Goal: Task Accomplishment & Management: Manage account settings

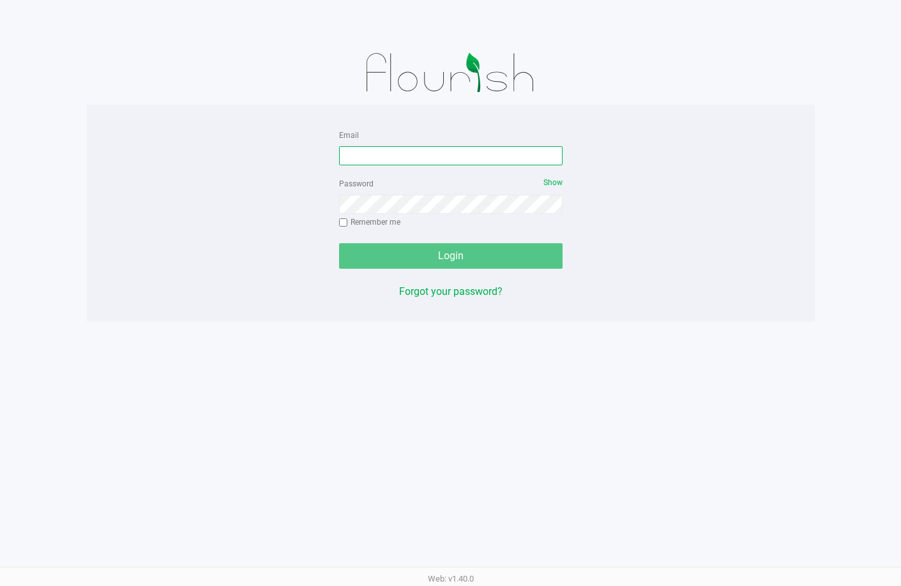
drag, startPoint x: 467, startPoint y: 153, endPoint x: 451, endPoint y: 144, distance: 18.0
click at [466, 153] on input "Email" at bounding box center [450, 155] width 223 height 19
type input "[EMAIL_ADDRESS][DOMAIN_NAME]"
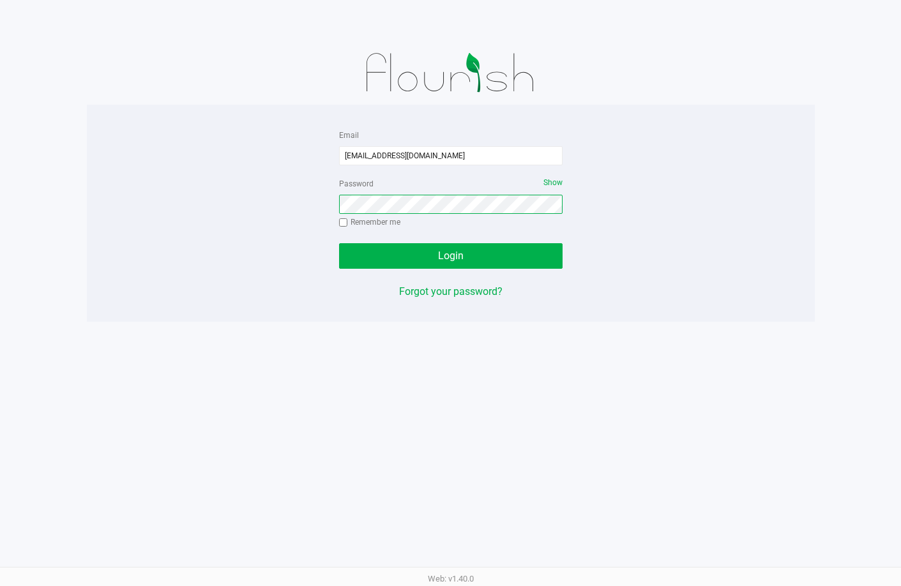
click at [339, 243] on button "Login" at bounding box center [450, 256] width 223 height 26
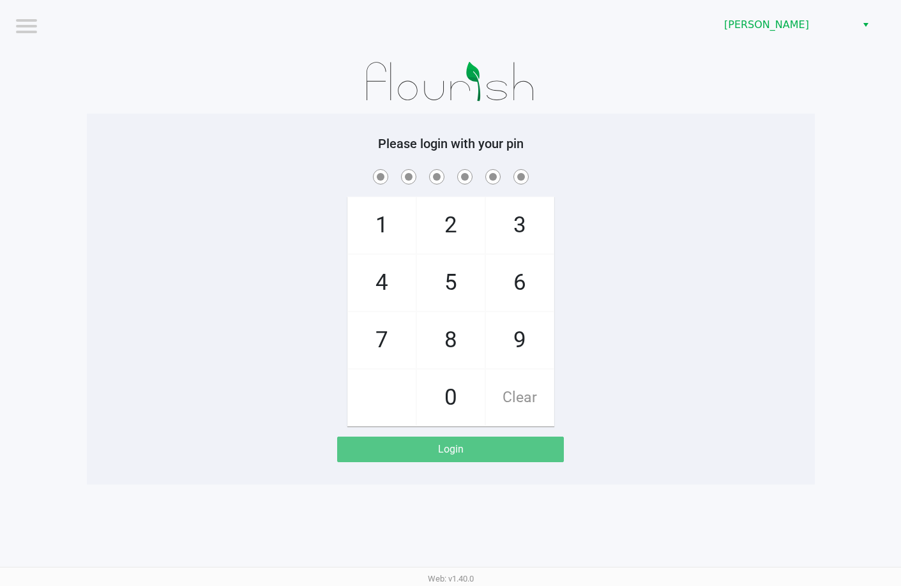
click at [653, 172] on span at bounding box center [450, 177] width 709 height 20
click at [746, 31] on span "[PERSON_NAME]" at bounding box center [786, 24] width 125 height 15
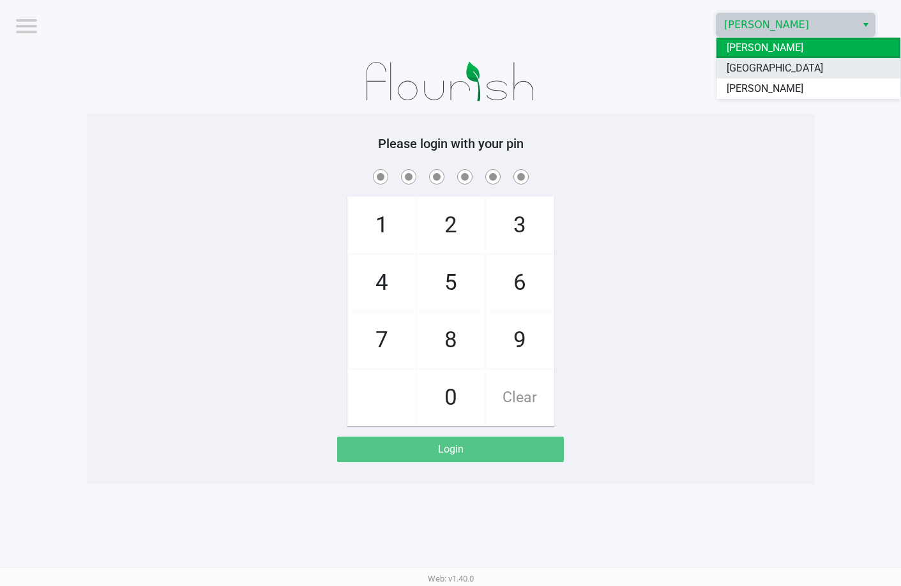
click at [750, 71] on span "[GEOGRAPHIC_DATA]" at bounding box center [775, 68] width 96 height 15
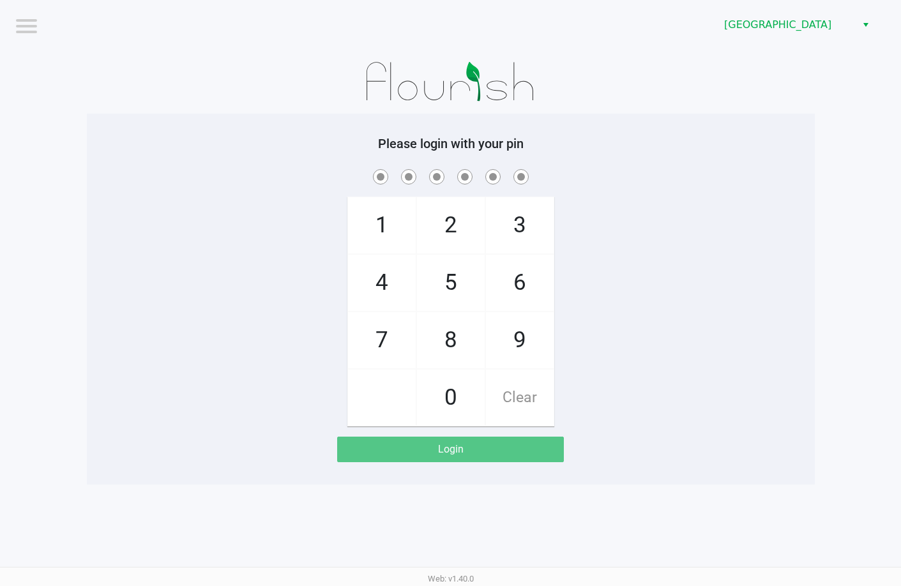
click at [697, 234] on div "1 4 7 2 5 8 0 3 6 9 Clear" at bounding box center [451, 297] width 728 height 260
checkbox input "true"
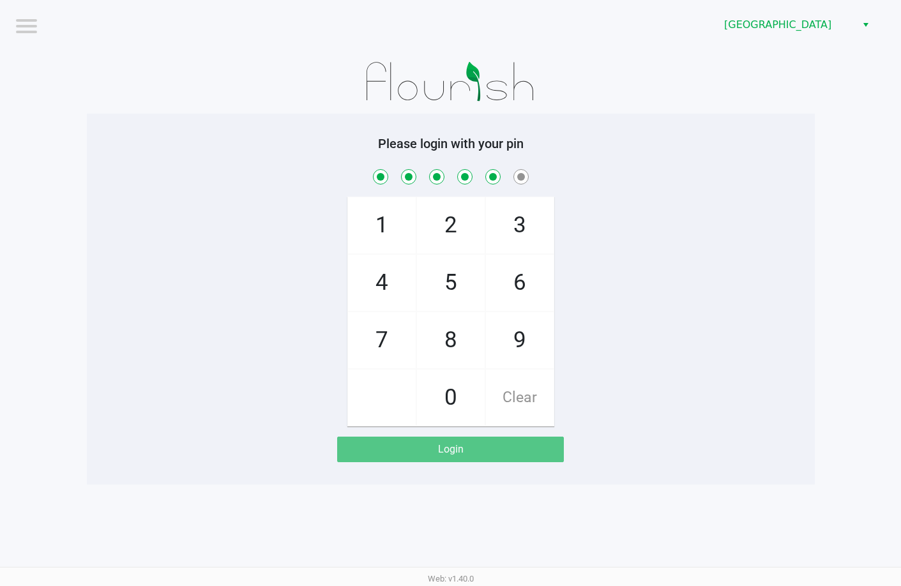
checkbox input "true"
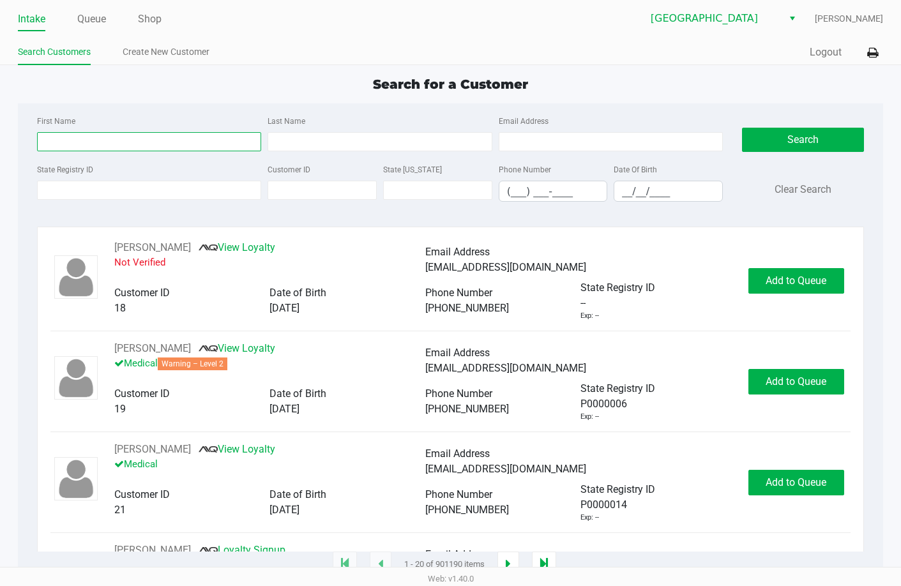
click at [108, 138] on input "First Name" at bounding box center [149, 141] width 224 height 19
type input "domin"
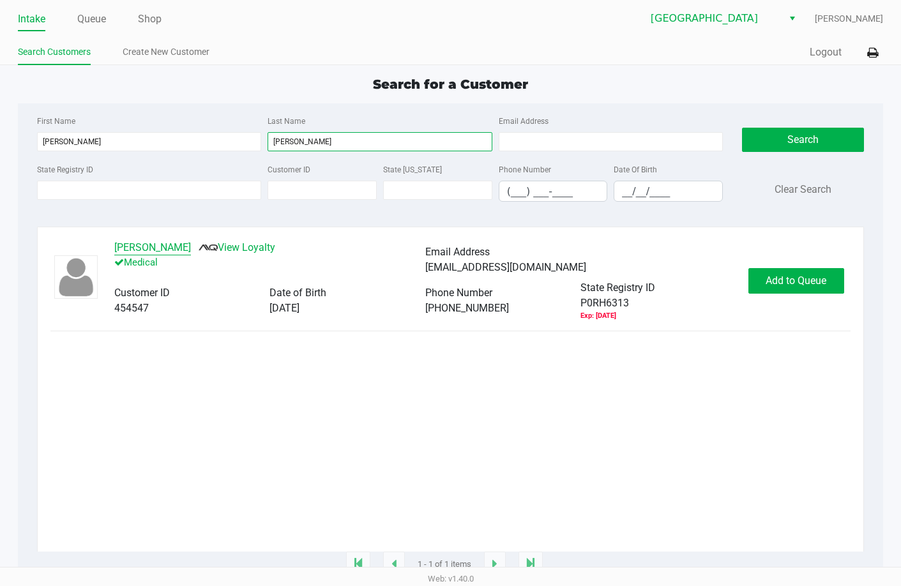
type input "kennedy"
click at [185, 247] on button "DOMINQUE KENNEDY" at bounding box center [152, 247] width 77 height 15
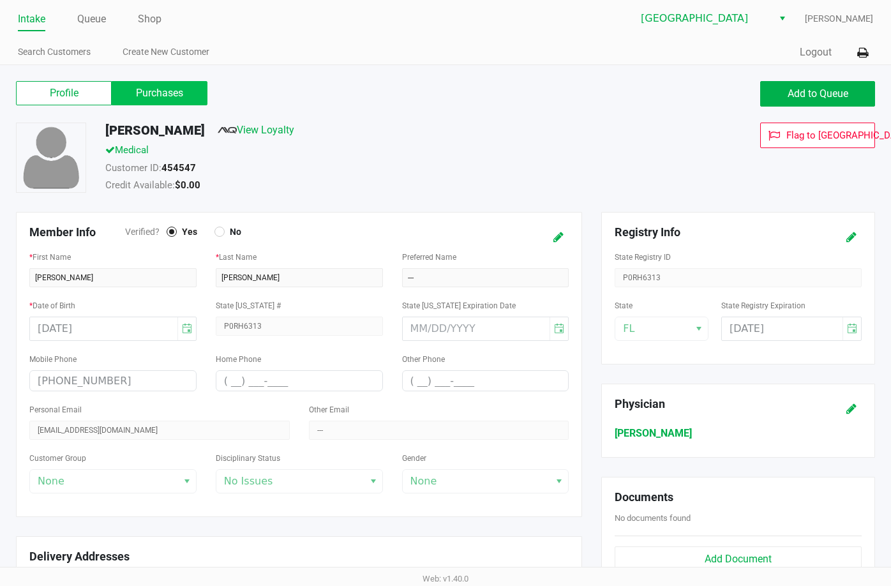
click at [156, 98] on label "Purchases" at bounding box center [160, 93] width 96 height 24
click at [0, 0] on 1 "Purchases" at bounding box center [0, 0] width 0 height 0
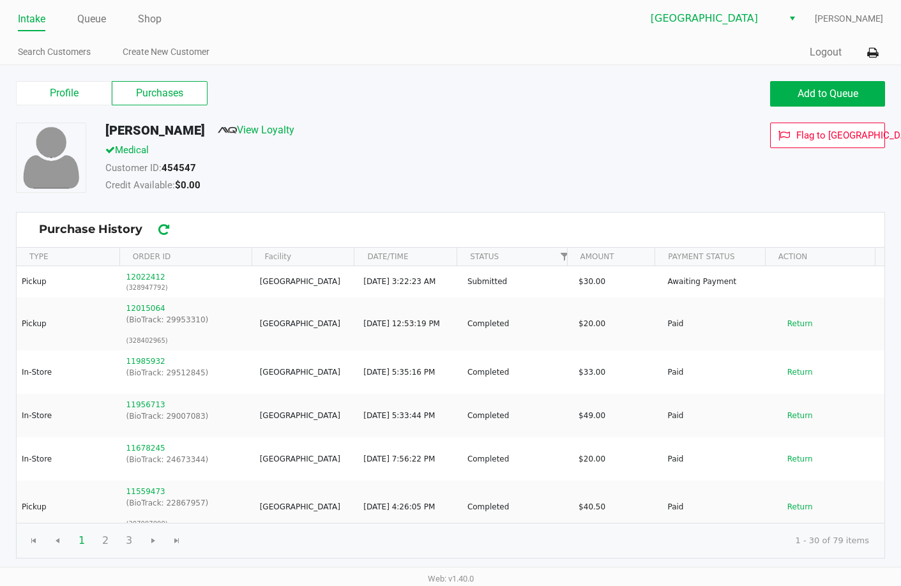
click at [432, 184] on div "Credit Available: $0.00" at bounding box center [362, 187] width 533 height 18
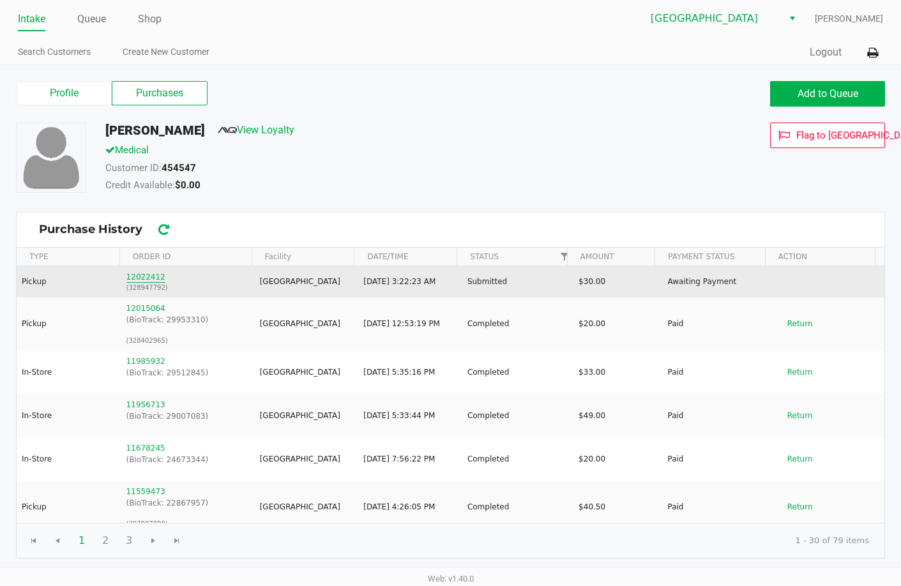
click at [140, 276] on button "12022412" at bounding box center [145, 276] width 39 height 11
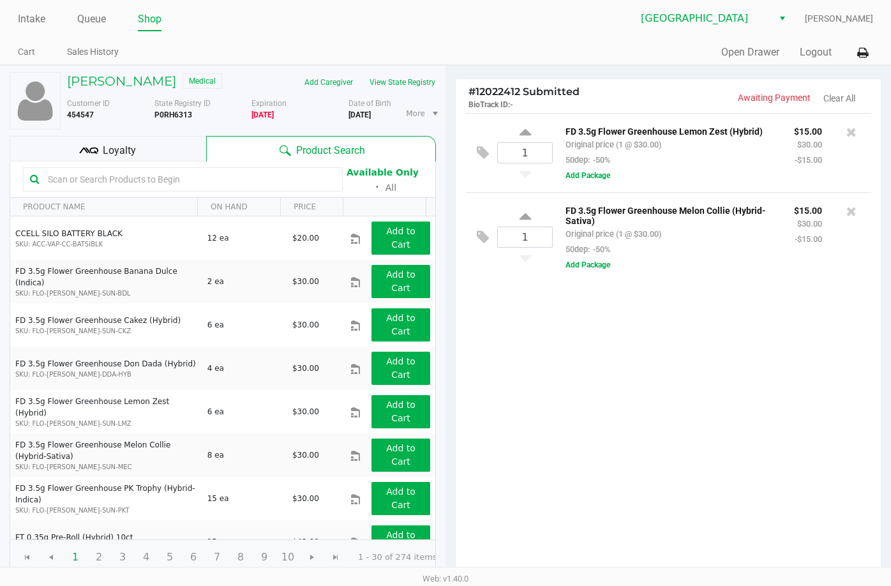
click at [648, 333] on div "1 FD 3.5g Flower Greenhouse Lemon Zest (Hybrid) Original price (1 @ $30.00) 50d…" at bounding box center [668, 344] width 425 height 463
click at [626, 384] on div "1 FD 3.5g Flower Greenhouse Lemon Zest (Hybrid) Original price (1 @ $30.00) 50d…" at bounding box center [668, 344] width 425 height 463
click at [684, 419] on div "1 FD 3.5g Flower Greenhouse Lemon Zest (Hybrid) Original price (1 @ $30.00) 50d…" at bounding box center [668, 344] width 425 height 463
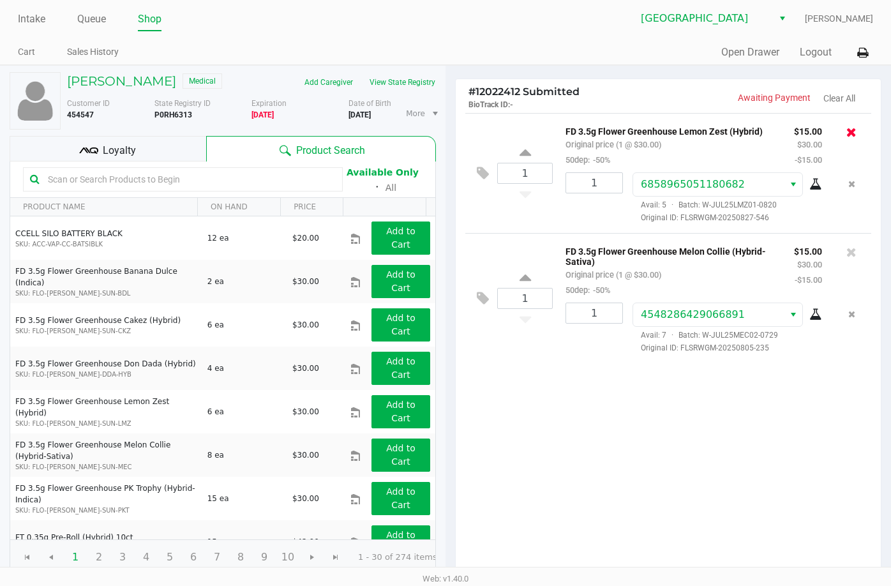
click at [855, 134] on icon at bounding box center [852, 132] width 10 height 13
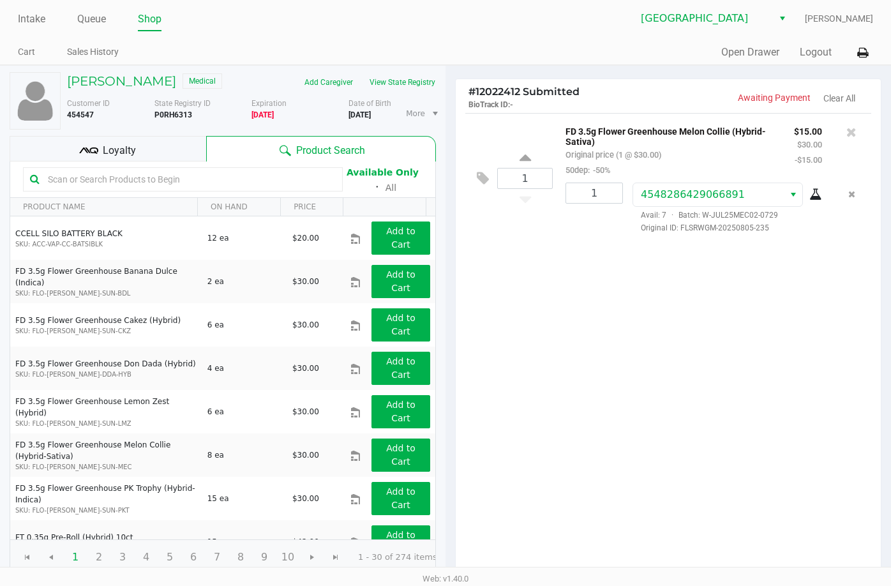
click at [588, 423] on div "1 FD 3.5g Flower Greenhouse Melon Collie (Hybrid-Sativa) Original price (1 @ $3…" at bounding box center [668, 344] width 425 height 463
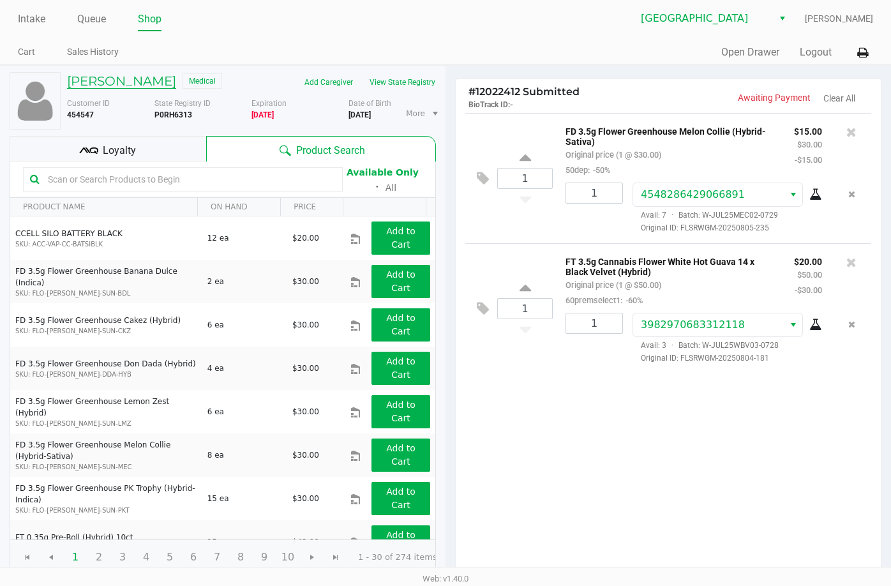
click at [153, 80] on h5 "DOMINQUE KENNEDY" at bounding box center [121, 80] width 109 height 15
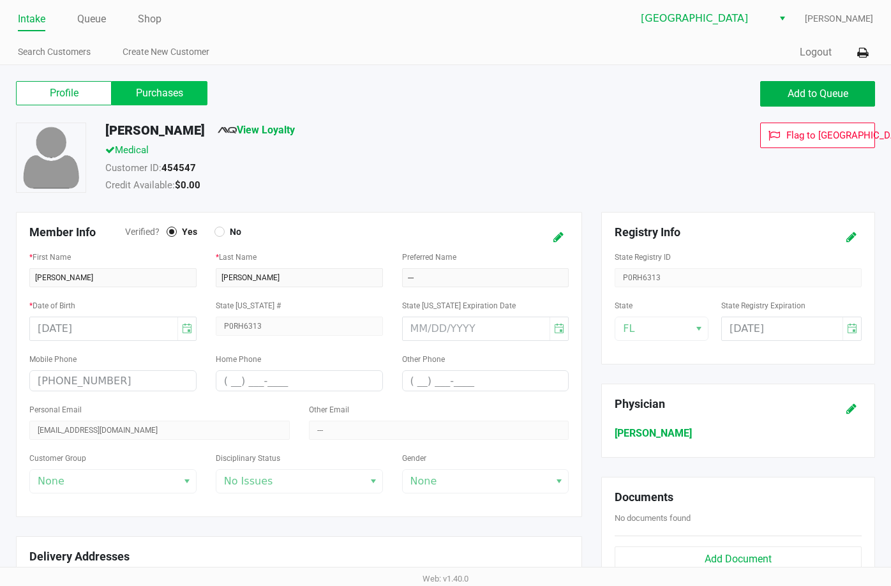
click at [168, 95] on label "Purchases" at bounding box center [160, 93] width 96 height 24
click at [0, 0] on 1 "Purchases" at bounding box center [0, 0] width 0 height 0
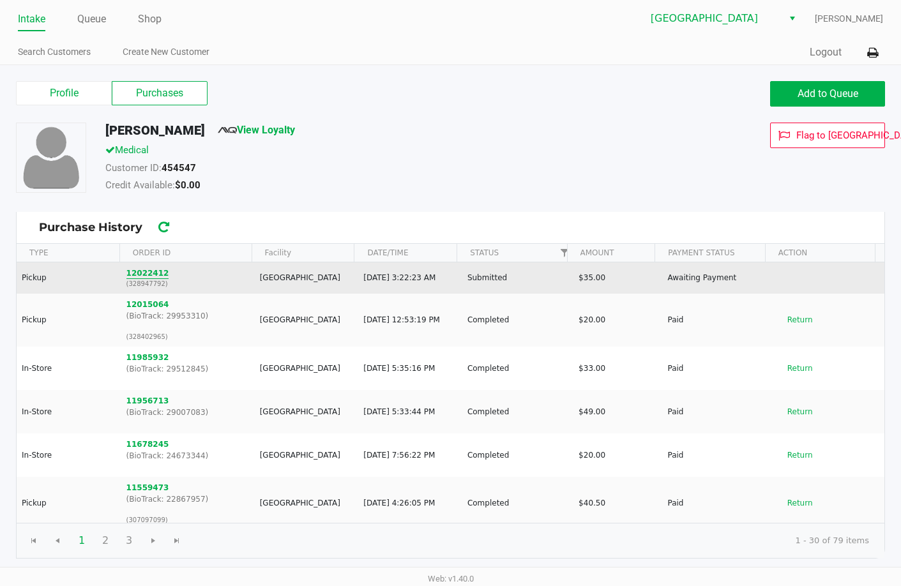
click at [159, 273] on button "12022412" at bounding box center [147, 273] width 43 height 11
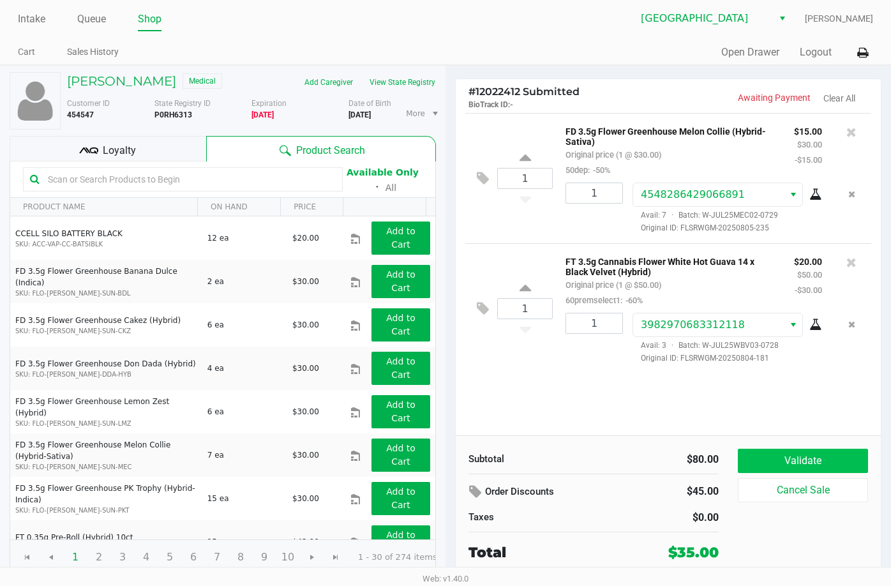
drag, startPoint x: 487, startPoint y: 368, endPoint x: 752, endPoint y: 463, distance: 282.2
click at [489, 368] on div "1 FT 3.5g Cannabis Flower White Hot Guava 14 x Black Velvet (Hybrid) Original p…" at bounding box center [669, 308] width 406 height 130
click at [781, 458] on button "Validate" at bounding box center [803, 461] width 130 height 24
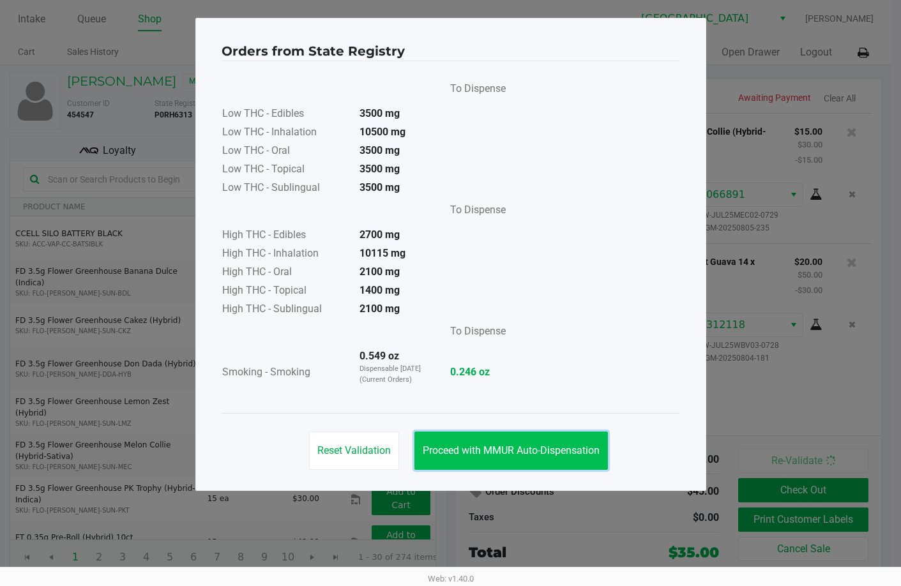
click at [495, 456] on span "Proceed with MMUR Auto-Dispensation" at bounding box center [511, 450] width 177 height 12
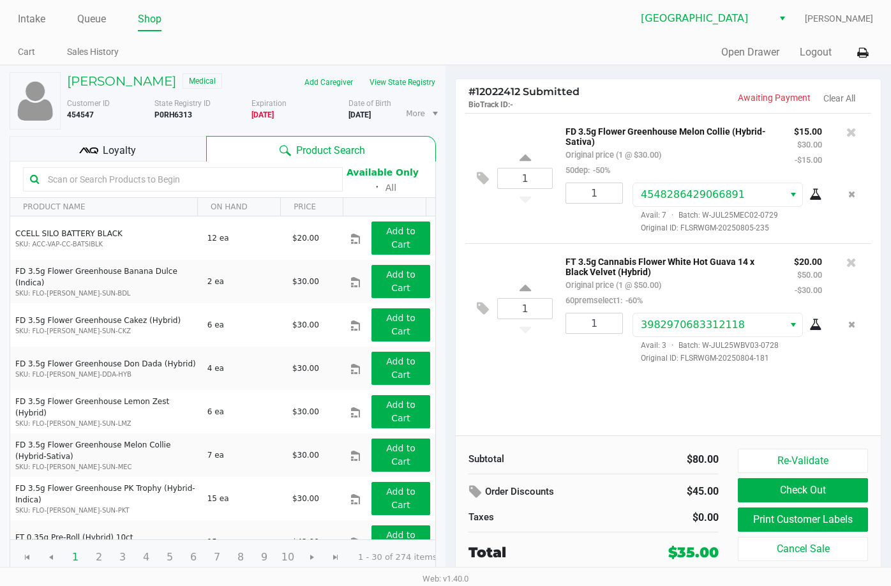
click at [593, 410] on div "1 FD 3.5g Flower Greenhouse Melon Collie (Hybrid-Sativa) Original price (1 @ $3…" at bounding box center [668, 274] width 425 height 322
click at [776, 520] on button "Print Customer Labels" at bounding box center [803, 520] width 130 height 24
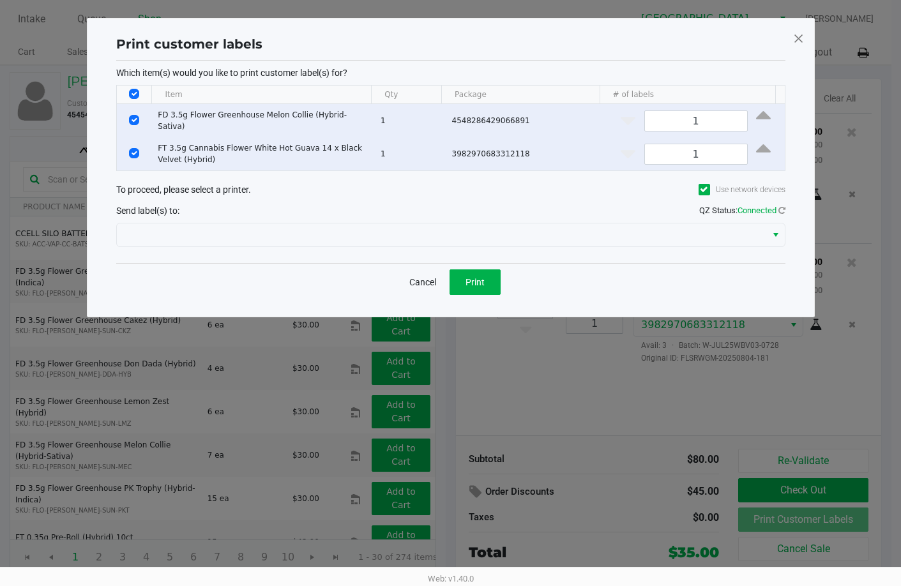
click at [434, 247] on div at bounding box center [450, 235] width 669 height 31
click at [397, 251] on div "Which item(s) would you like to print customer label(s) for? Item Qty Package #…" at bounding box center [450, 162] width 669 height 202
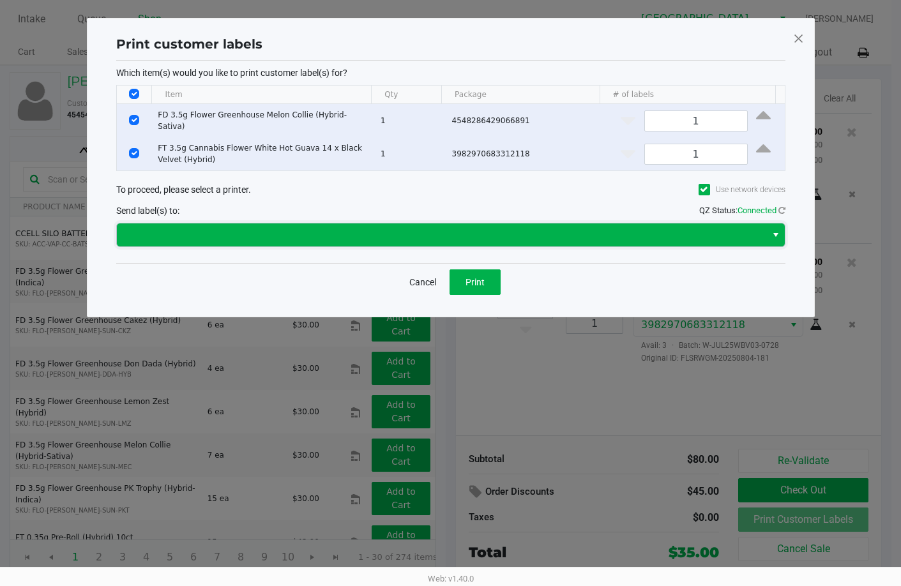
click at [392, 244] on span at bounding box center [441, 234] width 649 height 23
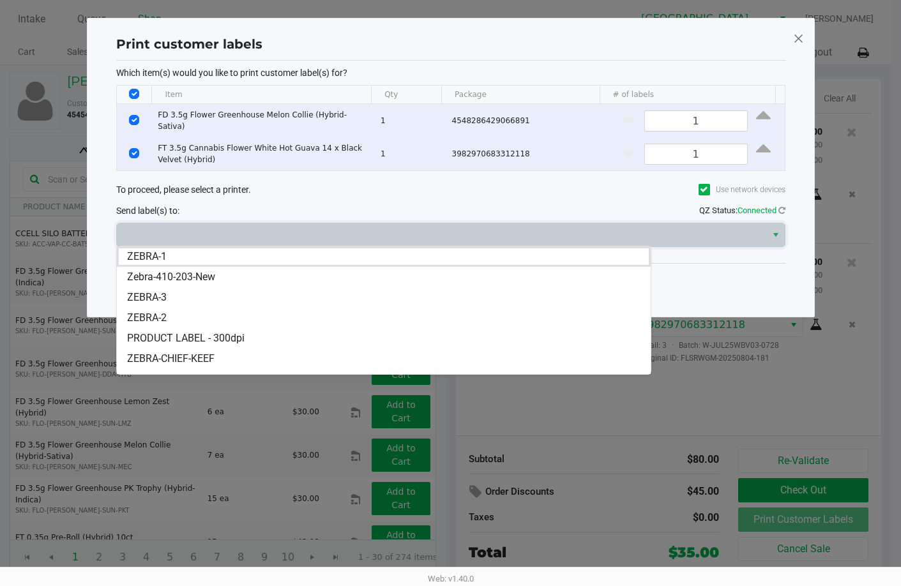
drag, startPoint x: 201, startPoint y: 360, endPoint x: 273, endPoint y: 342, distance: 74.3
click at [200, 360] on span "ZEBRA-CHIEF-KEEF" at bounding box center [170, 358] width 87 height 15
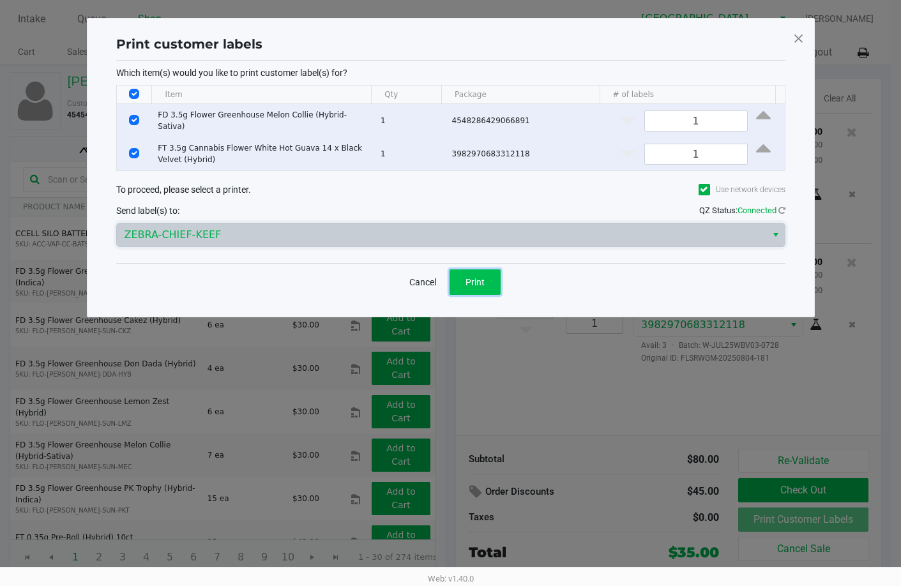
click at [457, 280] on button "Print" at bounding box center [475, 282] width 51 height 26
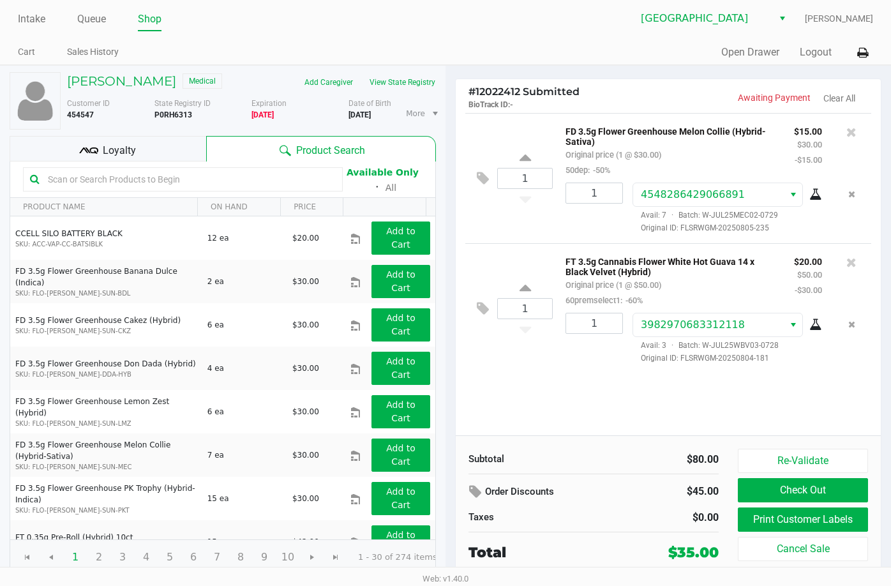
click at [135, 162] on div "Loyalty" at bounding box center [108, 149] width 197 height 26
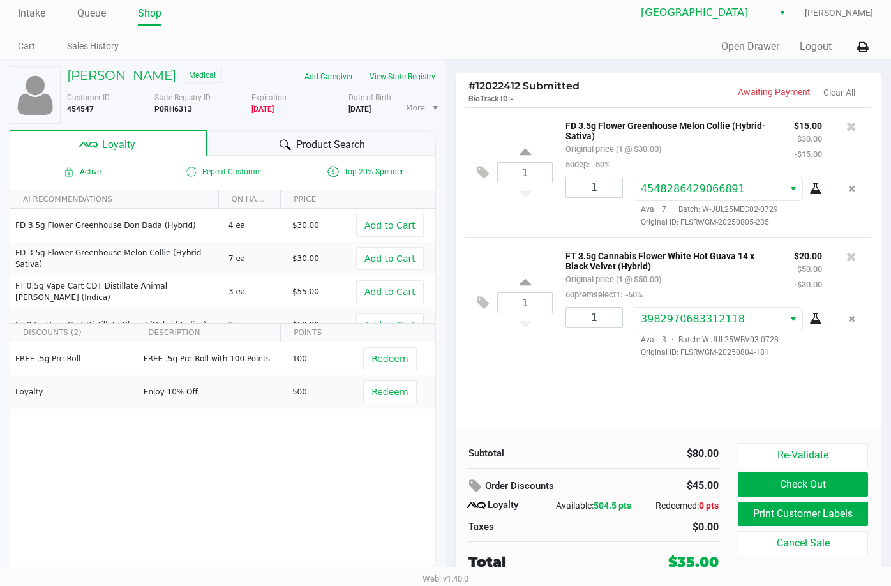
scroll to position [11, 0]
click at [821, 478] on button "Check Out" at bounding box center [803, 485] width 130 height 24
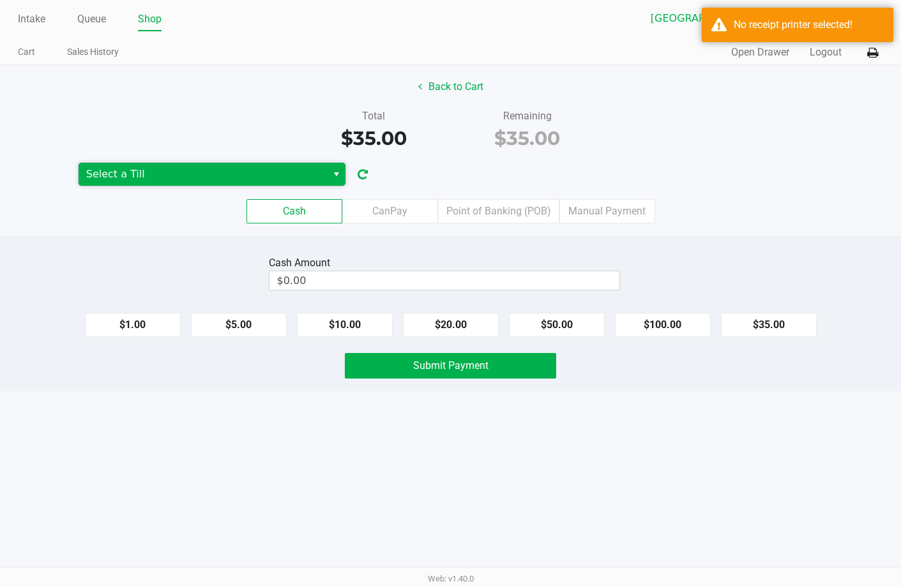
click at [262, 165] on span "Select a Till" at bounding box center [203, 174] width 248 height 23
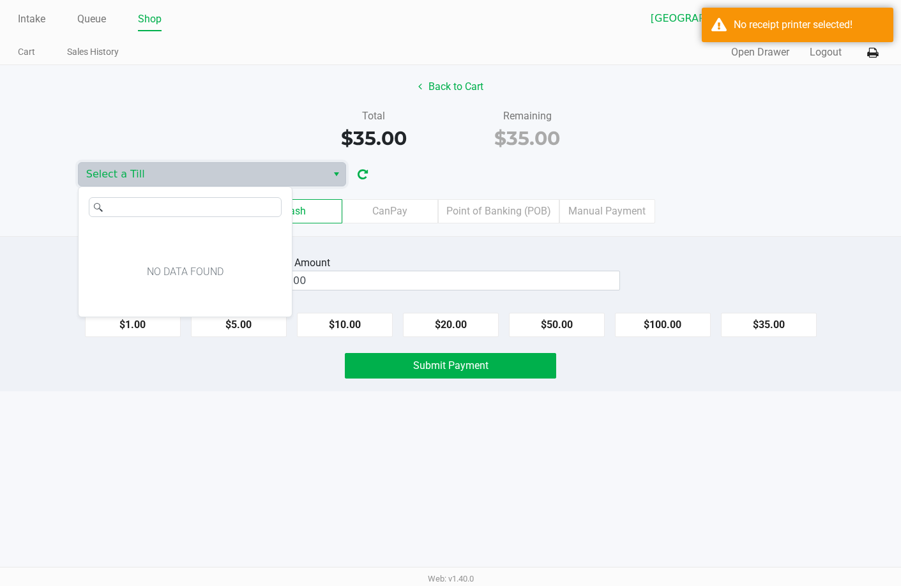
click at [699, 174] on div "Back to Cart Total $35.00 Remaining $35.00 Select a Till Cash CanPay Point of B…" at bounding box center [450, 150] width 901 height 171
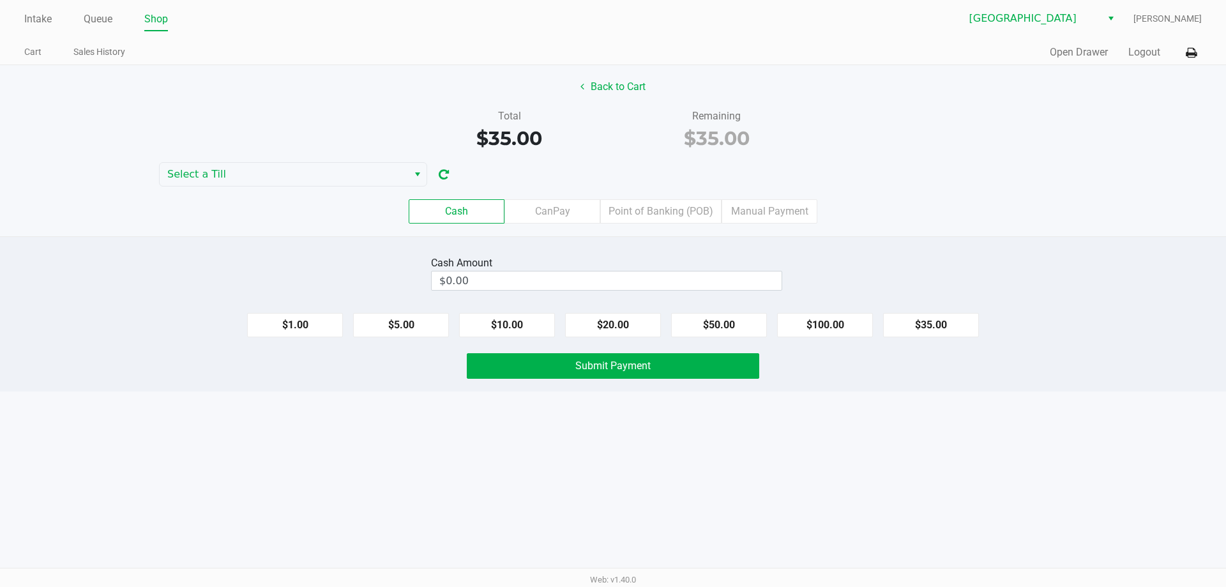
click at [425, 77] on div "Back to Cart" at bounding box center [612, 87] width 1245 height 24
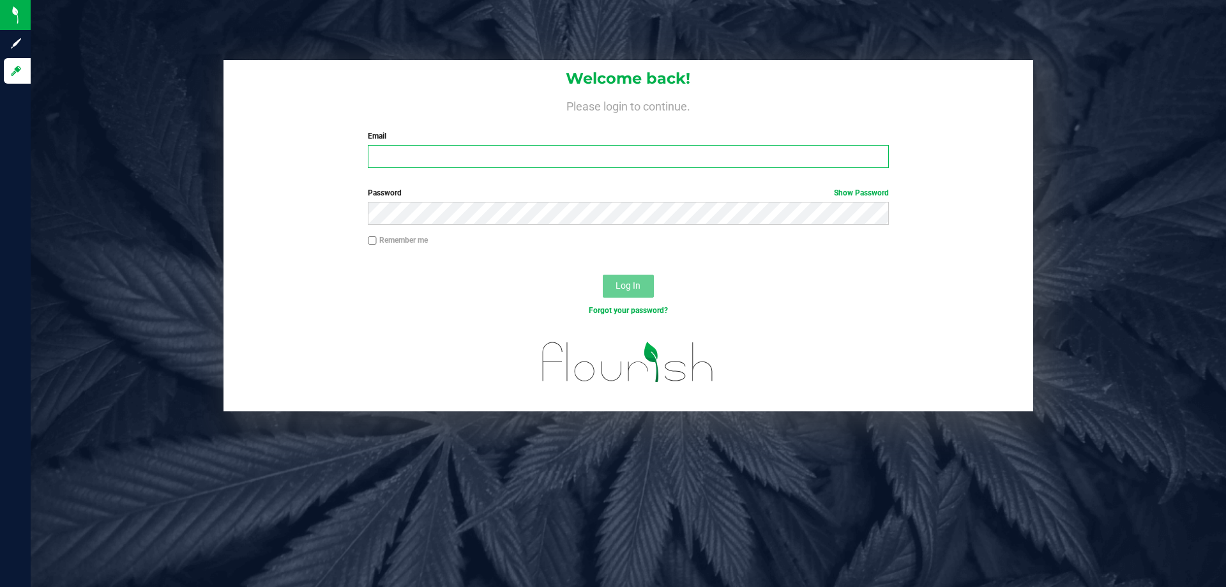
click at [418, 155] on input "Email" at bounding box center [628, 156] width 520 height 23
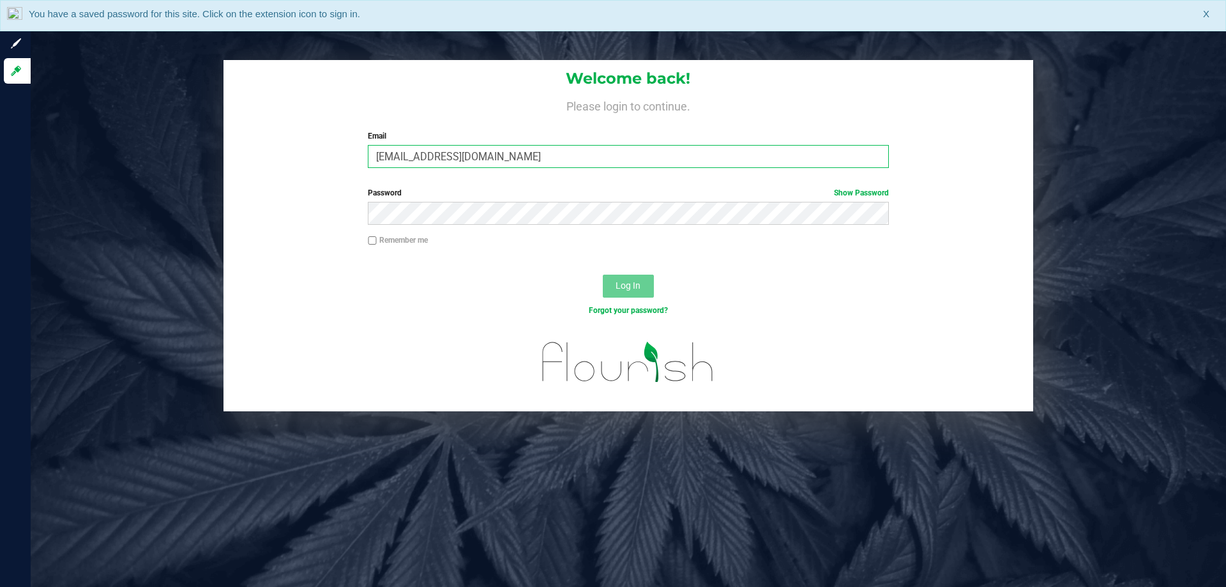
type input "lramos@liveparallel.com"
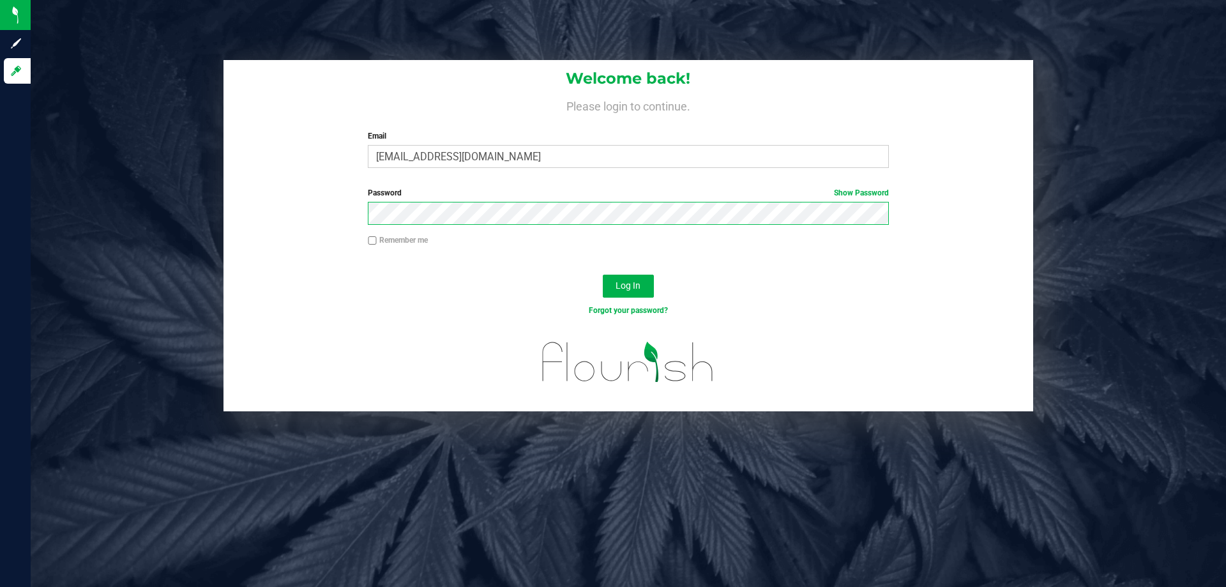
click at [266, 218] on div "Password Show Password" at bounding box center [628, 210] width 810 height 47
click at [603, 275] on button "Log In" at bounding box center [628, 286] width 51 height 23
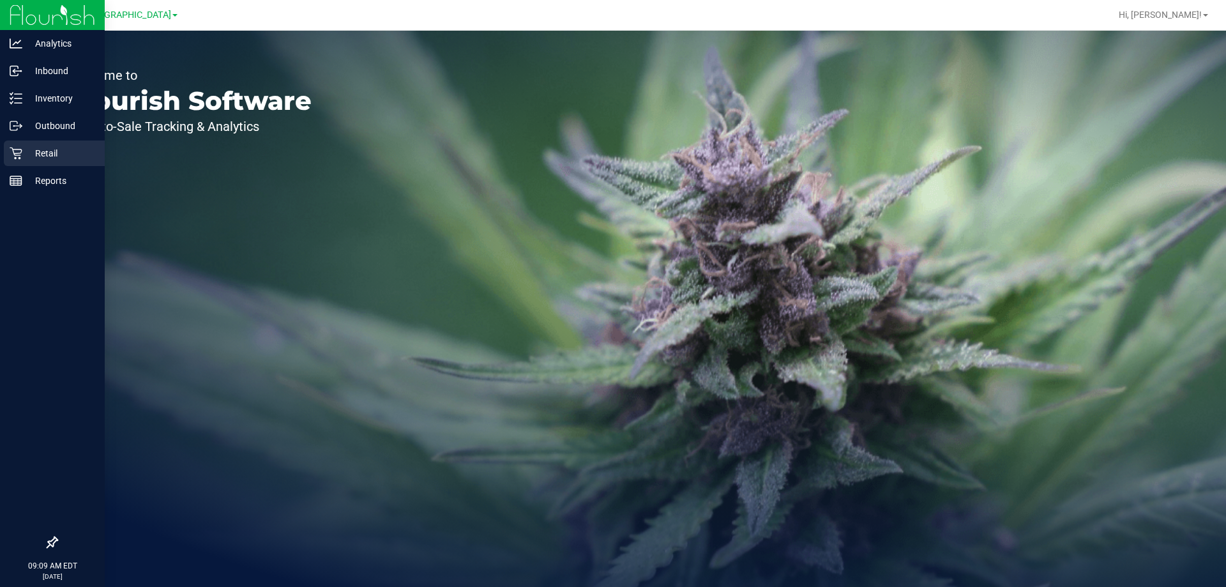
click at [60, 157] on p "Retail" at bounding box center [60, 153] width 77 height 15
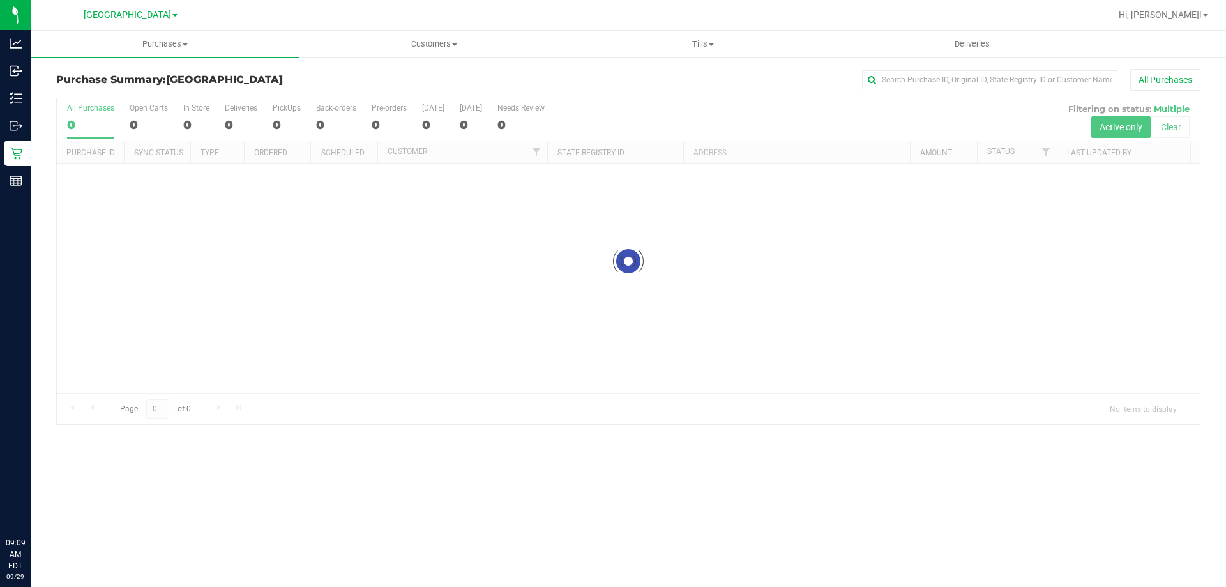
click at [556, 402] on div at bounding box center [628, 261] width 1143 height 326
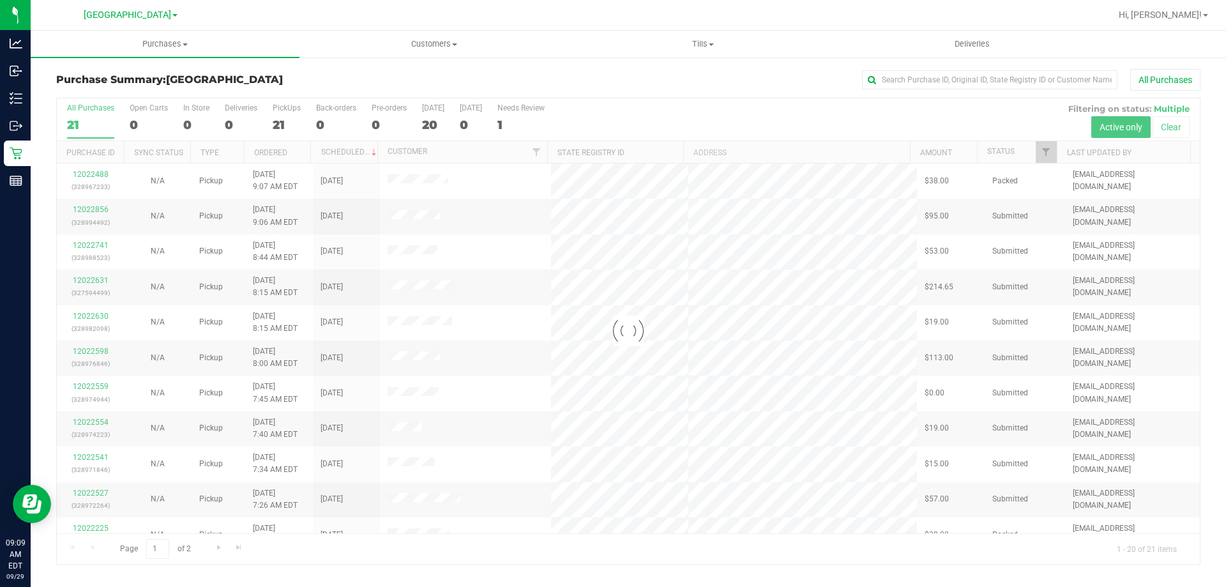
click at [605, 86] on div "All Purchases" at bounding box center [818, 80] width 763 height 22
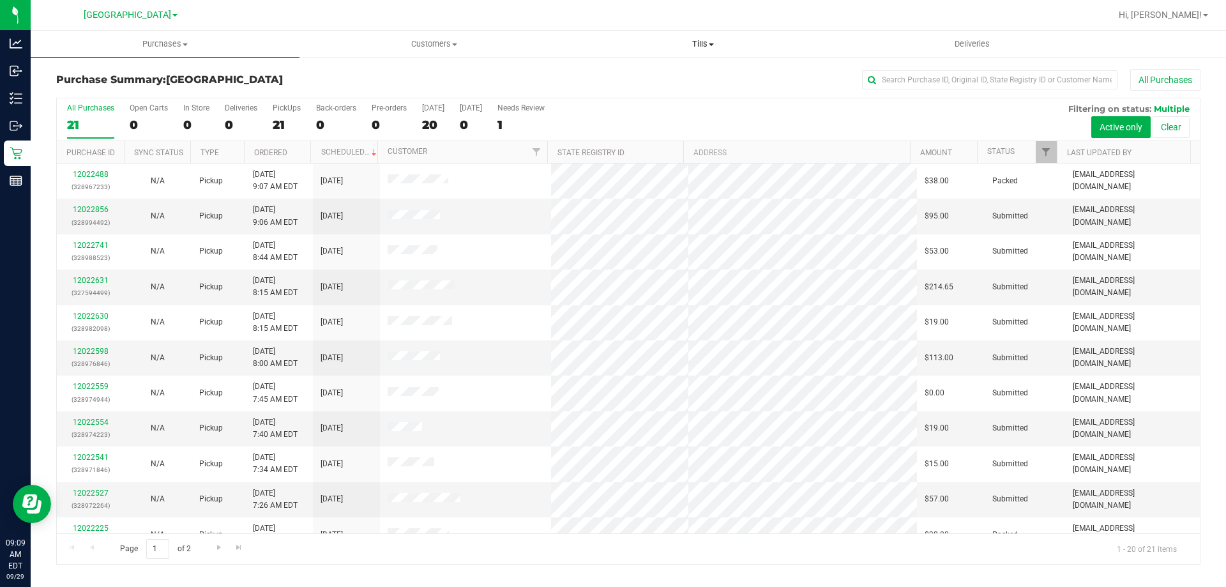
click at [701, 42] on span "Tills" at bounding box center [703, 43] width 268 height 11
click at [607, 80] on span "Manage tills" at bounding box center [611, 77] width 86 height 11
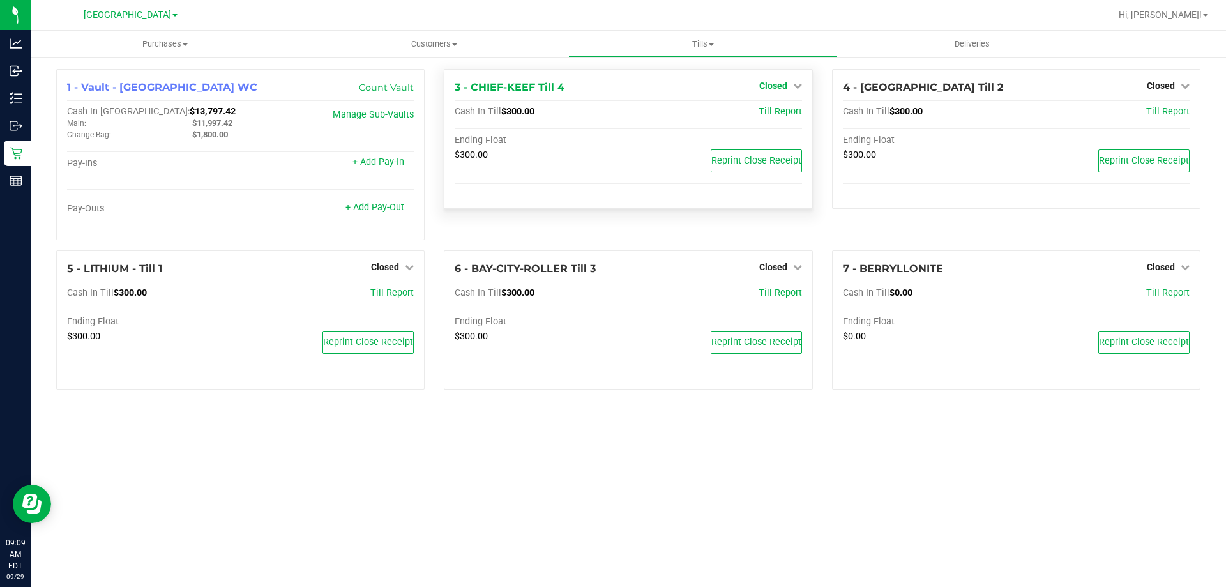
click at [785, 87] on span "Closed" at bounding box center [773, 85] width 28 height 10
click at [776, 117] on link "Open Till" at bounding box center [773, 112] width 34 height 10
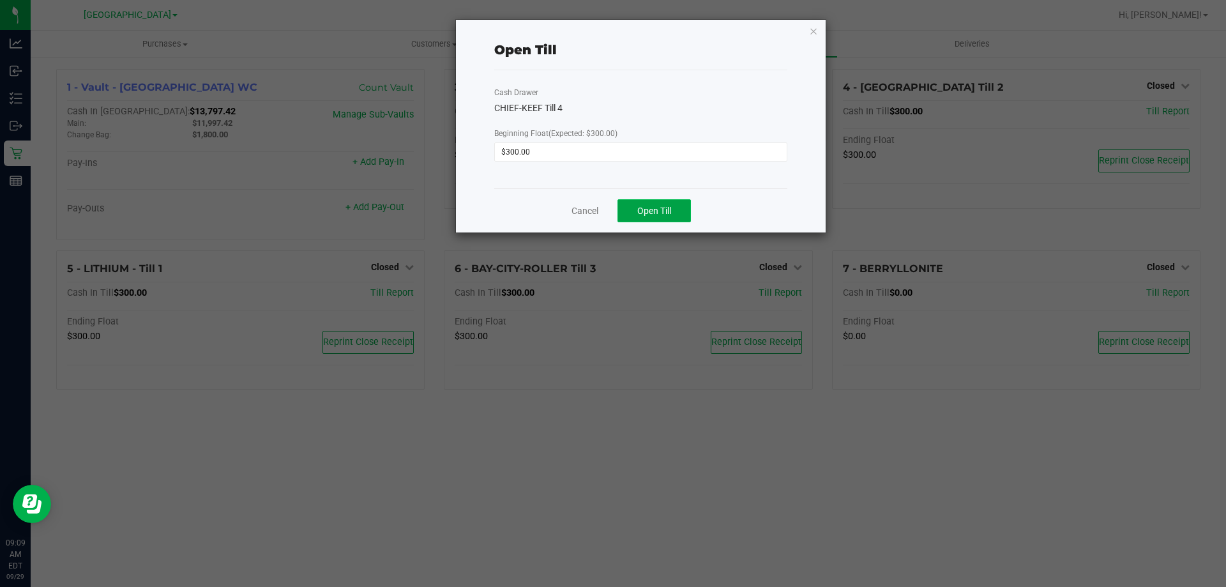
click at [655, 208] on span "Open Till" at bounding box center [654, 211] width 34 height 10
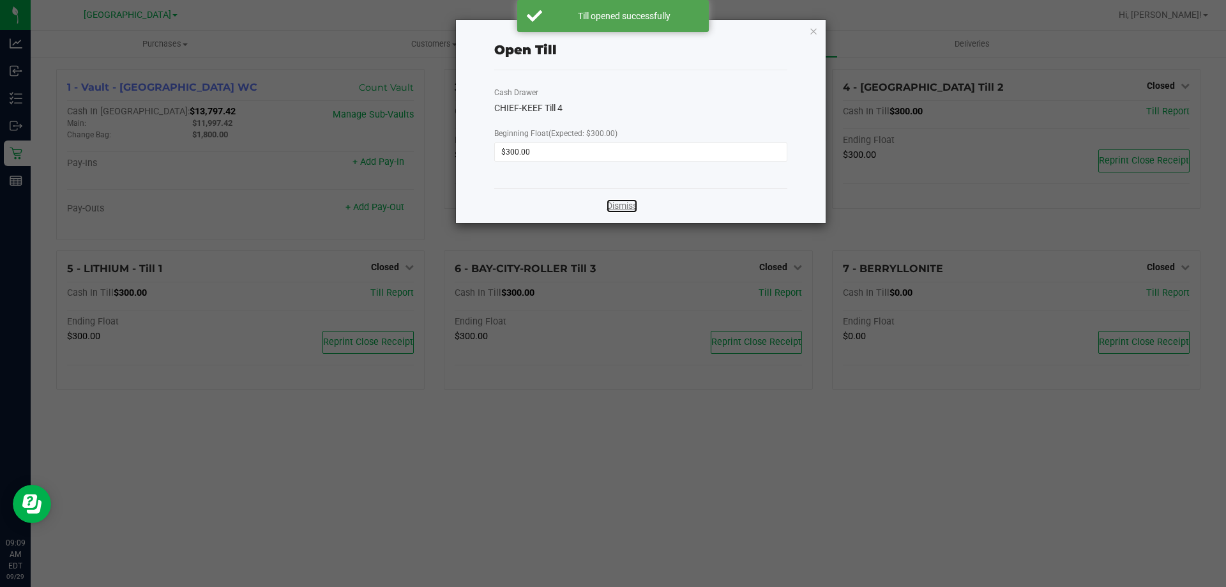
click at [623, 202] on link "Dismiss" at bounding box center [622, 205] width 31 height 13
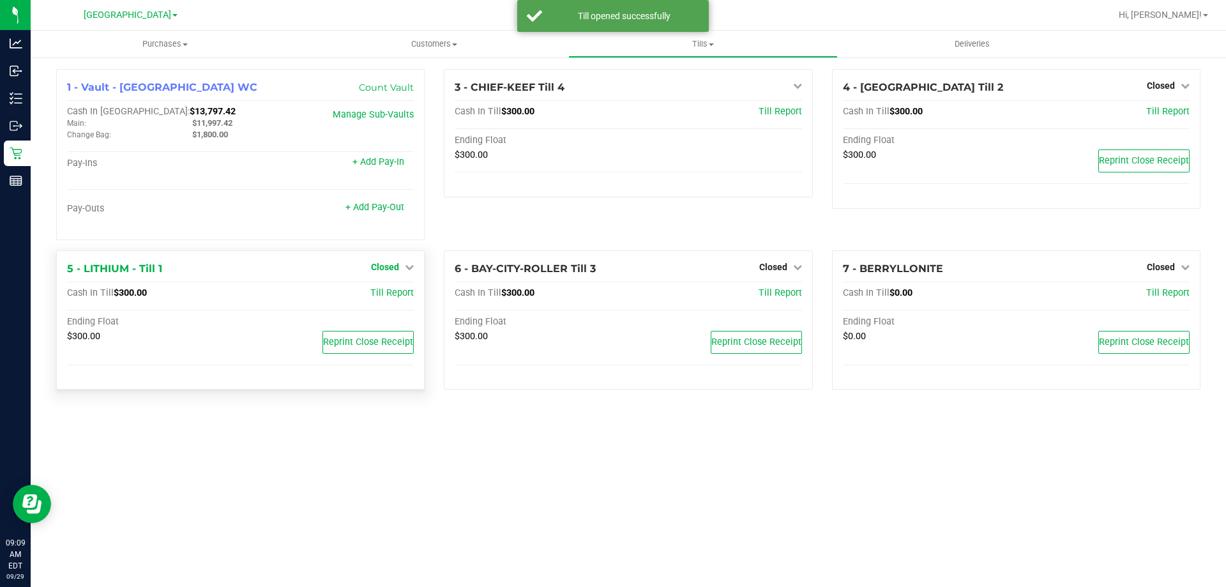
click at [390, 269] on span "Closed" at bounding box center [385, 267] width 28 height 10
click at [395, 296] on link "Open Till" at bounding box center [385, 293] width 34 height 10
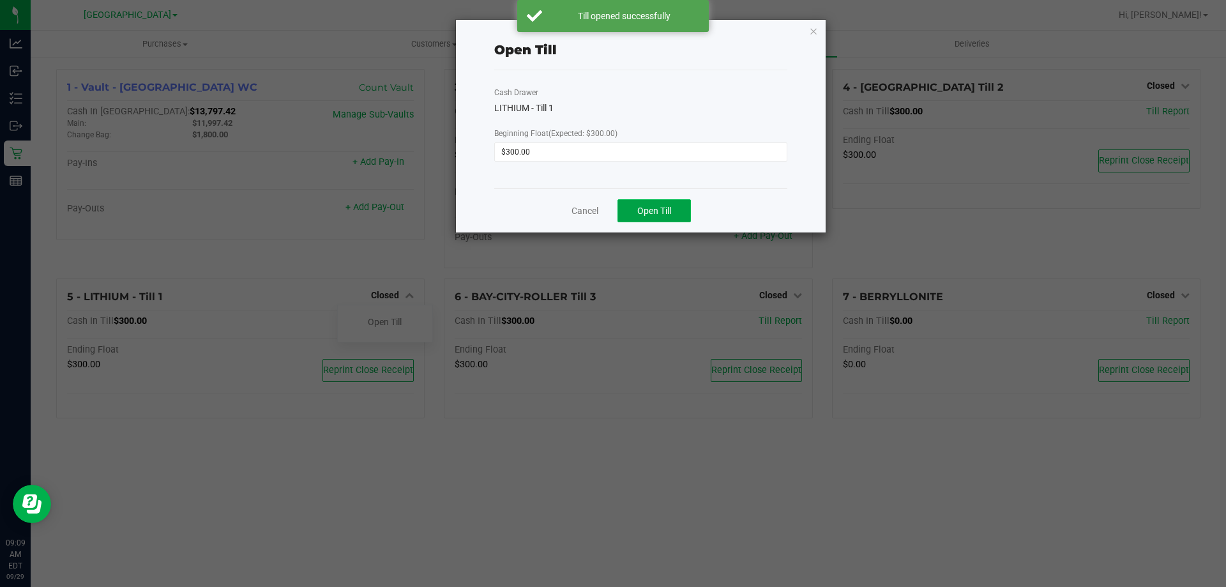
click at [672, 205] on button "Open Till" at bounding box center [653, 210] width 73 height 23
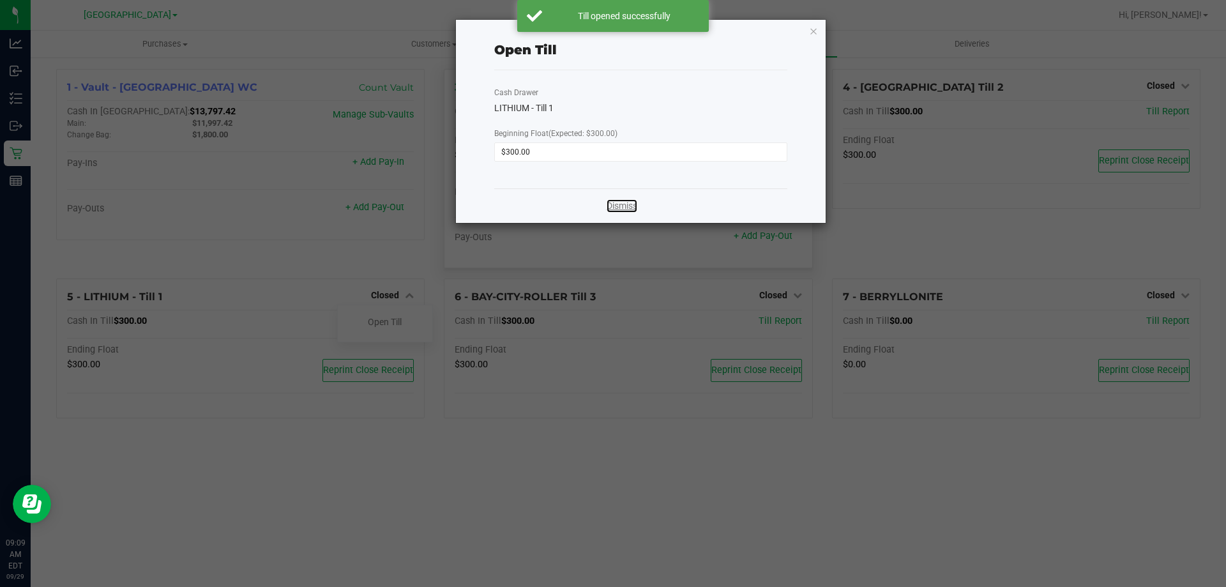
click at [614, 204] on link "Dismiss" at bounding box center [622, 205] width 31 height 13
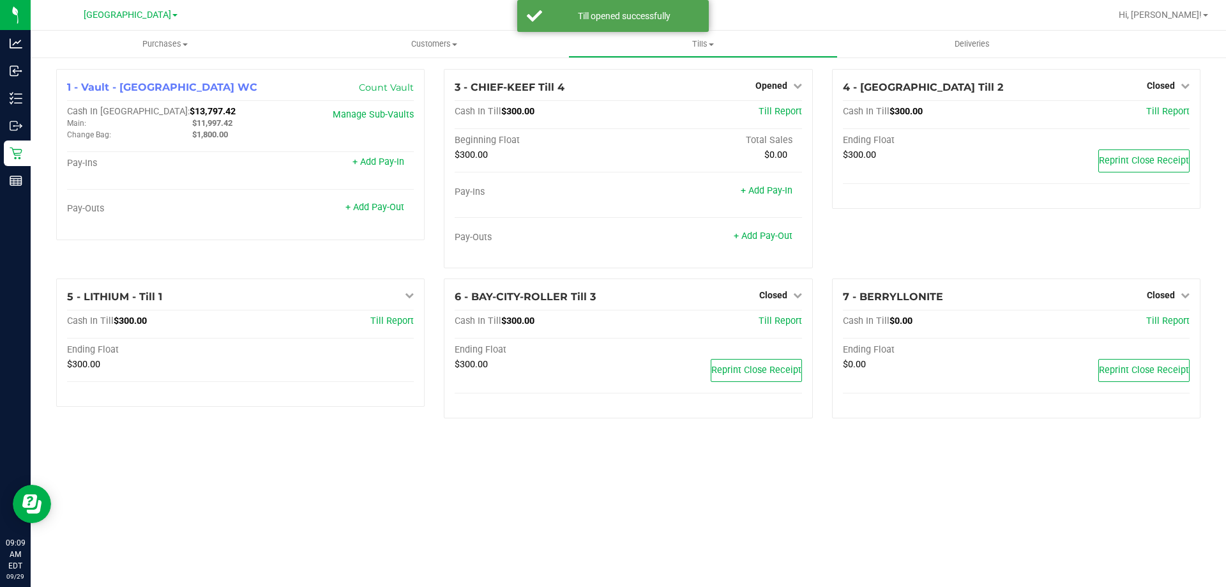
click at [893, 248] on div "4 - MANITOBA Till 2 Closed Open Till Cash In Till $300.00 Till Report Ending Fl…" at bounding box center [1016, 173] width 388 height 209
click at [900, 82] on span "Closed" at bounding box center [1161, 85] width 28 height 10
click at [900, 109] on link "Open Till" at bounding box center [1161, 112] width 34 height 10
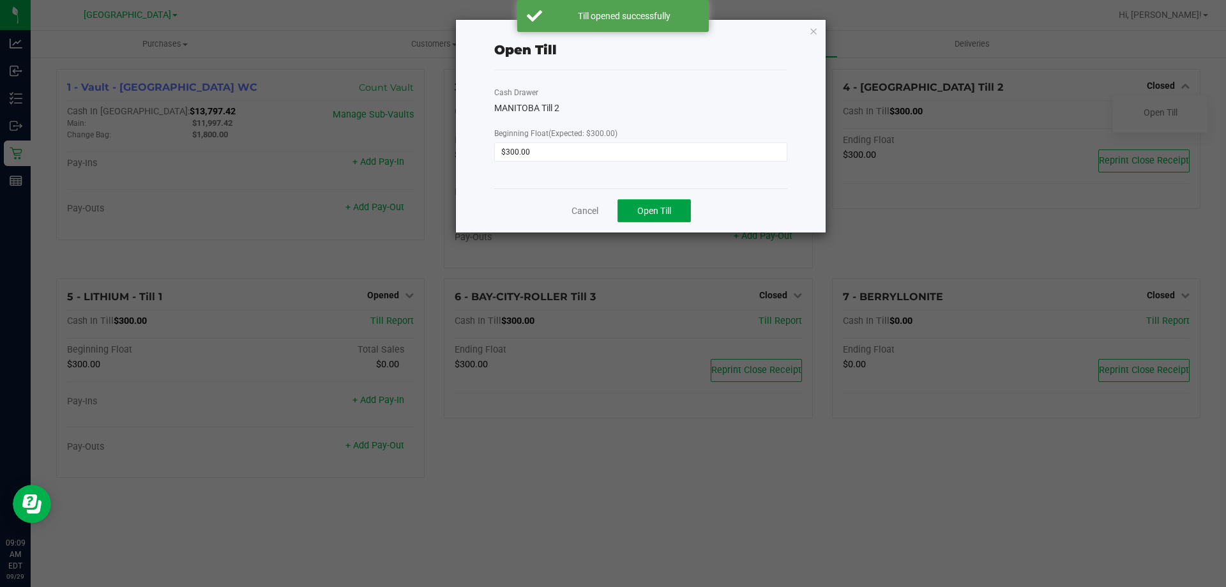
click at [670, 216] on button "Open Till" at bounding box center [653, 210] width 73 height 23
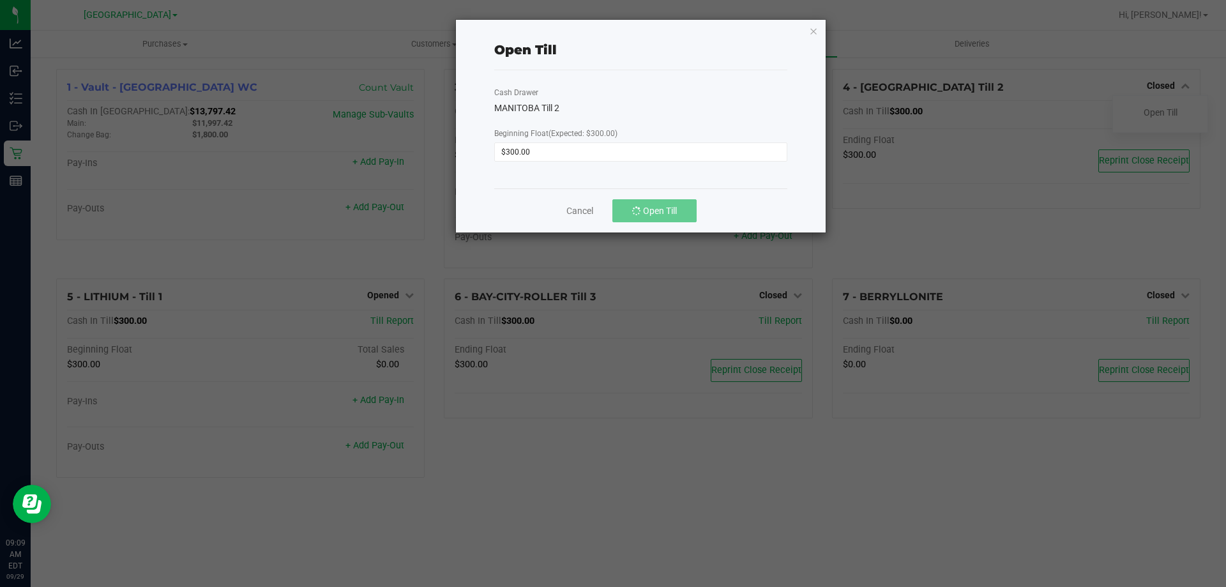
click at [900, 241] on ngb-modal-window "Open Till Cash Drawer MANITOBA Till 2 Beginning Float (Expected: $300.00) $300.…" at bounding box center [618, 293] width 1236 height 587
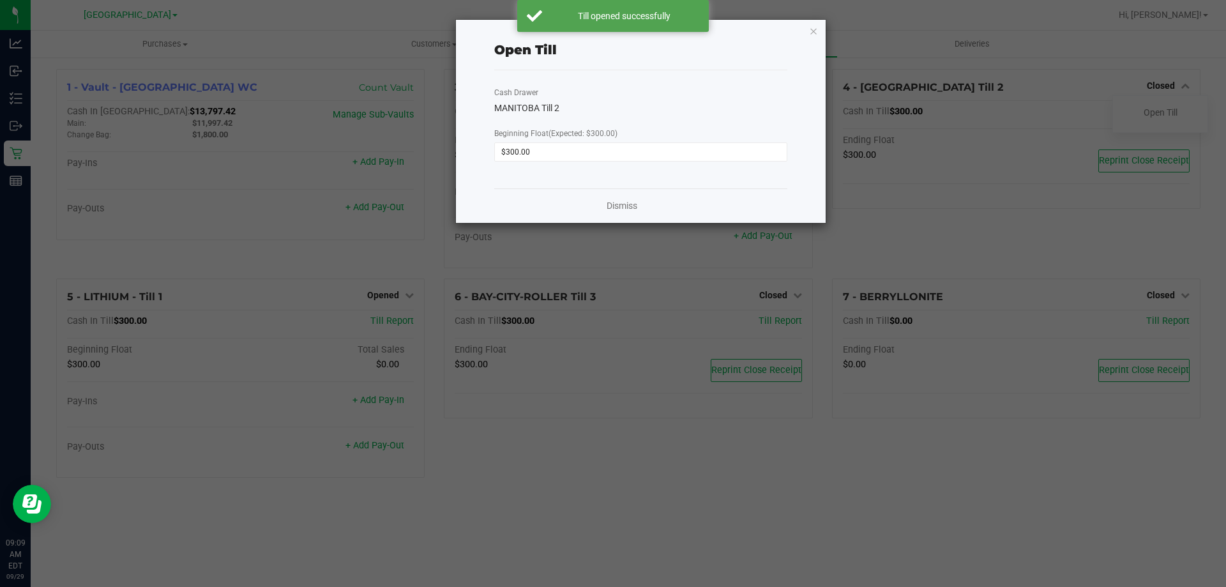
click at [603, 207] on div "Dismiss" at bounding box center [640, 205] width 293 height 34
click at [628, 208] on link "Dismiss" at bounding box center [622, 205] width 31 height 13
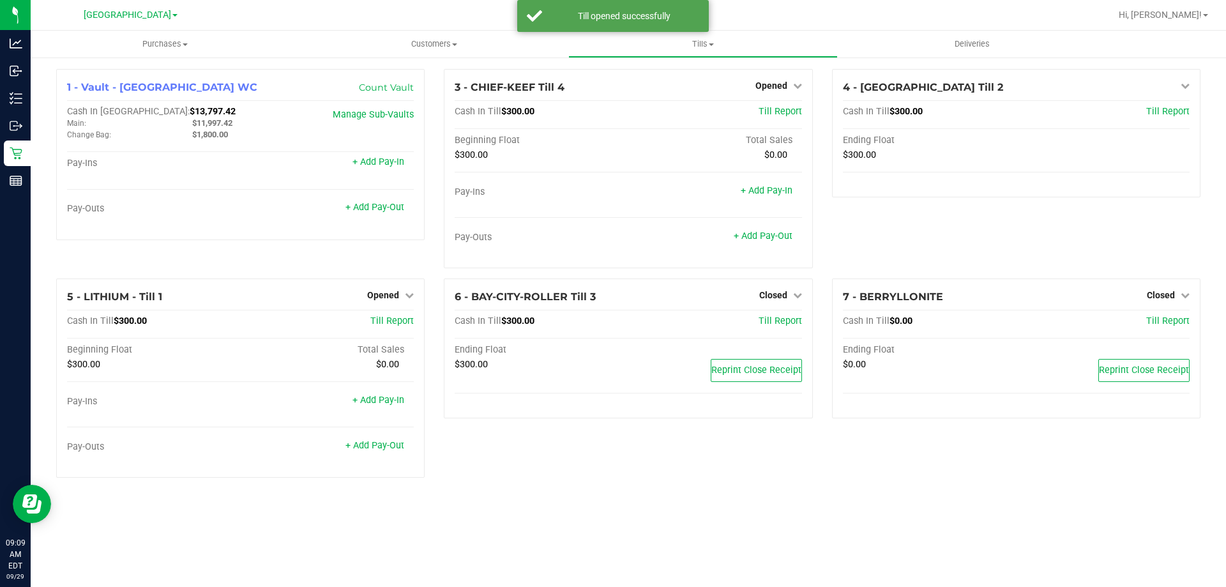
click at [862, 243] on div "4 - MANITOBA Till 2 Open Till Cash In Till $300.00 Till Report Ending Float $30…" at bounding box center [1016, 173] width 388 height 209
click at [771, 300] on span "Closed" at bounding box center [773, 295] width 28 height 10
click at [775, 319] on link "Open Till" at bounding box center [773, 322] width 34 height 10
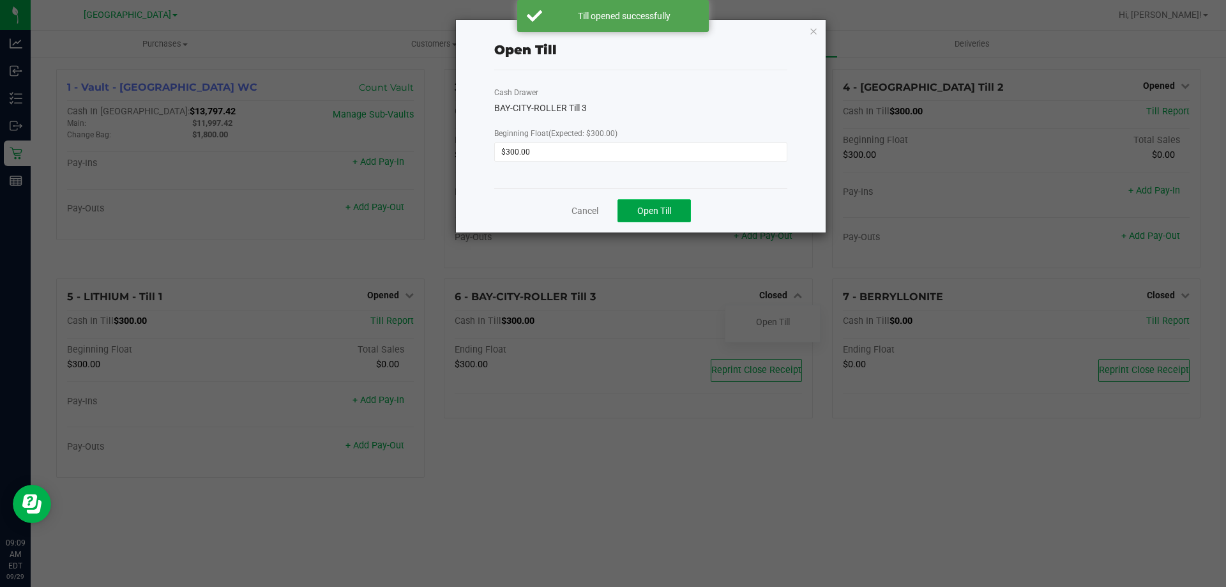
click at [653, 208] on span "Open Till" at bounding box center [654, 211] width 34 height 10
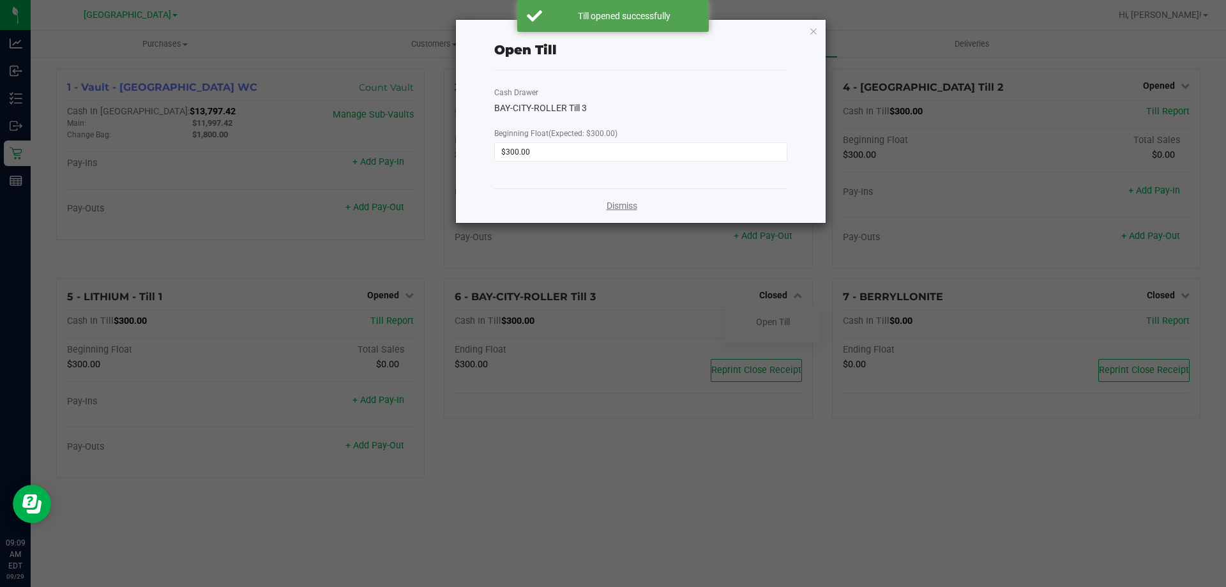
click at [616, 200] on link "Dismiss" at bounding box center [622, 205] width 31 height 13
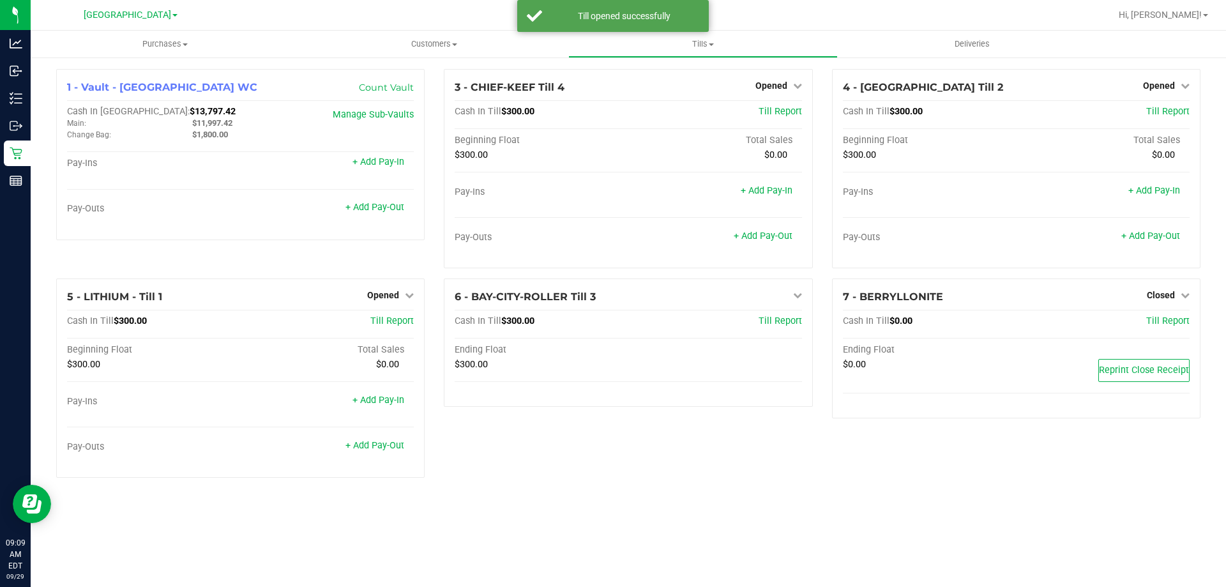
click at [900, 585] on div "Purchases Summary of purchases Fulfillment All purchases Customers All customer…" at bounding box center [628, 309] width 1195 height 556
click at [765, 450] on div "6 - BAY-CITY-ROLLER Till 3 Open Till Cash In Till $300.00 Till Report Ending Fl…" at bounding box center [628, 382] width 388 height 209
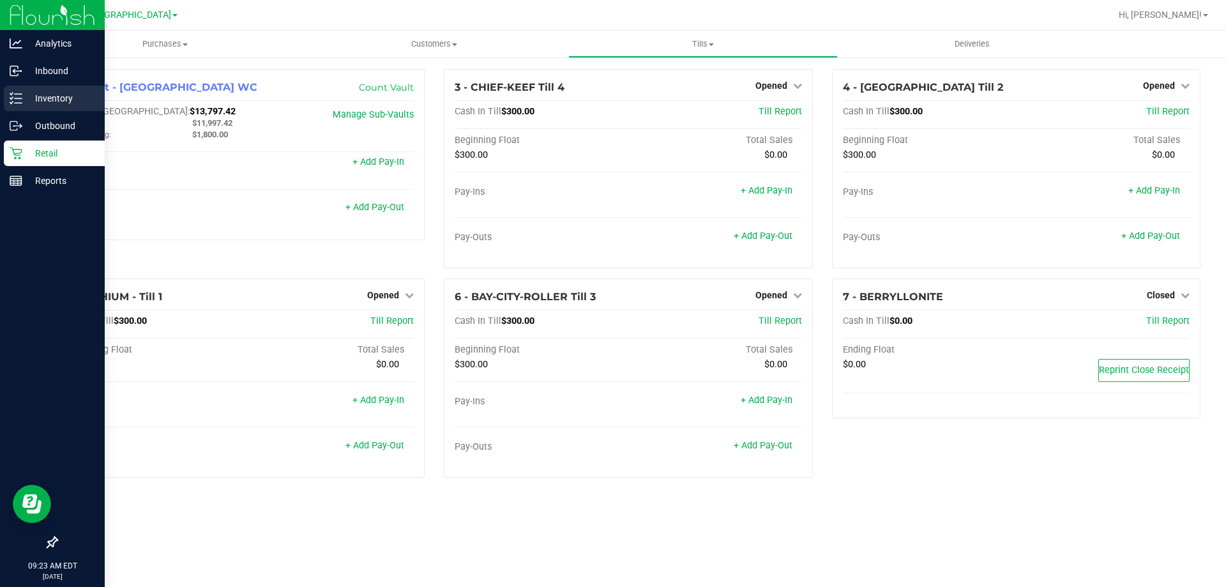
click at [20, 95] on icon at bounding box center [16, 98] width 13 height 13
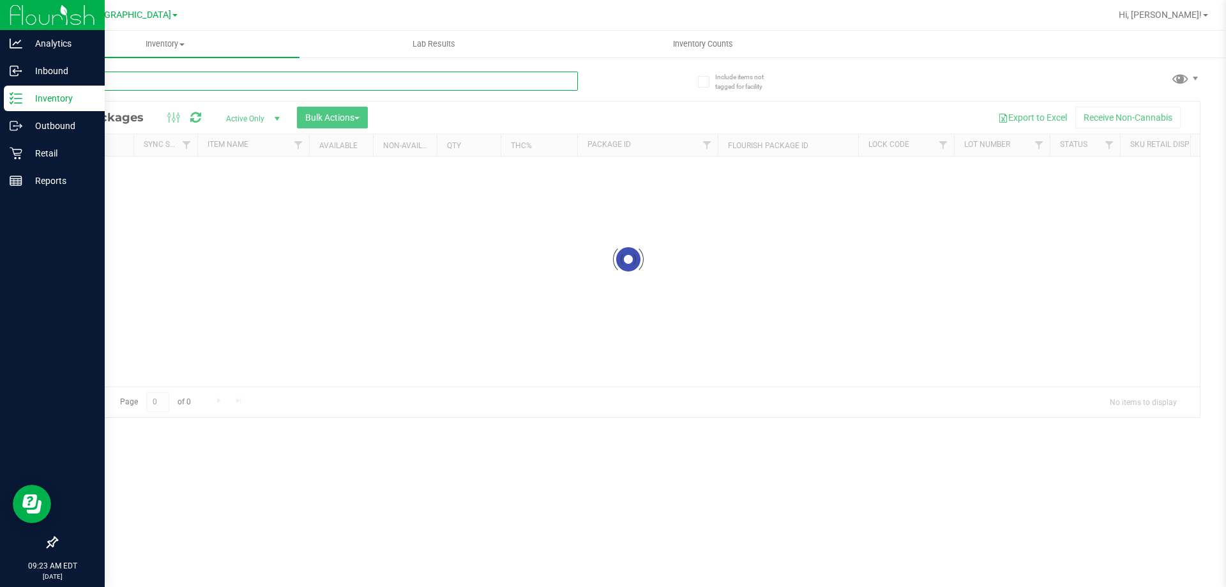
click at [281, 77] on input "text" at bounding box center [317, 81] width 522 height 19
type input "HTM"
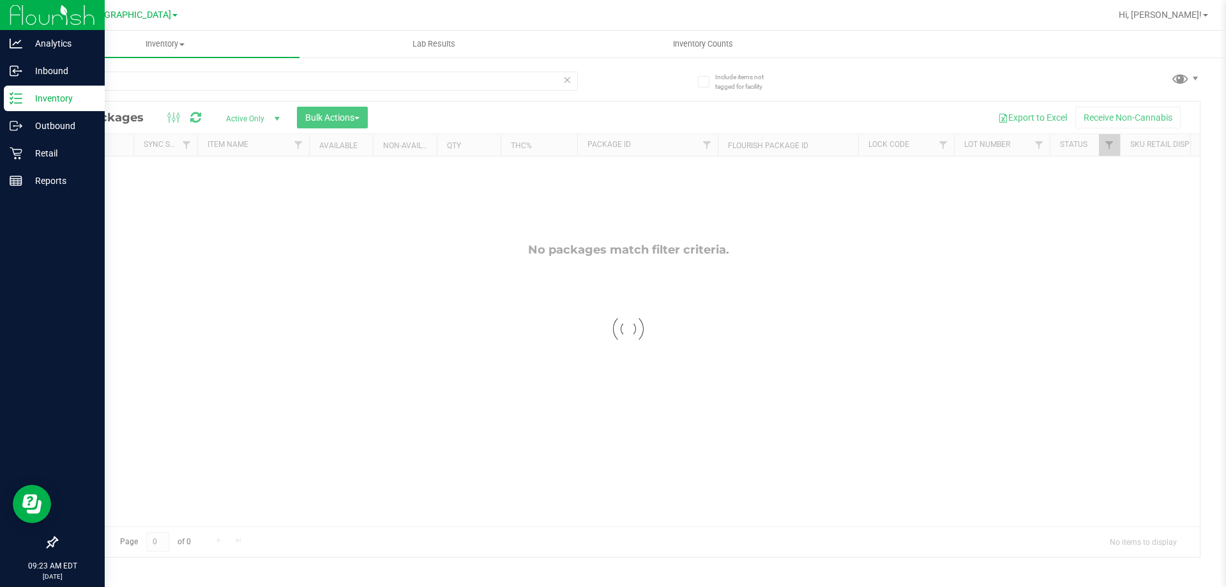
click at [284, 295] on div at bounding box center [628, 329] width 1143 height 455
click at [334, 332] on div "No packages match filter criteria." at bounding box center [628, 384] width 1143 height 456
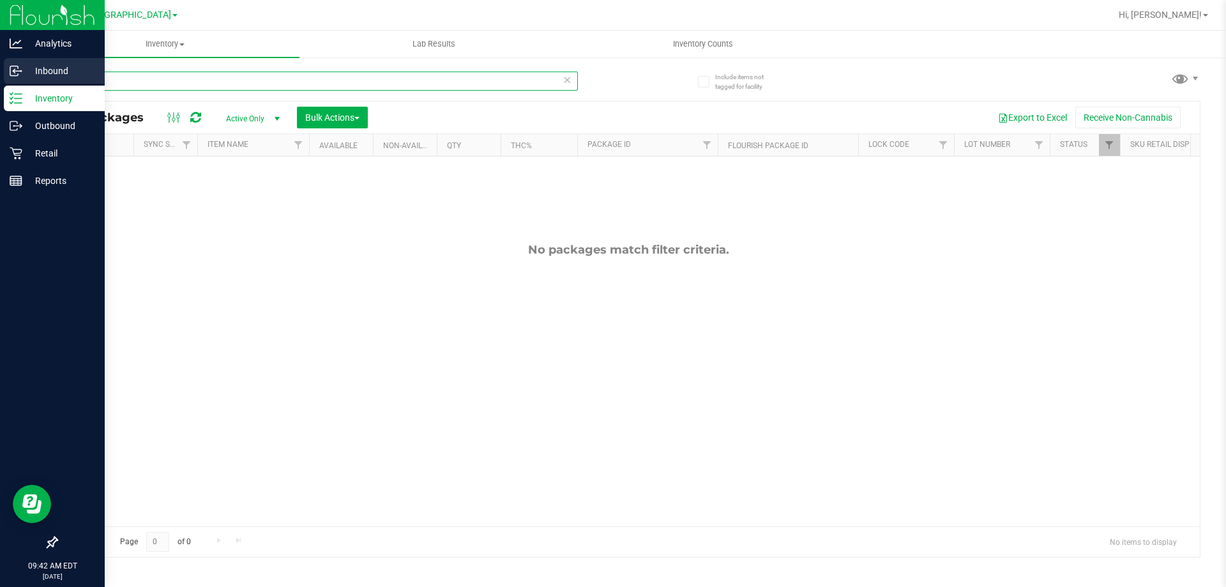
drag, startPoint x: 94, startPoint y: 85, endPoint x: 7, endPoint y: 74, distance: 87.5
click at [7, 74] on div "Analytics Inbound Inventory Outbound Retail Reports 09:42 AM EDT 09/29/2025 09/…" at bounding box center [613, 293] width 1226 height 587
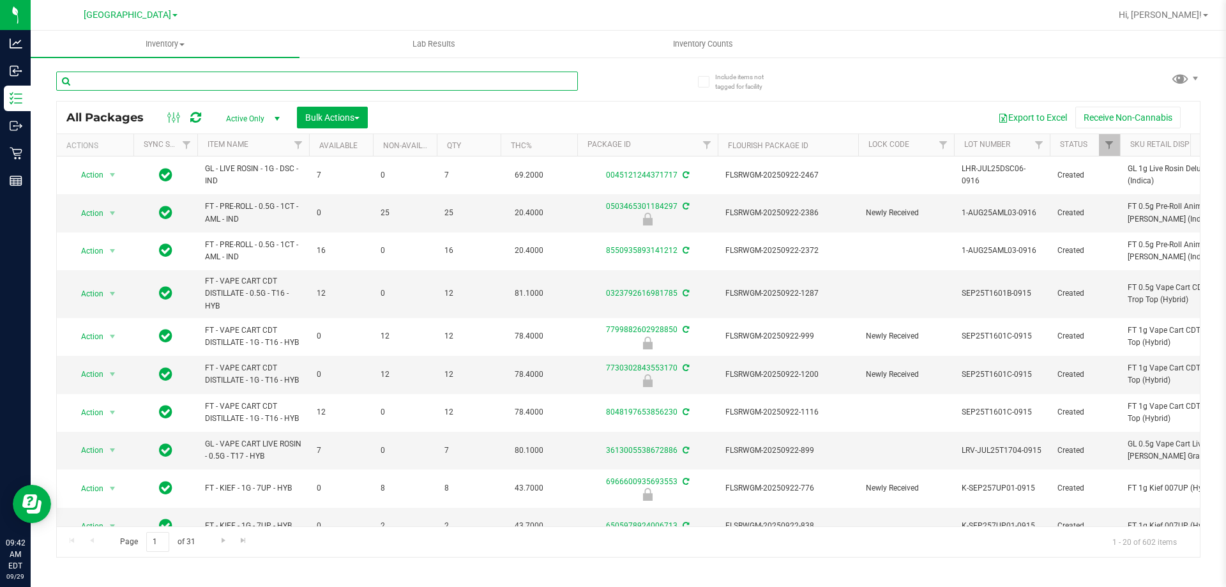
click at [142, 77] on input "text" at bounding box center [317, 81] width 522 height 19
type input "7UP"
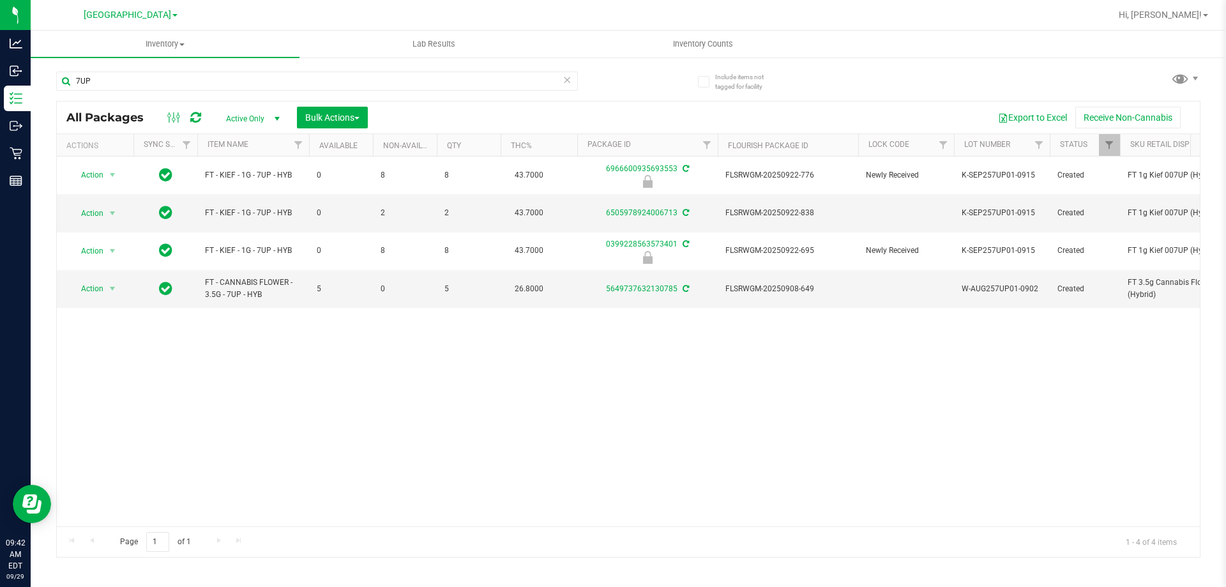
click at [515, 440] on div "Action Action Edit attributes Global inventory Locate package Package audit log…" at bounding box center [628, 341] width 1143 height 370
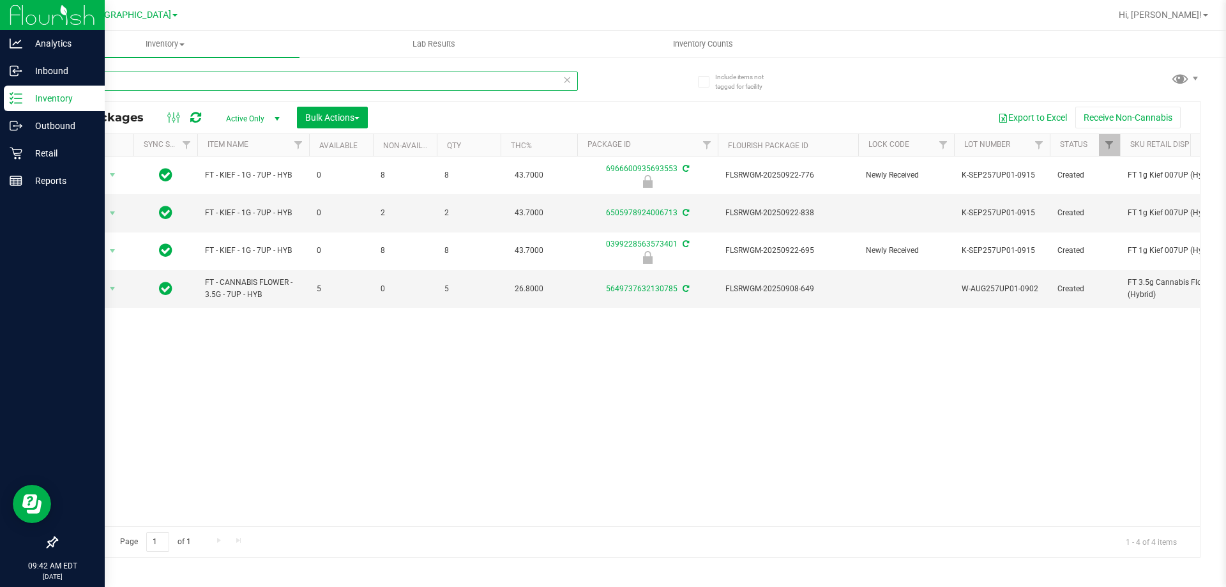
drag, startPoint x: 109, startPoint y: 83, endPoint x: 13, endPoint y: 87, distance: 95.3
click at [21, 95] on div "Analytics Inbound Inventory Outbound Retail Reports 09:42 AM EDT 09/29/2025 09/…" at bounding box center [613, 293] width 1226 height 587
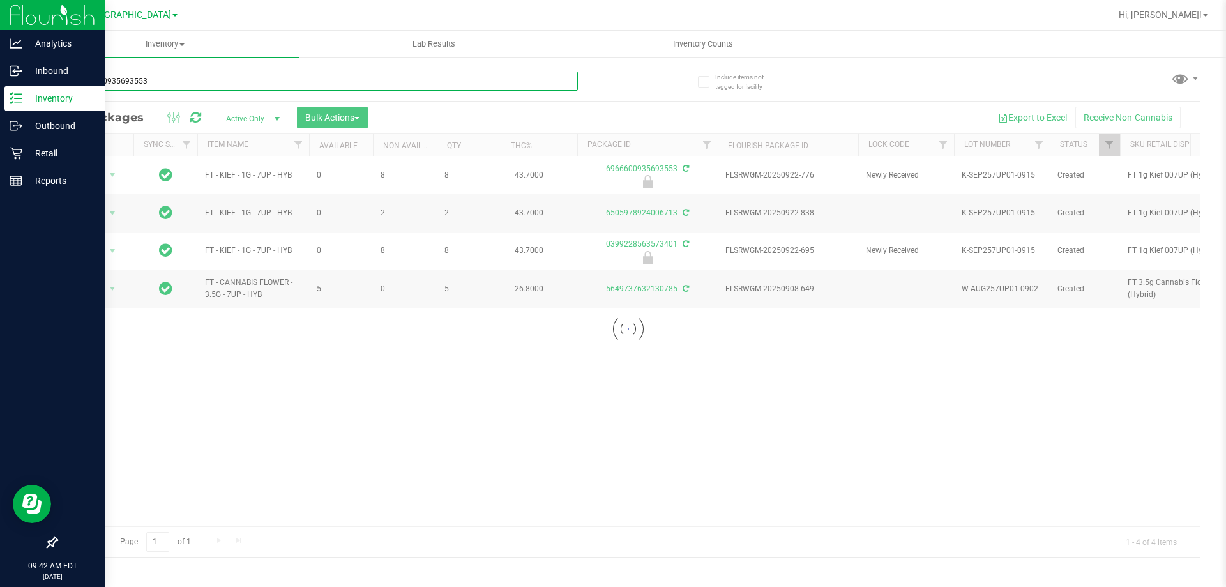
type input "6966600935693553"
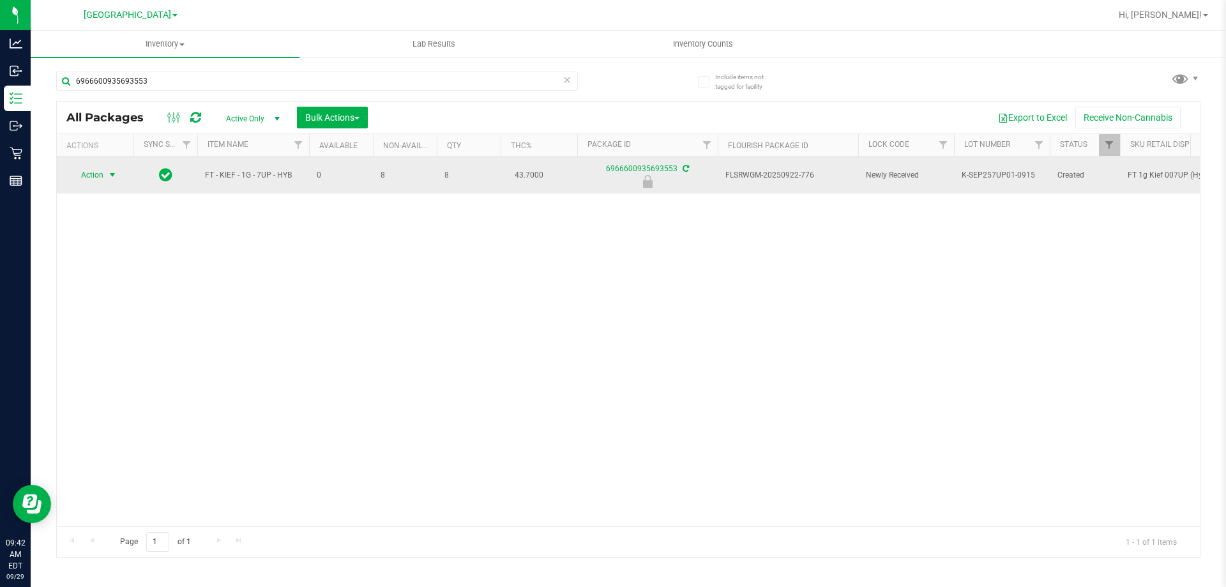
click at [95, 173] on span "Action" at bounding box center [87, 175] width 34 height 18
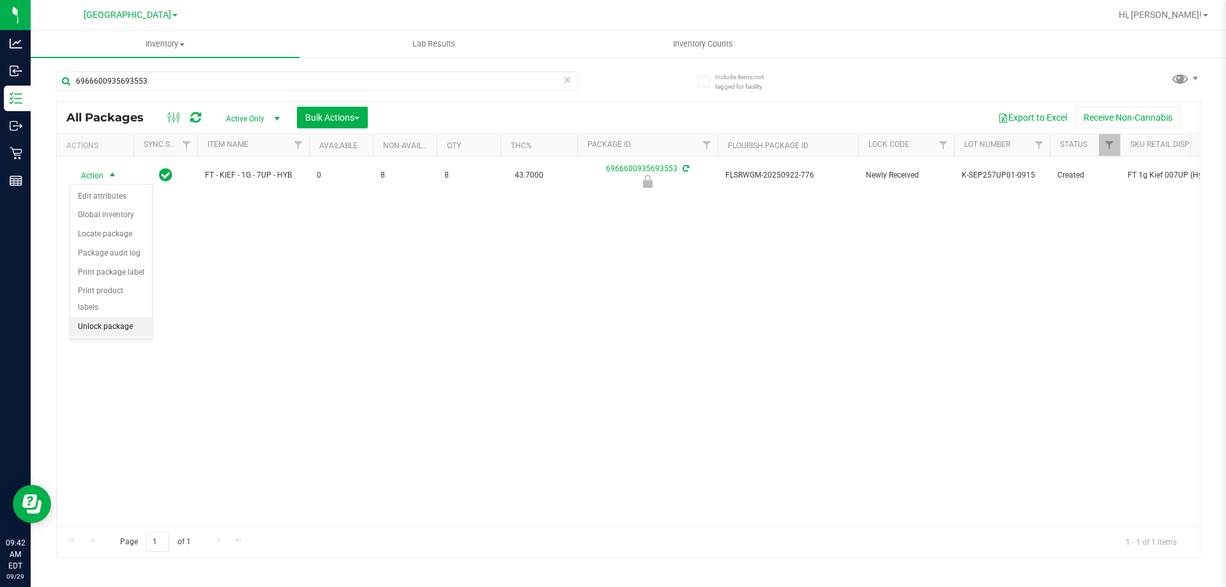
click at [80, 317] on li "Unlock package" at bounding box center [111, 326] width 82 height 19
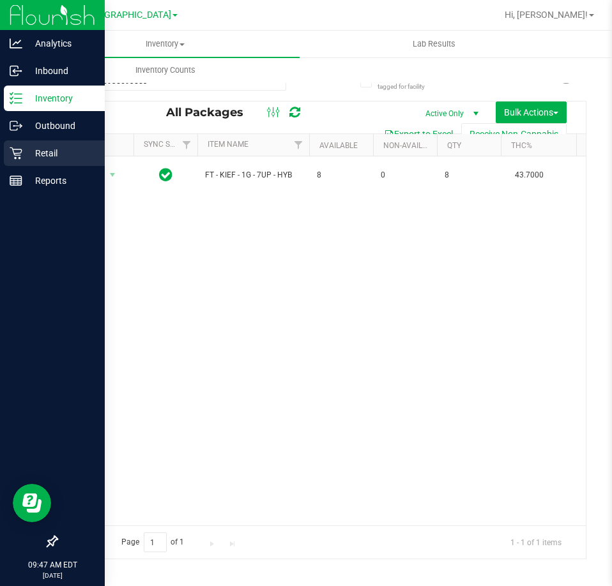
click at [56, 157] on p "Retail" at bounding box center [60, 153] width 77 height 15
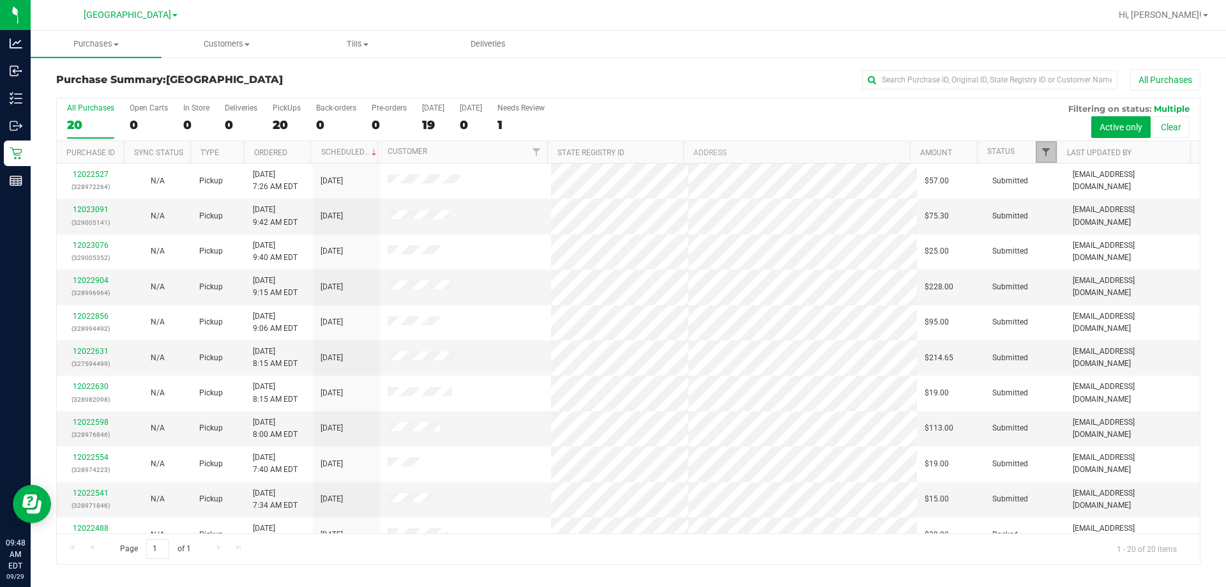
click at [900, 150] on span "Filter" at bounding box center [1046, 152] width 10 height 10
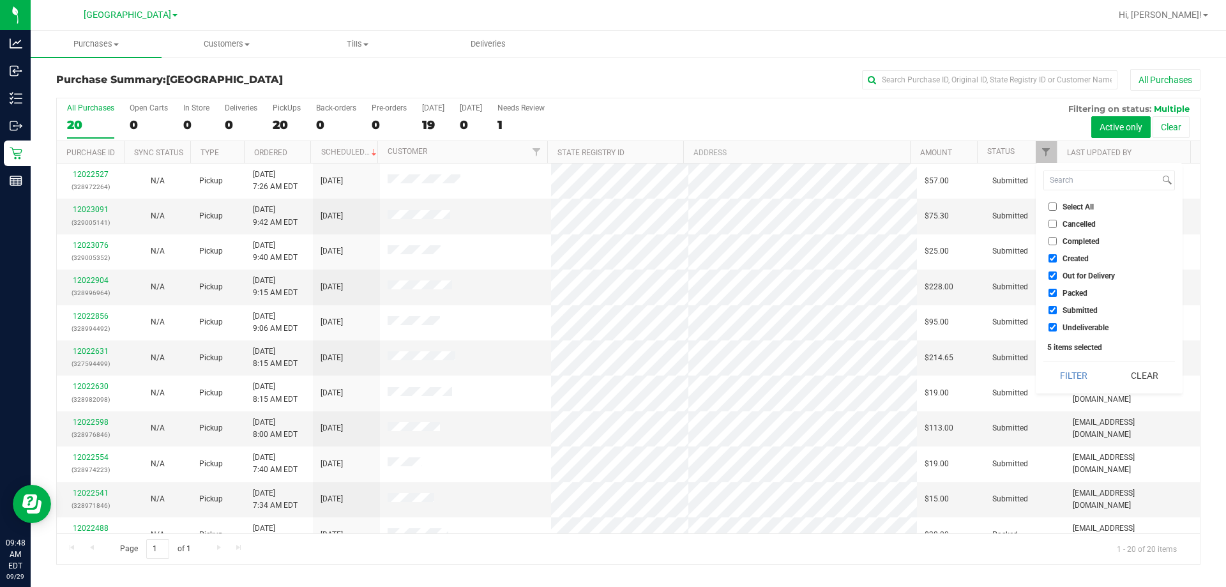
click at [900, 204] on span "Select All" at bounding box center [1078, 207] width 31 height 8
click at [900, 204] on input "Select All" at bounding box center [1053, 206] width 8 height 8
checkbox input "true"
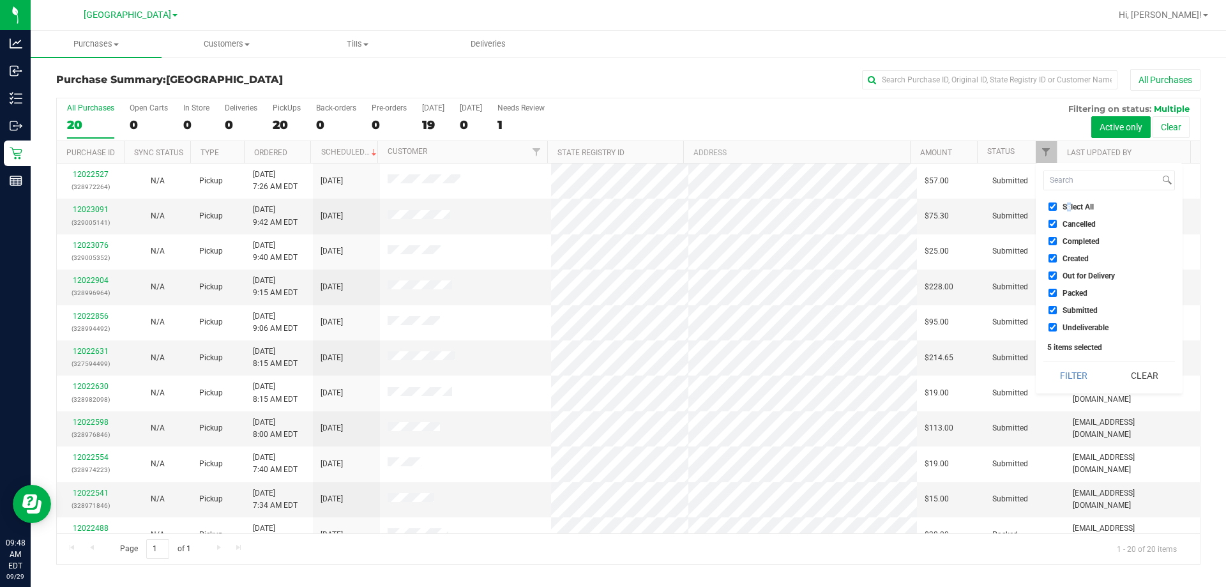
checkbox input "true"
click at [900, 204] on span "Select All" at bounding box center [1078, 207] width 31 height 8
click at [900, 204] on input "Select All" at bounding box center [1053, 206] width 8 height 8
checkbox input "false"
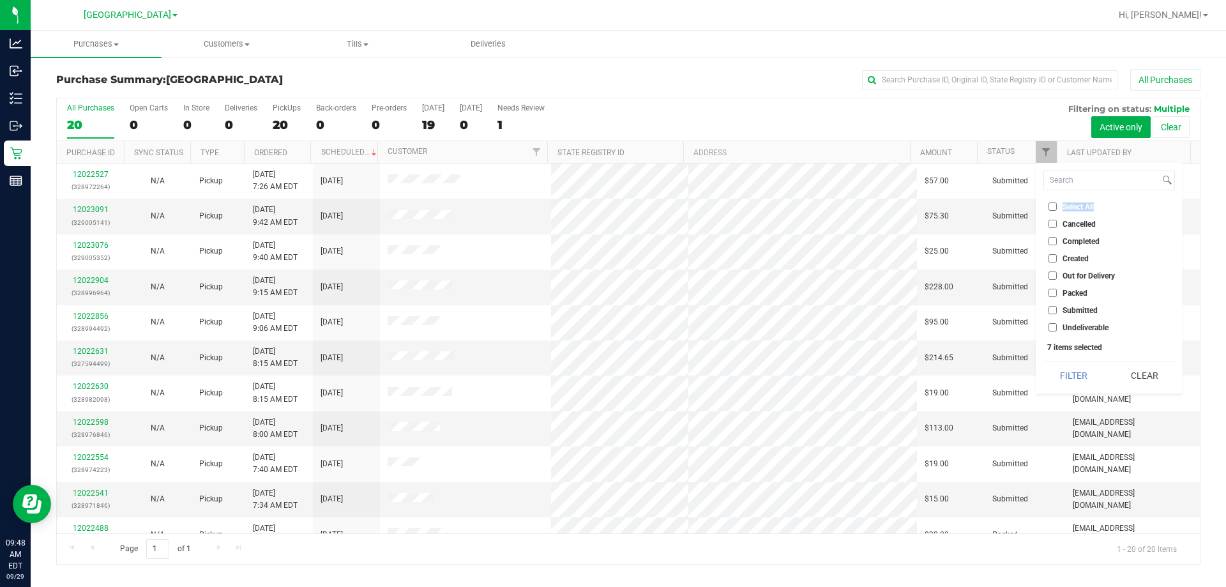
checkbox input "false"
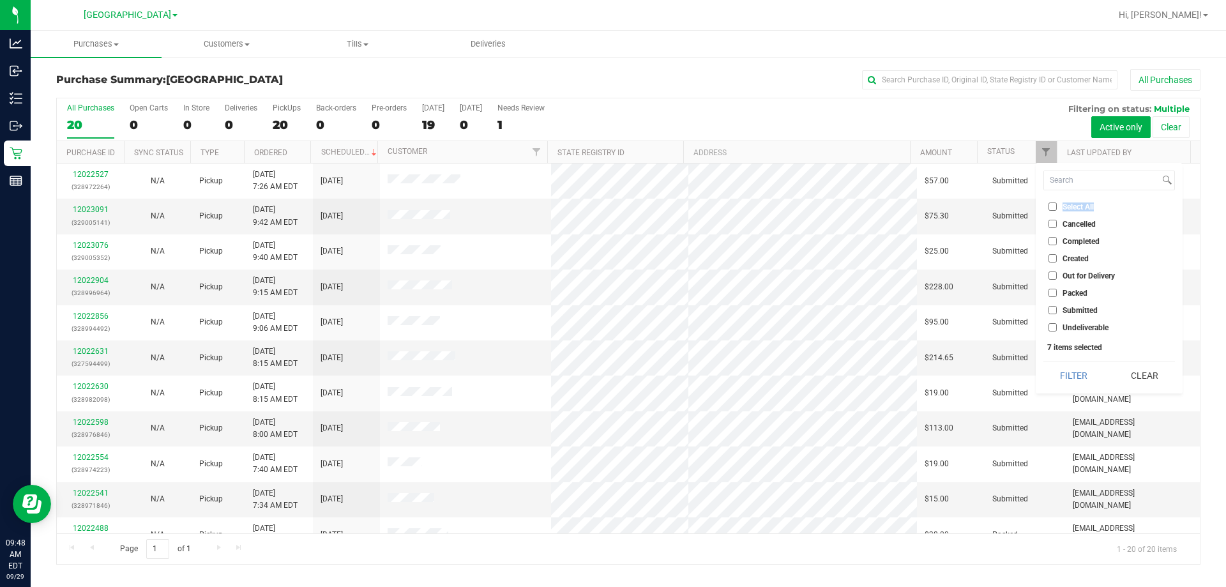
checkbox input "false"
drag, startPoint x: 1089, startPoint y: 306, endPoint x: 1104, endPoint y: 370, distance: 65.7
click at [900, 307] on span "Submitted" at bounding box center [1080, 311] width 35 height 8
click at [900, 309] on span "Submitted" at bounding box center [1080, 311] width 35 height 8
click at [900, 309] on input "Submitted" at bounding box center [1053, 310] width 8 height 8
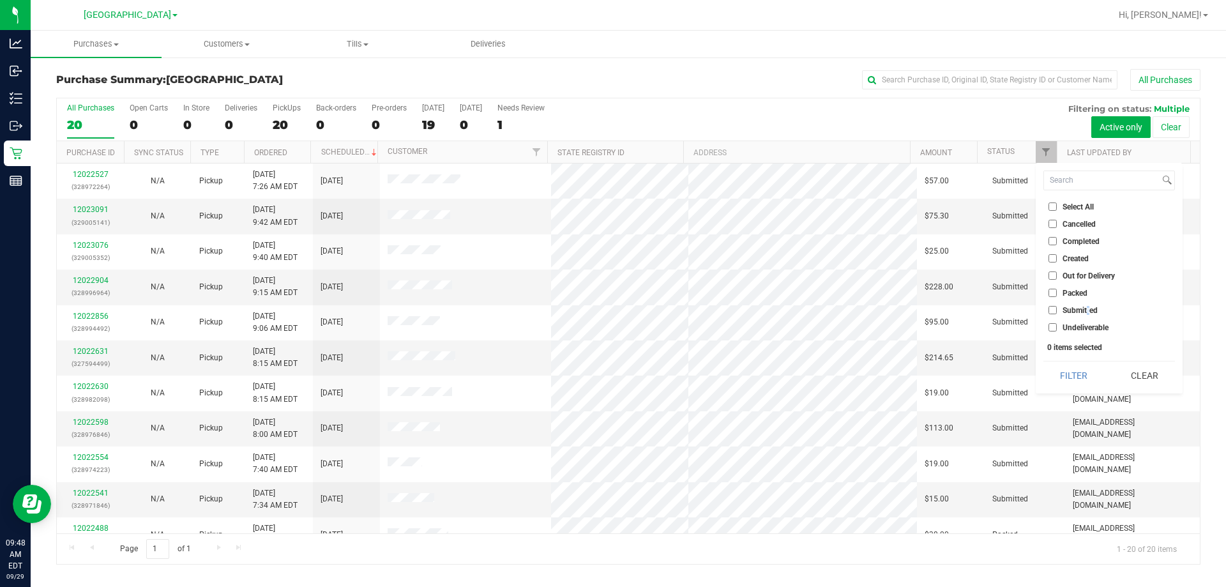
checkbox input "true"
drag, startPoint x: 1068, startPoint y: 374, endPoint x: 1052, endPoint y: 356, distance: 24.4
click at [900, 374] on button "Filter" at bounding box center [1073, 375] width 61 height 28
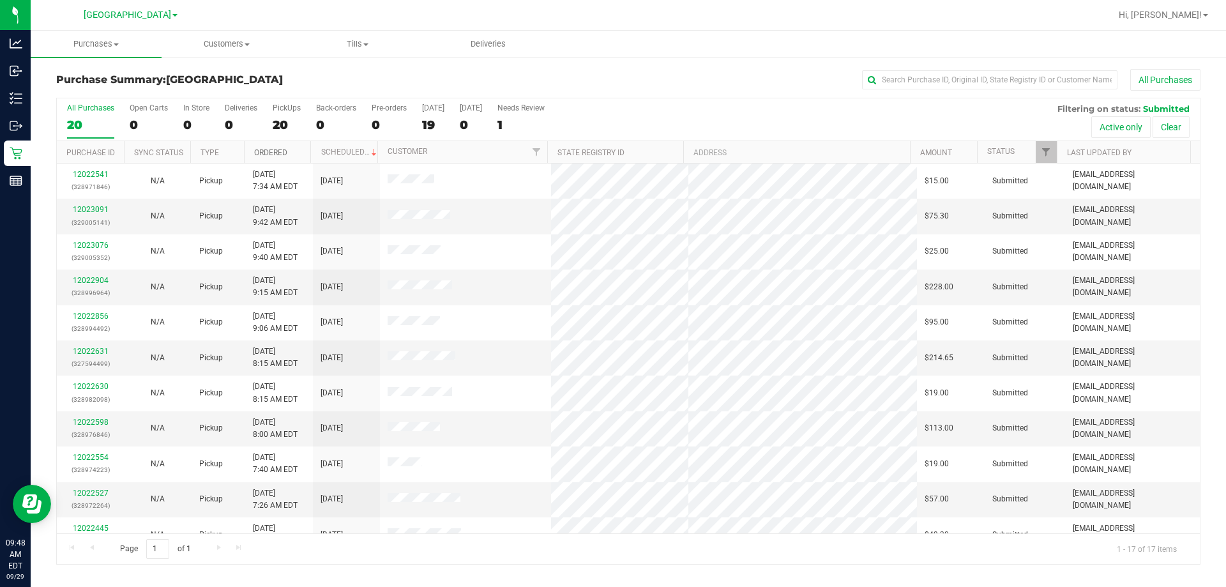
click at [271, 151] on link "Ordered" at bounding box center [270, 152] width 33 height 9
click at [273, 149] on link "Ordered" at bounding box center [278, 152] width 48 height 9
click at [274, 148] on link "Ordered" at bounding box center [278, 152] width 48 height 9
click at [276, 148] on link "Ordered" at bounding box center [270, 152] width 33 height 9
click at [90, 208] on link "12022230" at bounding box center [91, 209] width 36 height 9
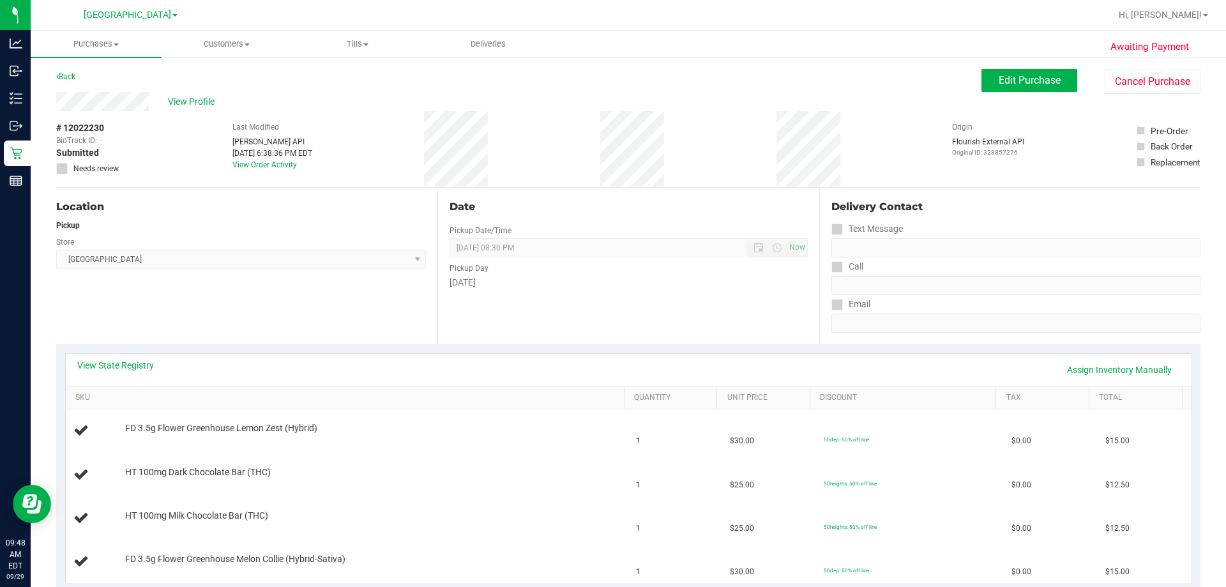
click at [390, 326] on div "Location Pickup Store Lakeland WC Select Store Bonita Springs WC Boynton Beach …" at bounding box center [246, 266] width 381 height 156
click at [130, 364] on link "View State Registry" at bounding box center [115, 365] width 77 height 13
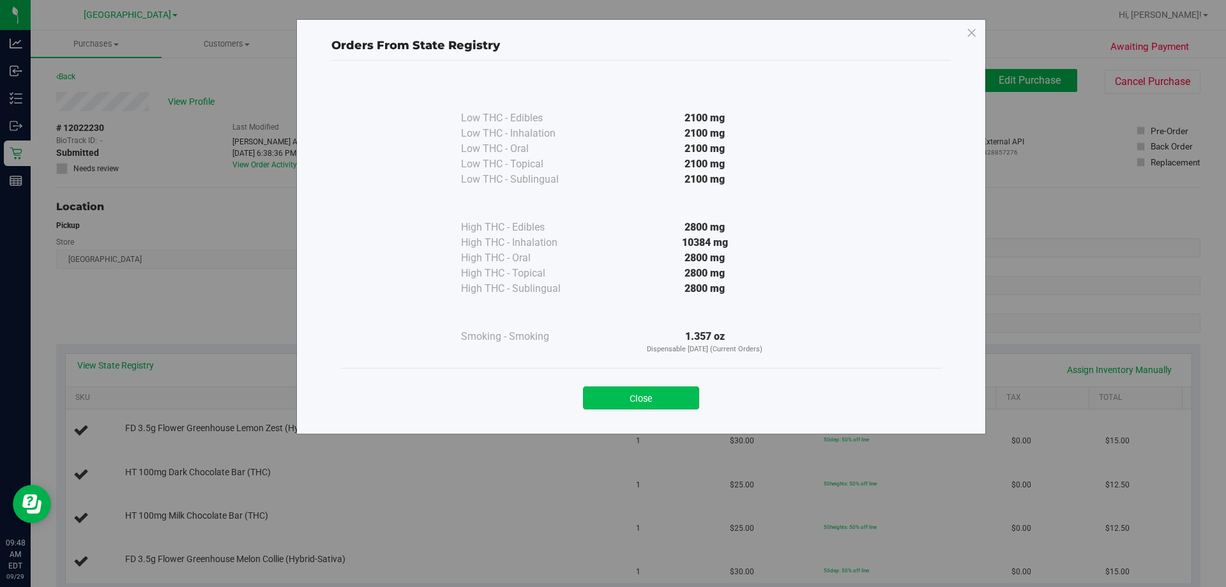
click at [633, 398] on button "Close" at bounding box center [641, 397] width 116 height 23
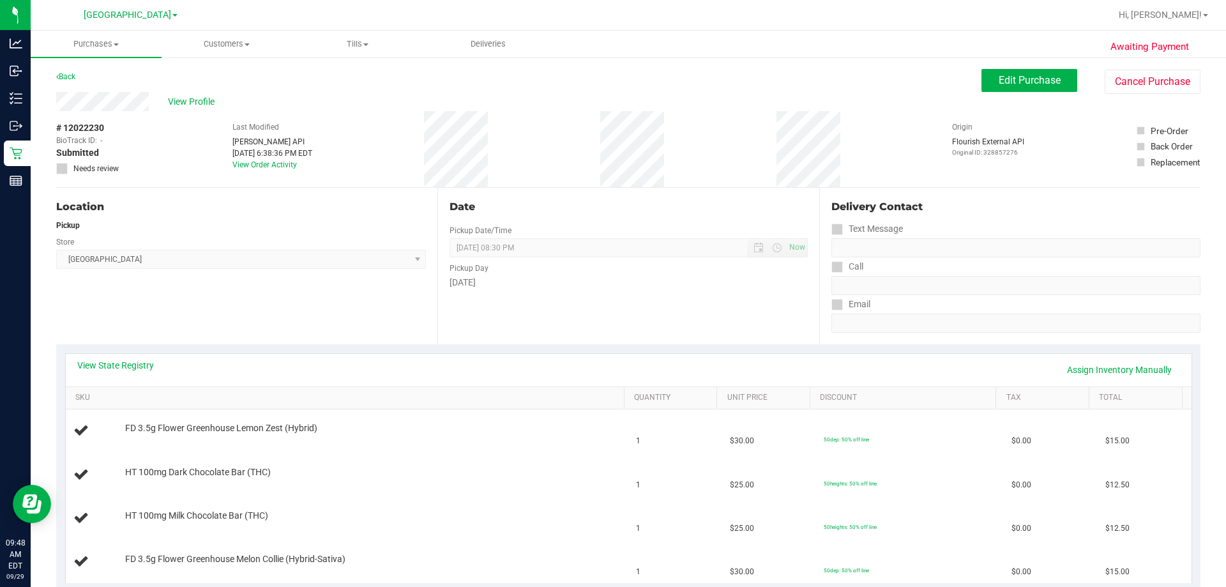
click at [393, 315] on div "Location Pickup Store Lakeland WC Select Store Bonita Springs WC Boynton Beach …" at bounding box center [246, 266] width 381 height 156
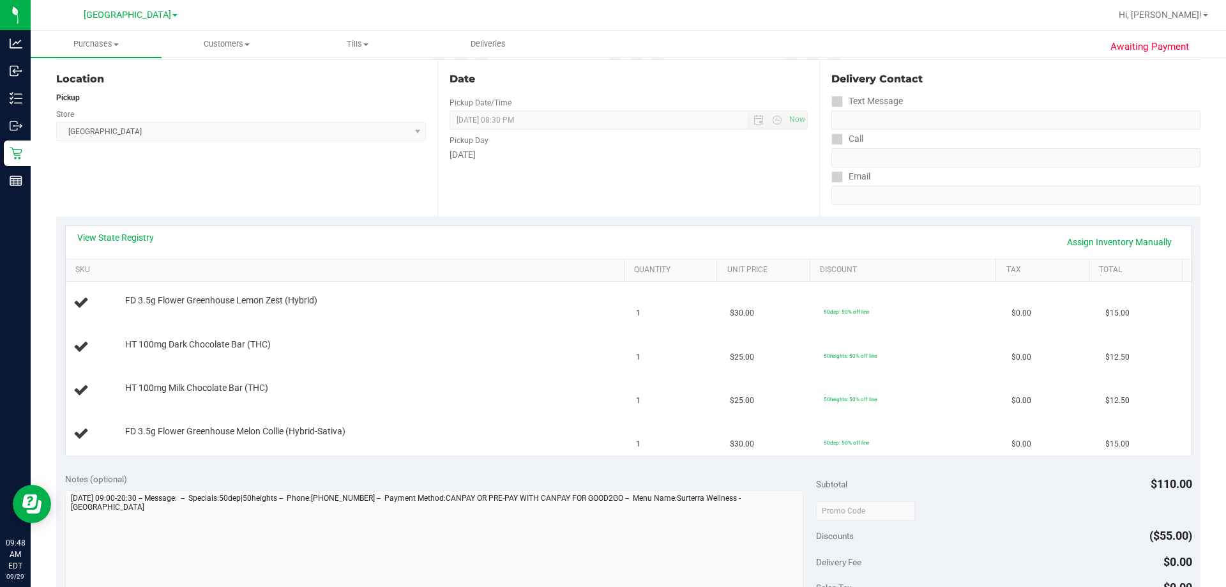
scroll to position [192, 0]
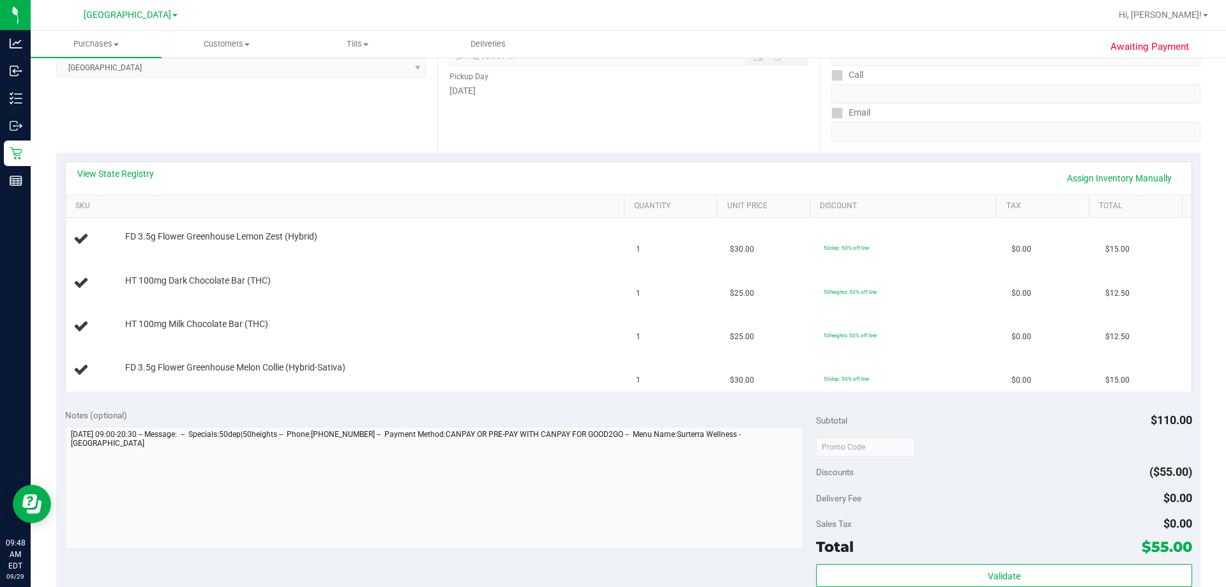
click at [253, 123] on div "Location Pickup Store Lakeland WC Select Store Bonita Springs WC Boynton Beach …" at bounding box center [246, 74] width 381 height 156
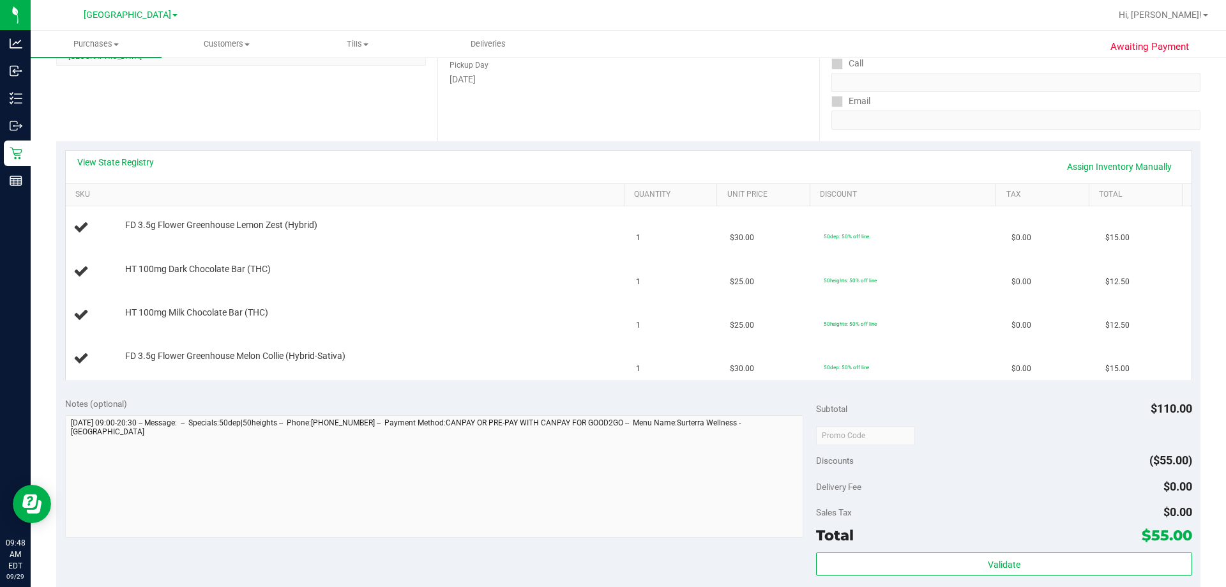
scroll to position [0, 0]
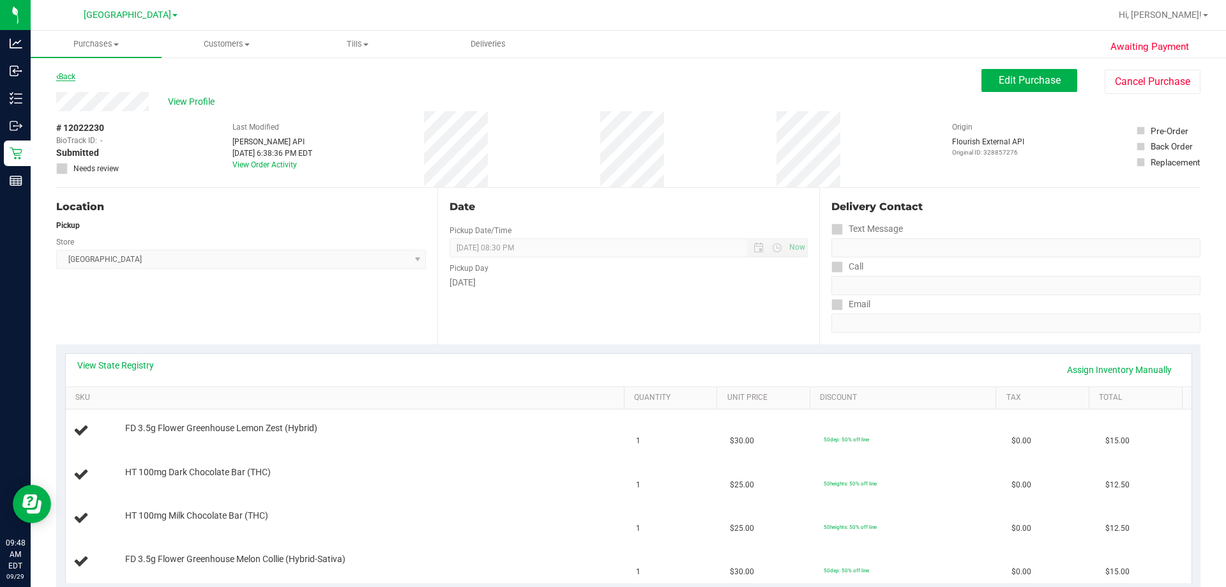
click at [57, 77] on icon at bounding box center [57, 77] width 3 height 8
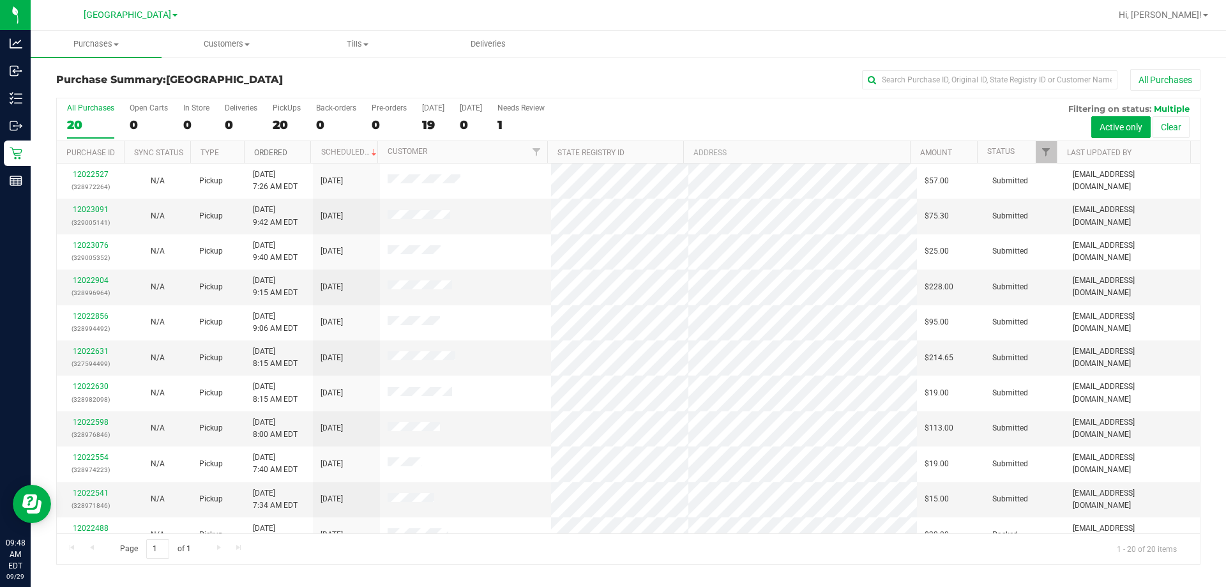
click at [271, 153] on link "Ordered" at bounding box center [270, 152] width 33 height 9
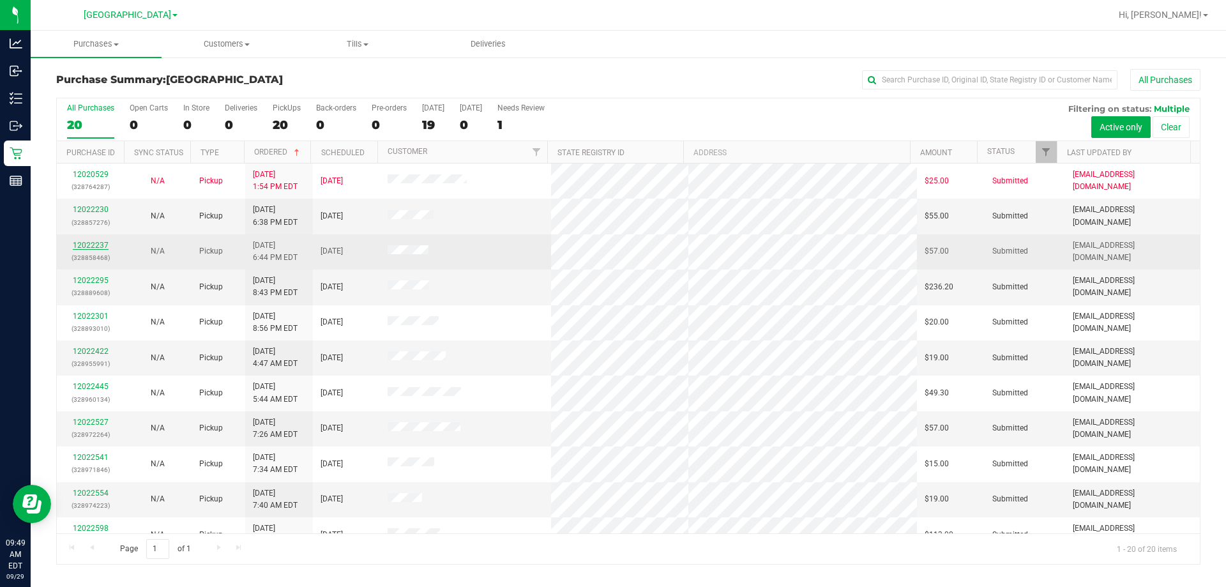
click at [96, 245] on link "12022237" at bounding box center [91, 245] width 36 height 9
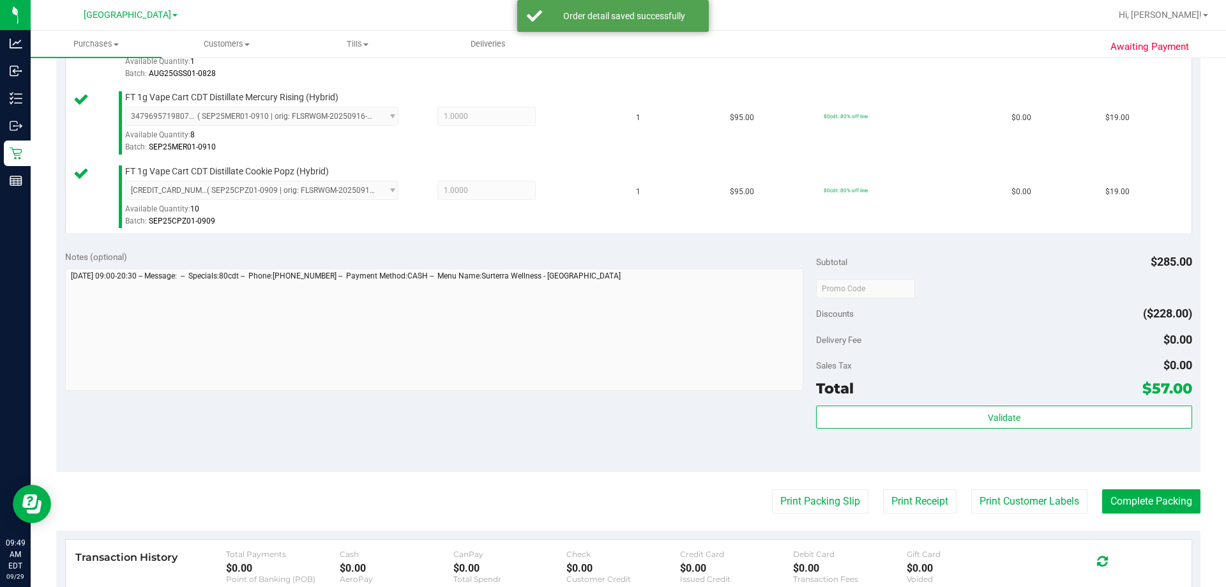
scroll to position [395, 0]
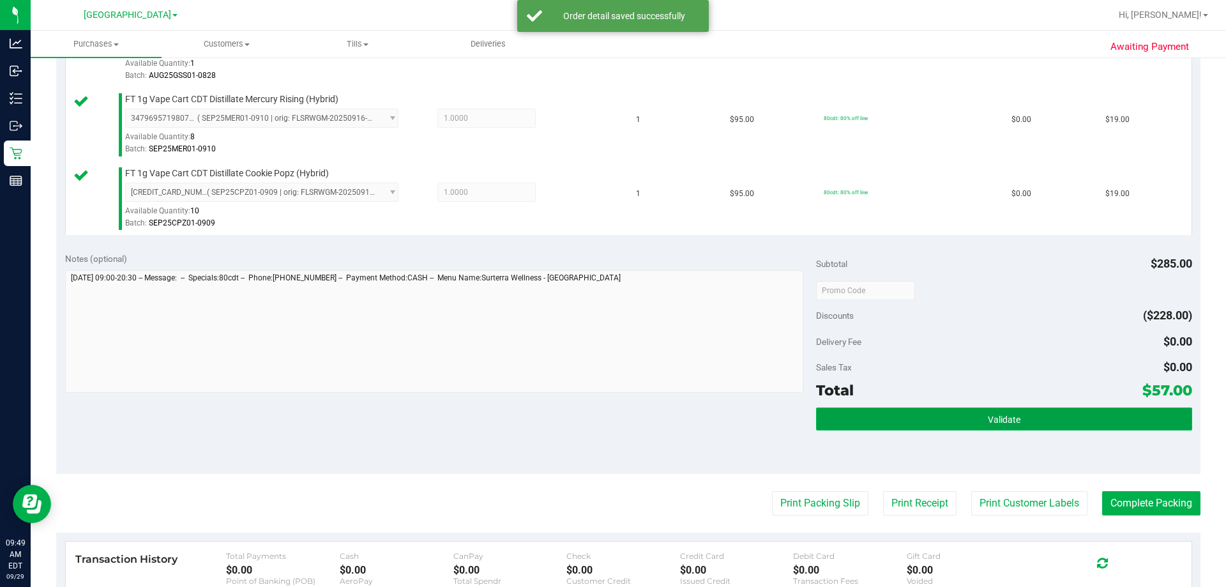
click at [900, 412] on button "Validate" at bounding box center [1003, 418] width 375 height 23
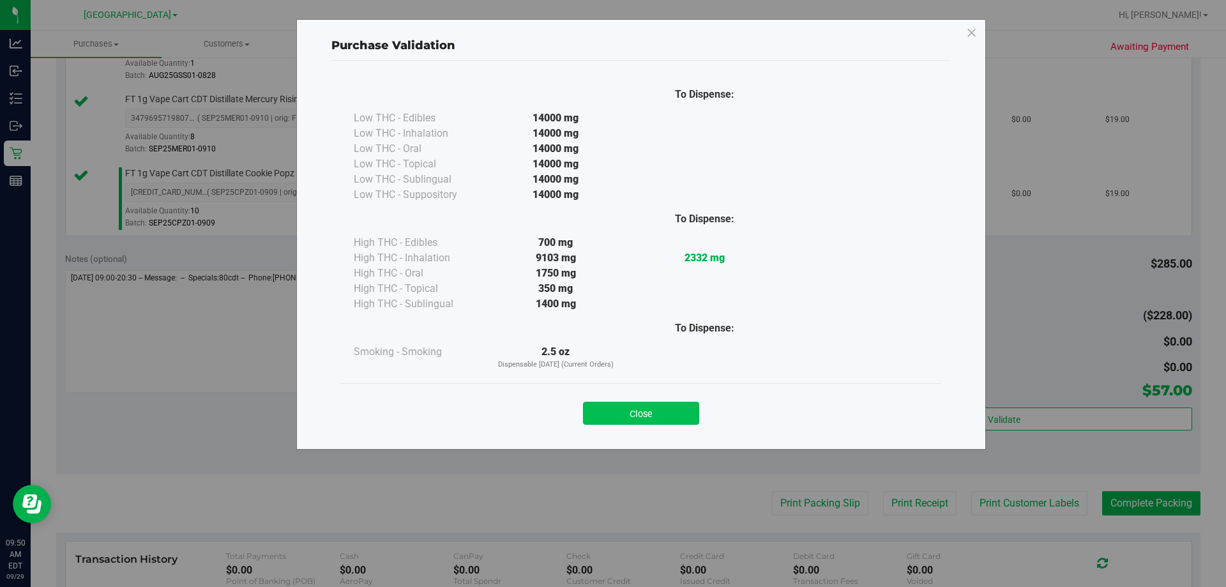
click at [641, 405] on button "Close" at bounding box center [641, 413] width 116 height 23
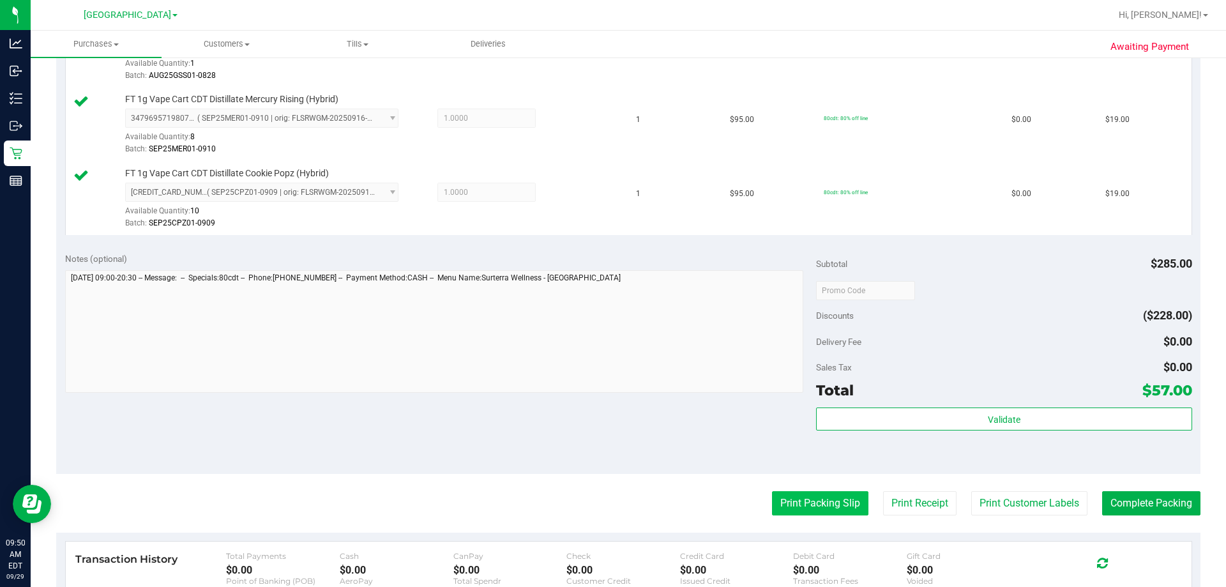
click at [800, 503] on button "Print Packing Slip" at bounding box center [820, 503] width 96 height 24
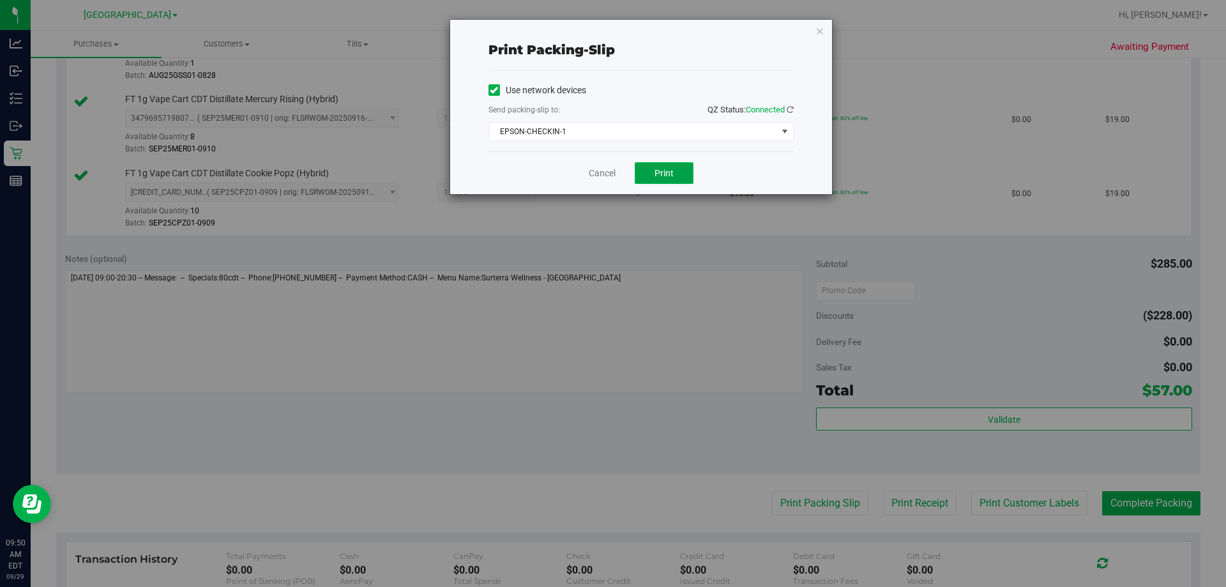
click at [666, 171] on span "Print" at bounding box center [664, 173] width 19 height 10
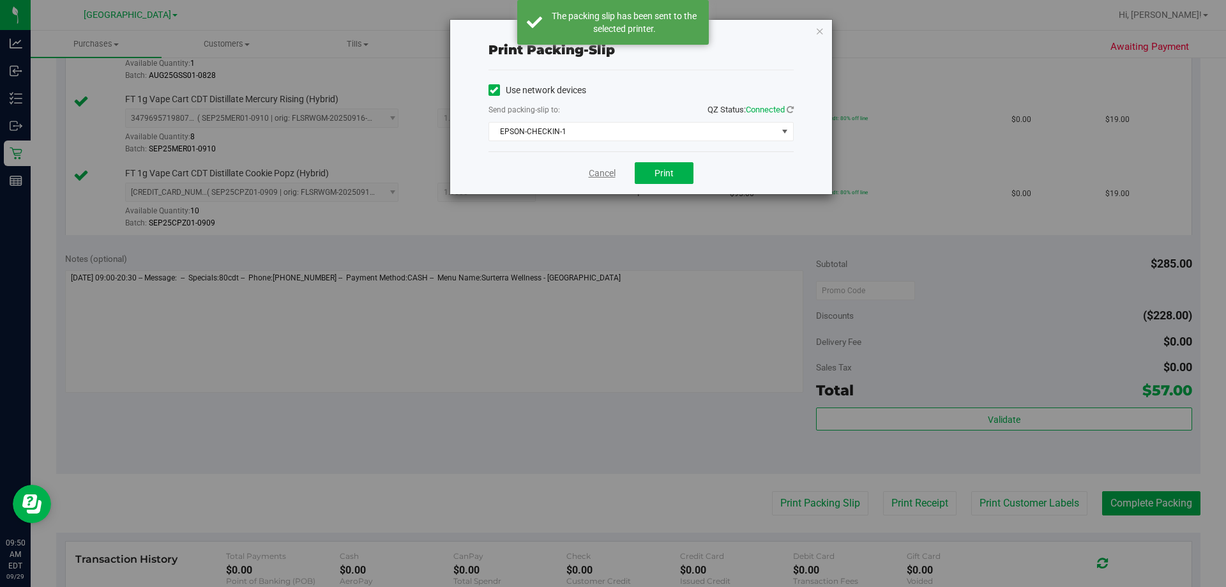
click at [603, 174] on link "Cancel" at bounding box center [602, 173] width 27 height 13
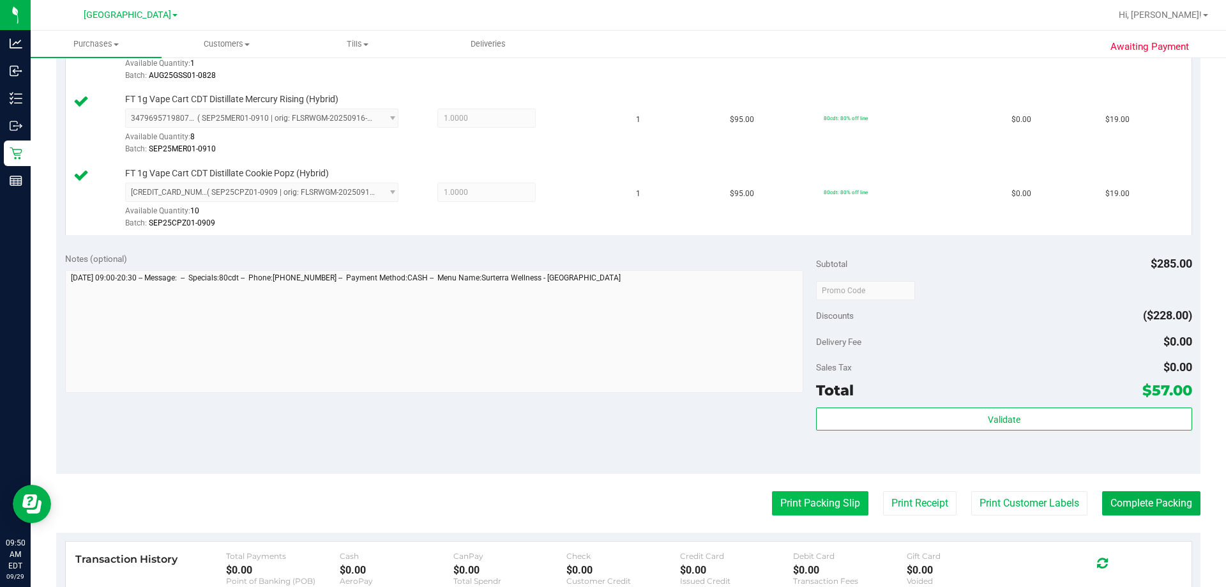
click at [807, 499] on button "Print Packing Slip" at bounding box center [820, 503] width 96 height 24
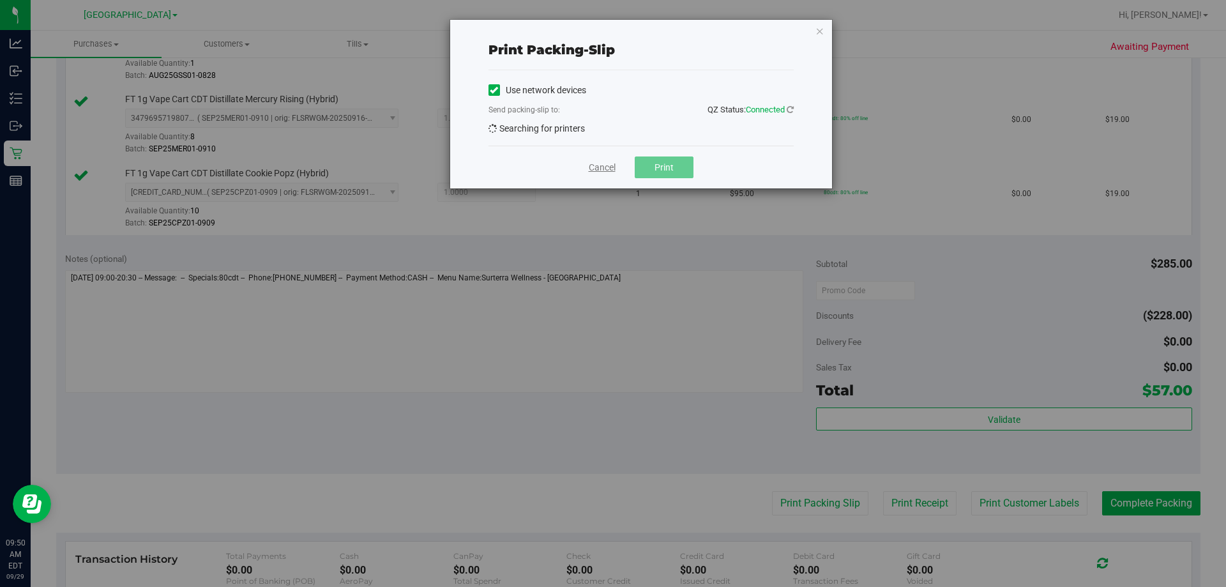
click at [606, 166] on link "Cancel" at bounding box center [602, 167] width 27 height 13
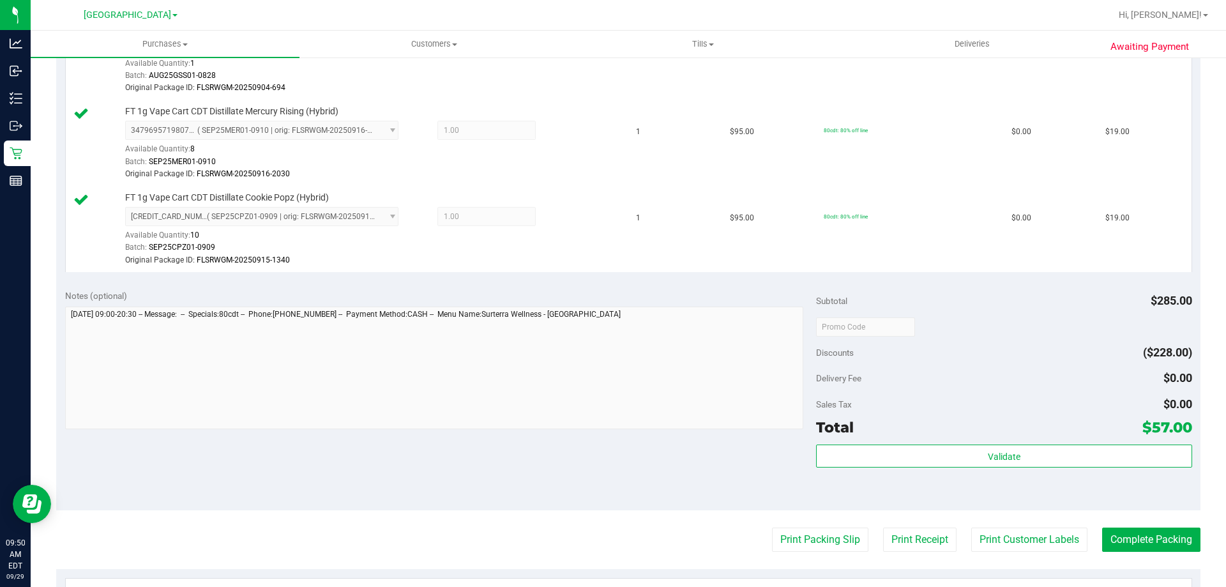
scroll to position [400, 0]
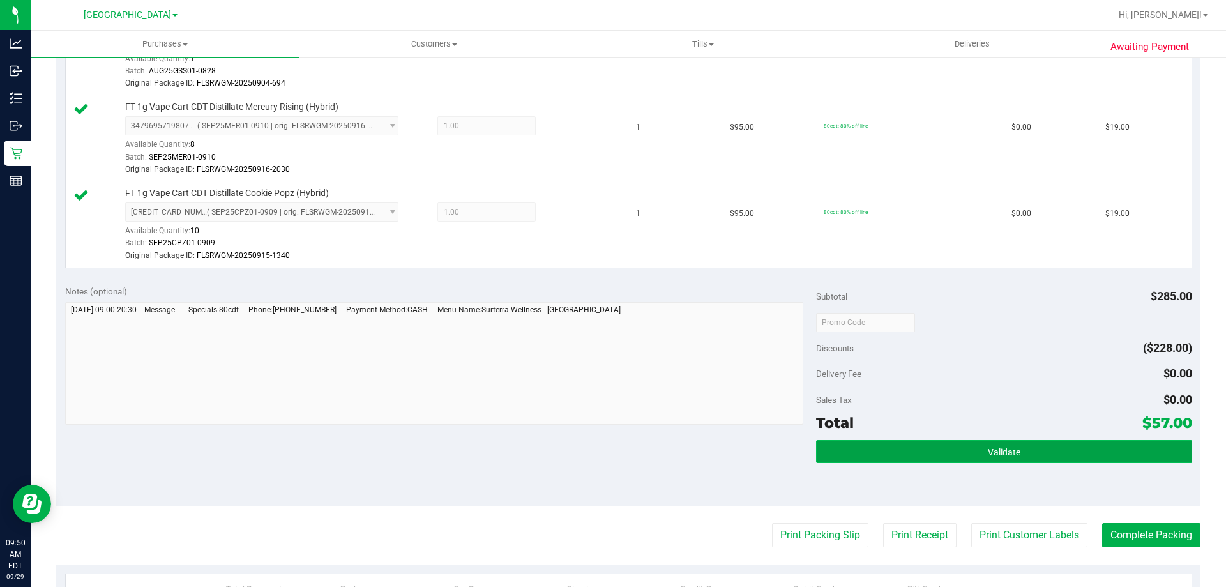
click at [974, 450] on button "Validate" at bounding box center [1003, 451] width 375 height 23
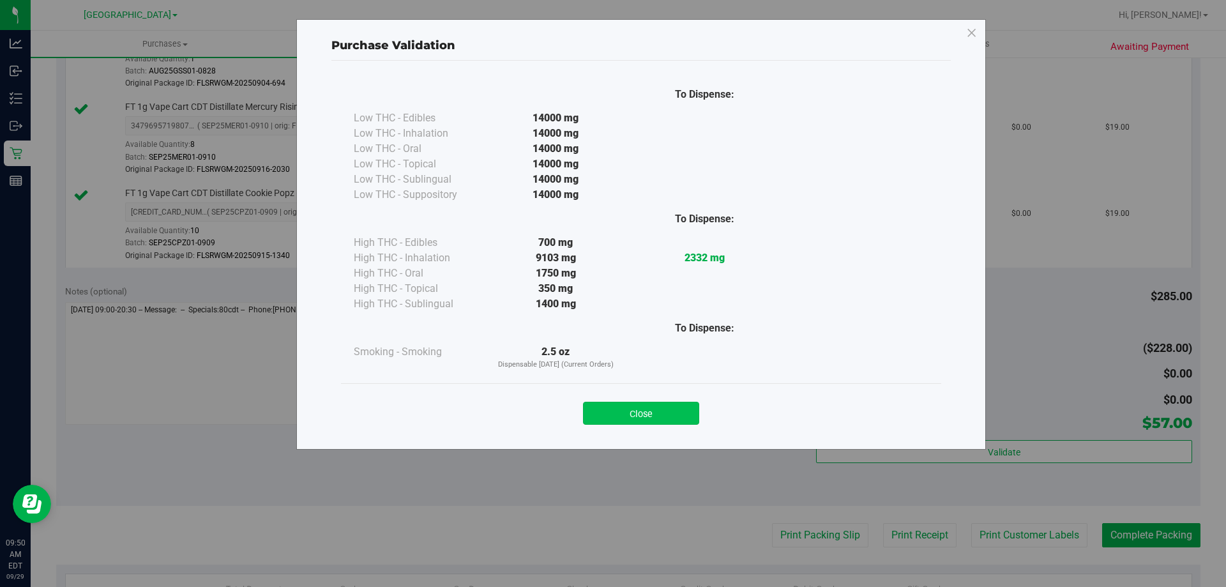
click at [658, 411] on button "Close" at bounding box center [641, 413] width 116 height 23
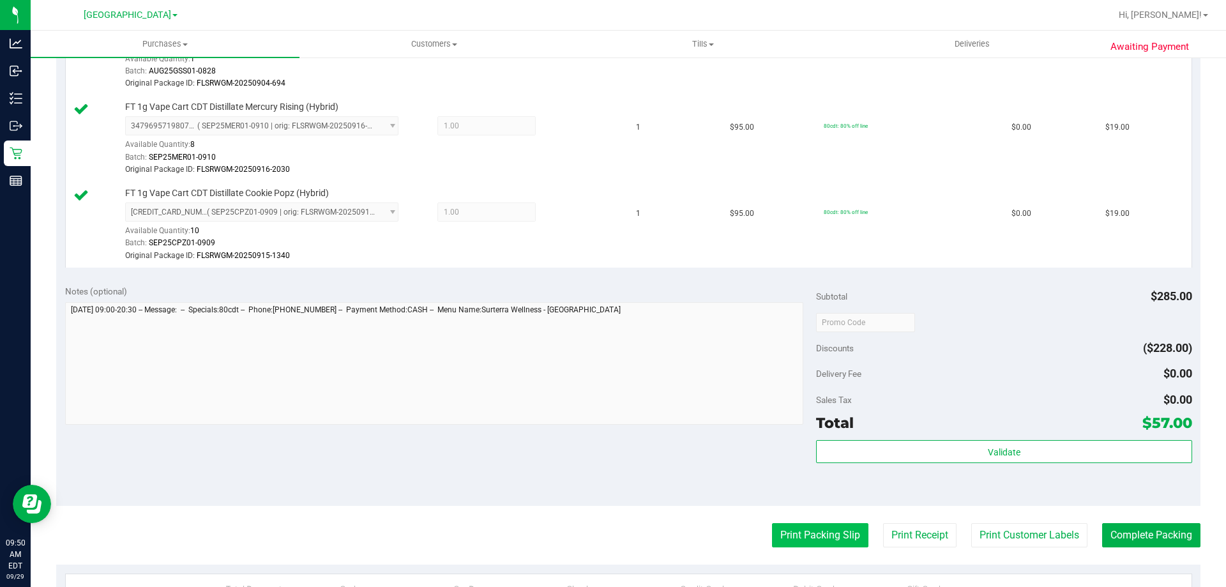
click at [817, 534] on button "Print Packing Slip" at bounding box center [820, 535] width 96 height 24
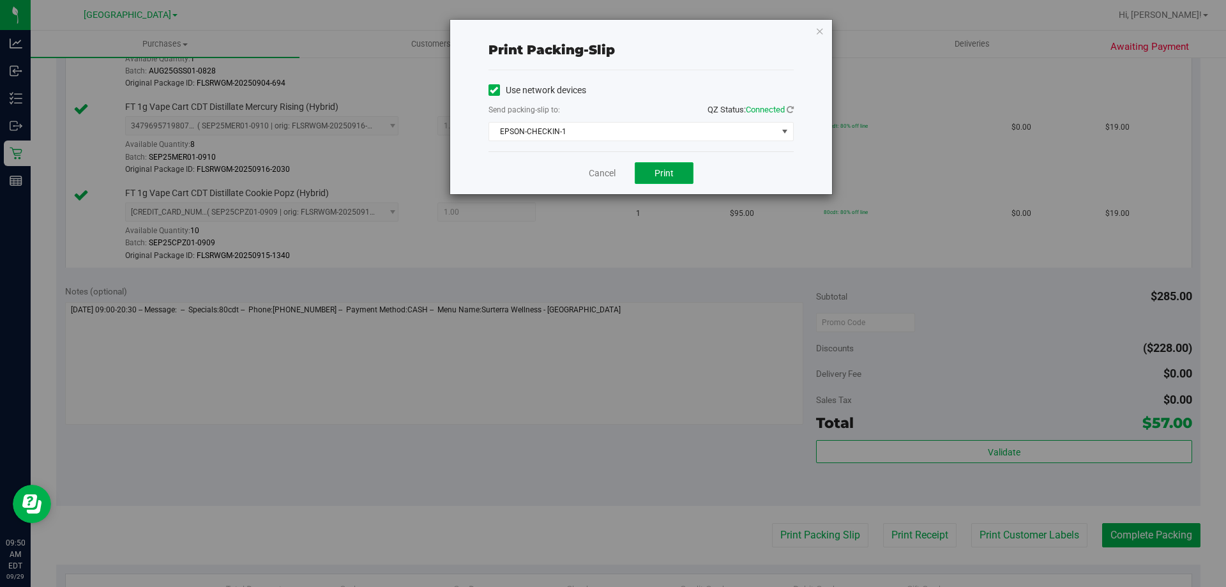
click at [667, 175] on span "Print" at bounding box center [664, 173] width 19 height 10
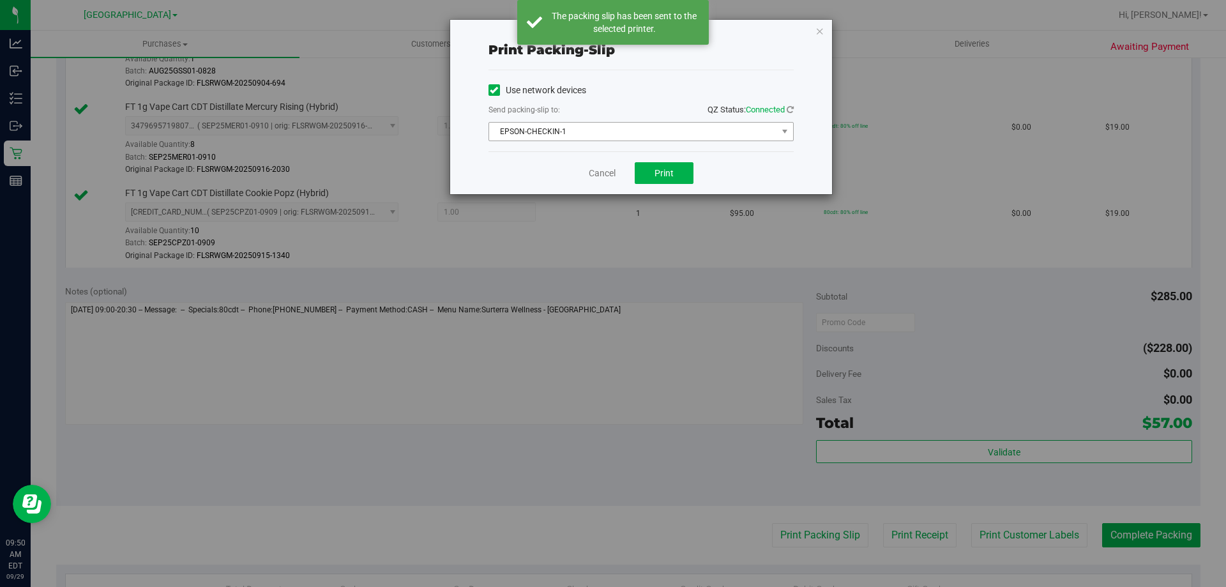
click at [660, 127] on span "EPSON-CHECKIN-1" at bounding box center [633, 132] width 288 height 18
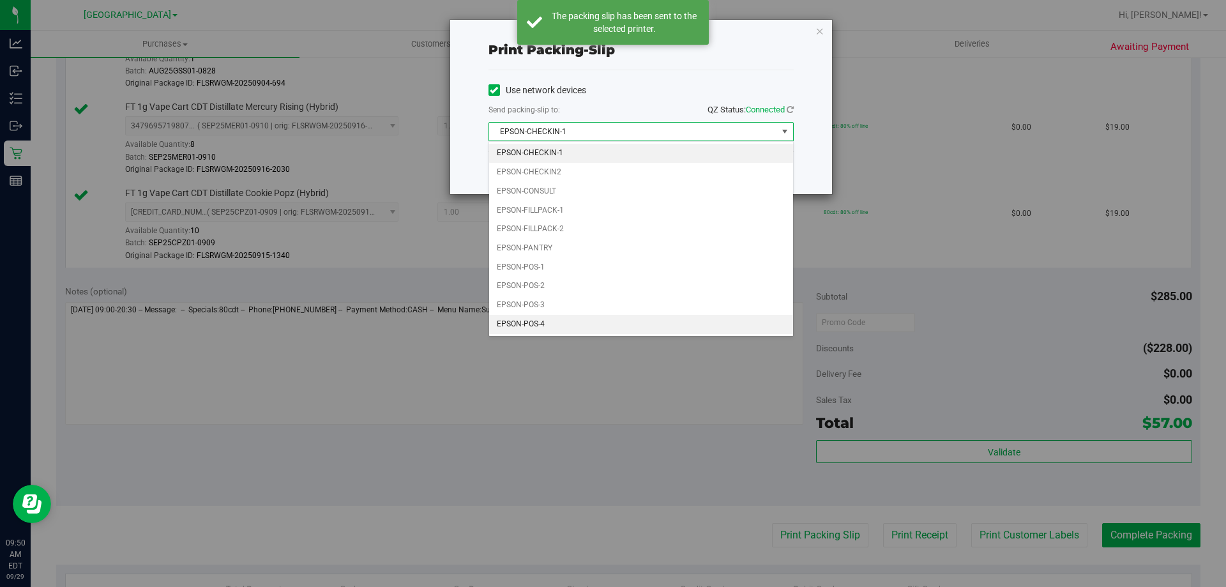
click at [531, 324] on li "EPSON-POS-4" at bounding box center [641, 324] width 304 height 19
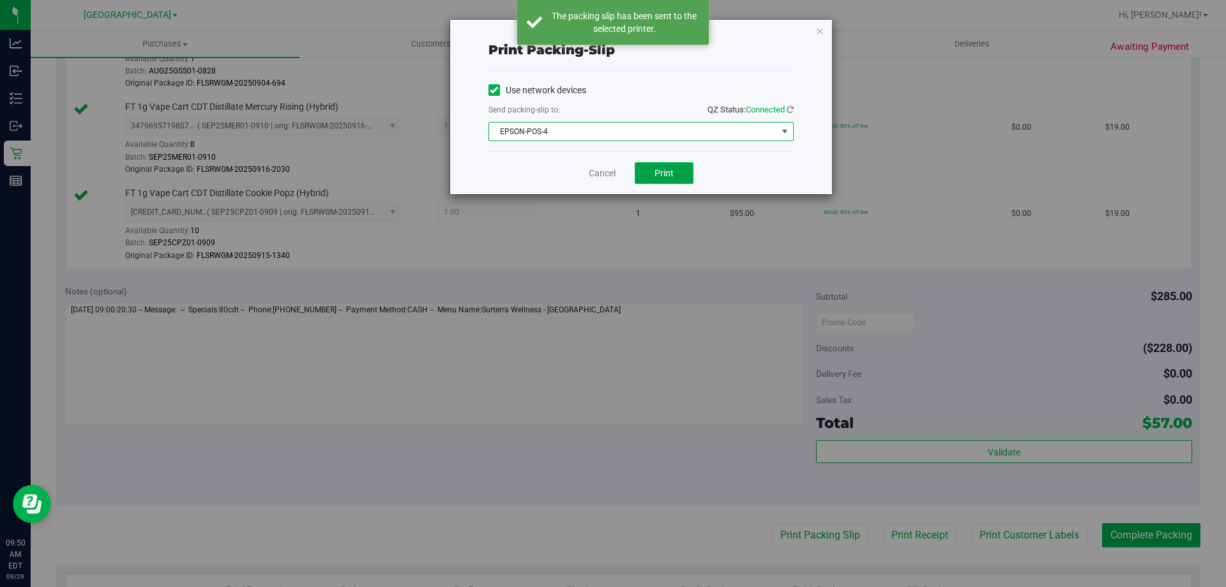
click at [666, 167] on button "Print" at bounding box center [664, 173] width 59 height 22
click at [669, 173] on span "Print" at bounding box center [664, 173] width 19 height 10
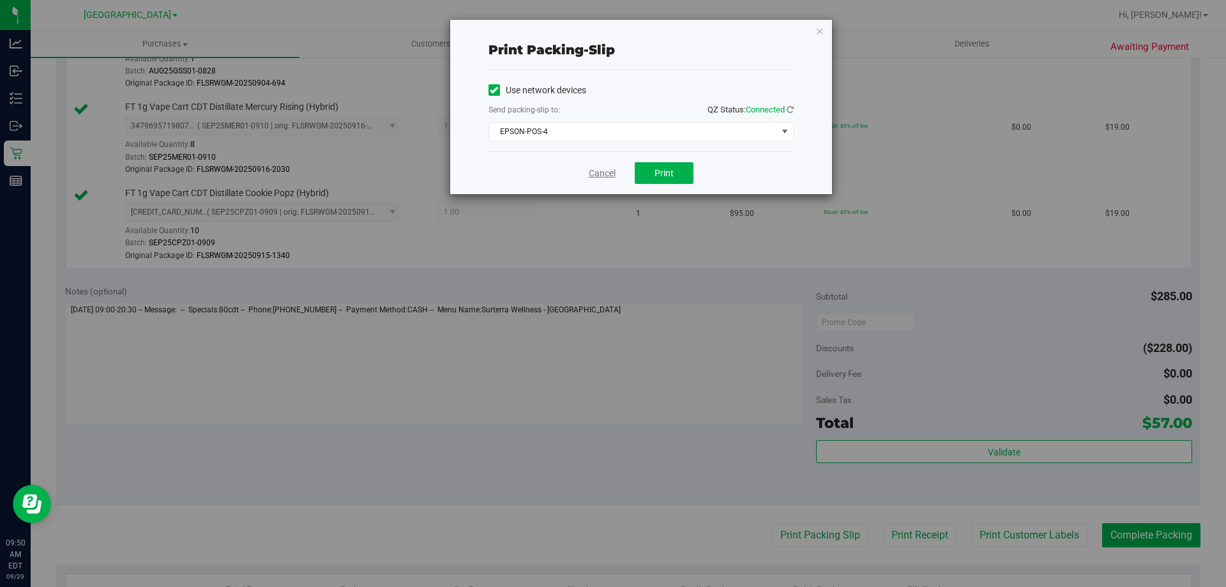
click at [600, 171] on link "Cancel" at bounding box center [602, 173] width 27 height 13
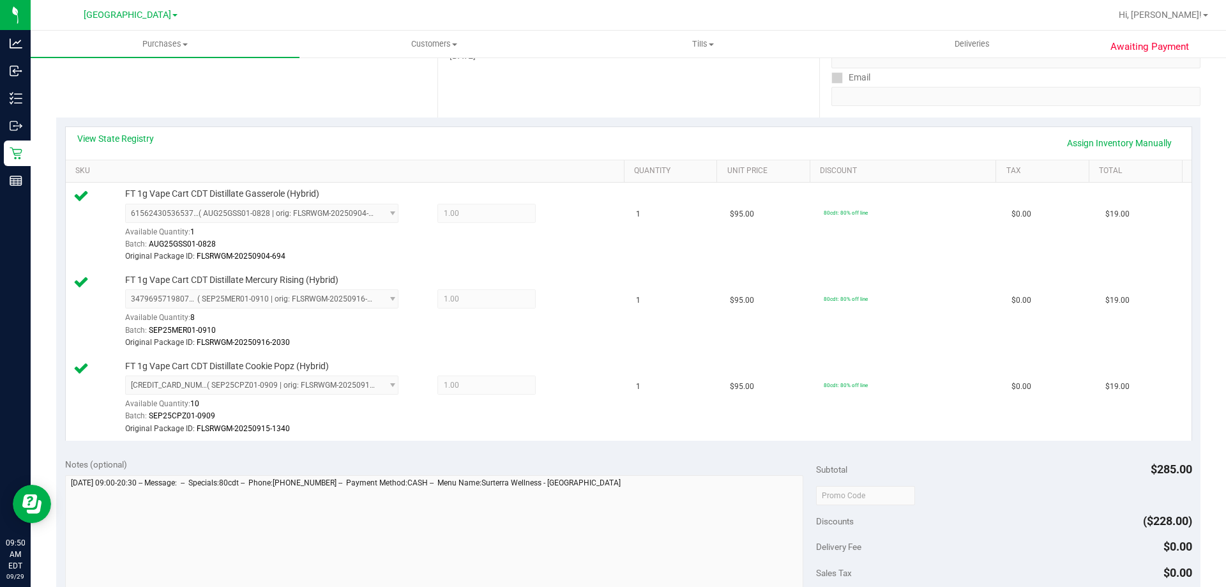
scroll to position [224, 0]
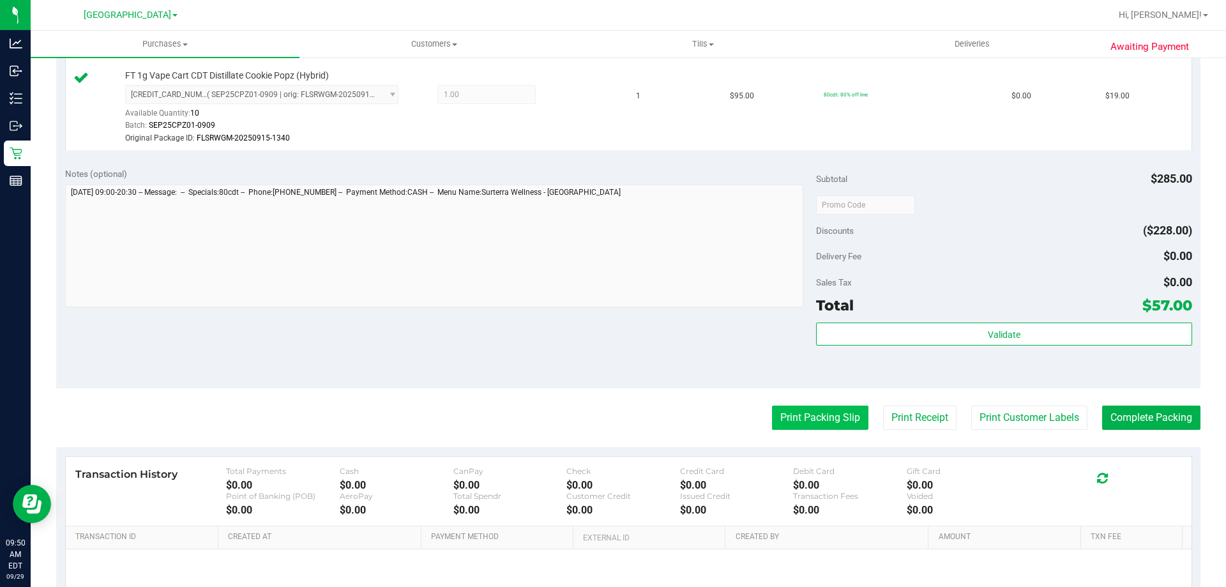
click at [800, 410] on button "Print Packing Slip" at bounding box center [820, 417] width 96 height 24
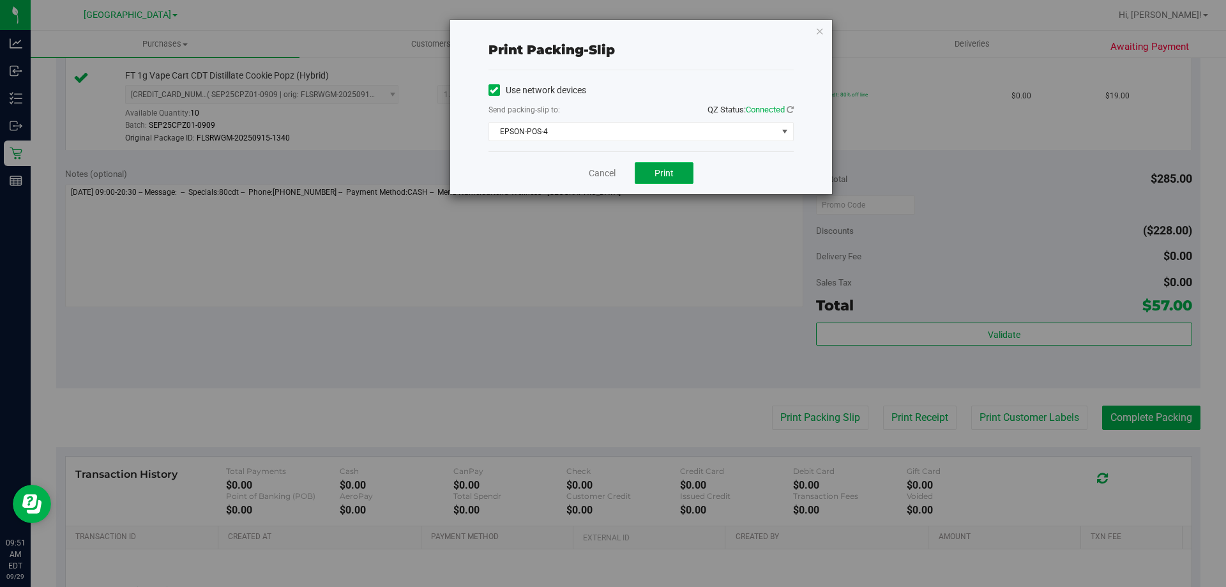
click at [651, 179] on button "Print" at bounding box center [664, 173] width 59 height 22
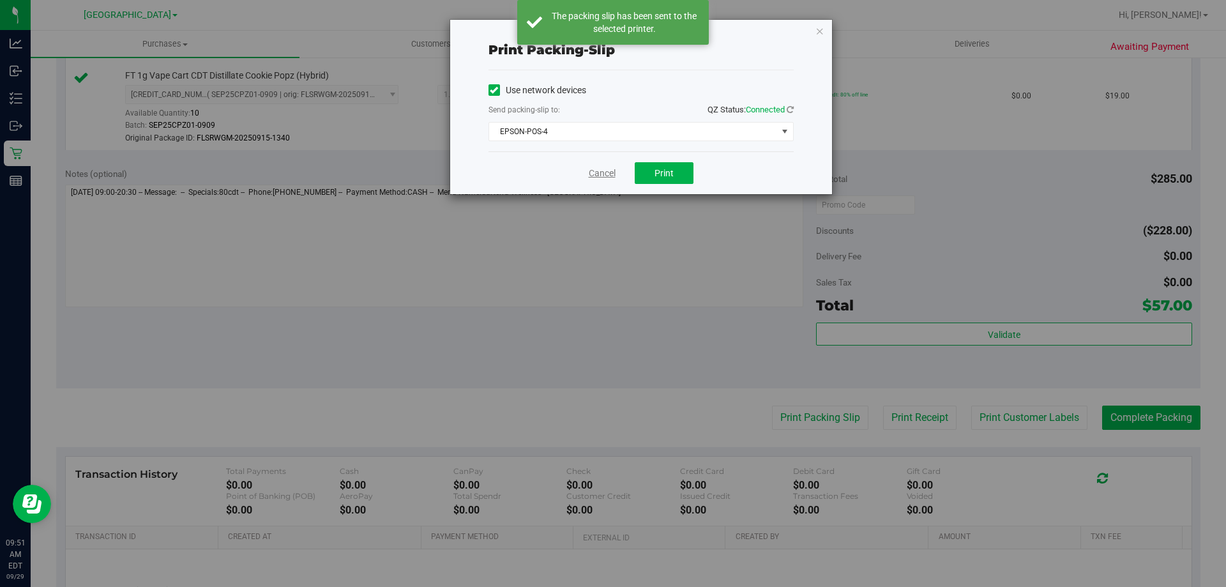
click at [600, 172] on link "Cancel" at bounding box center [602, 173] width 27 height 13
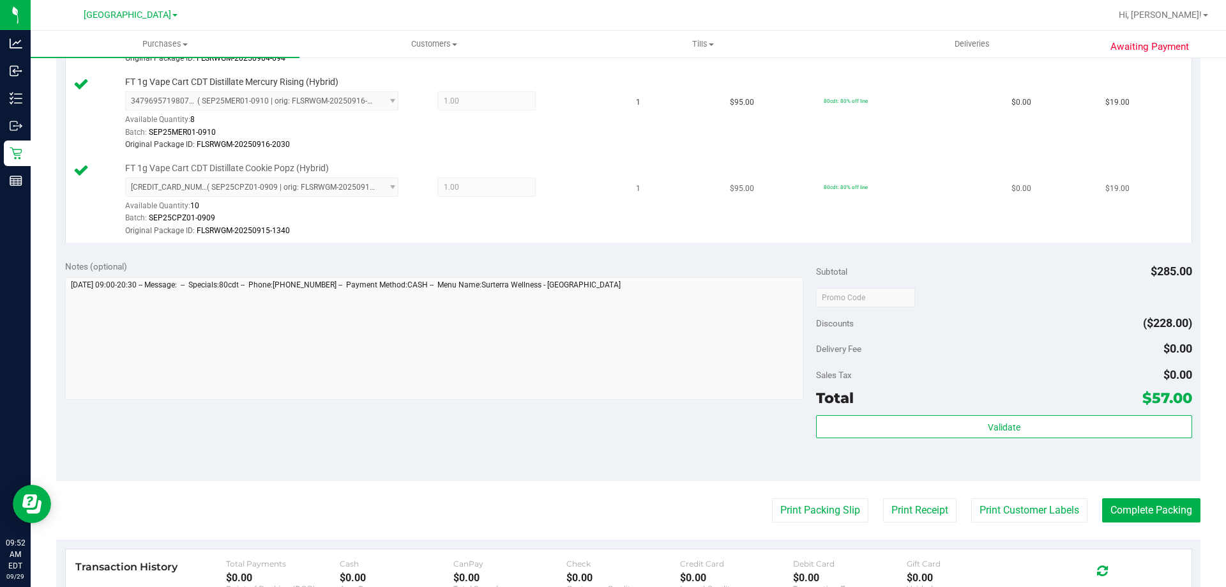
scroll to position [566, 0]
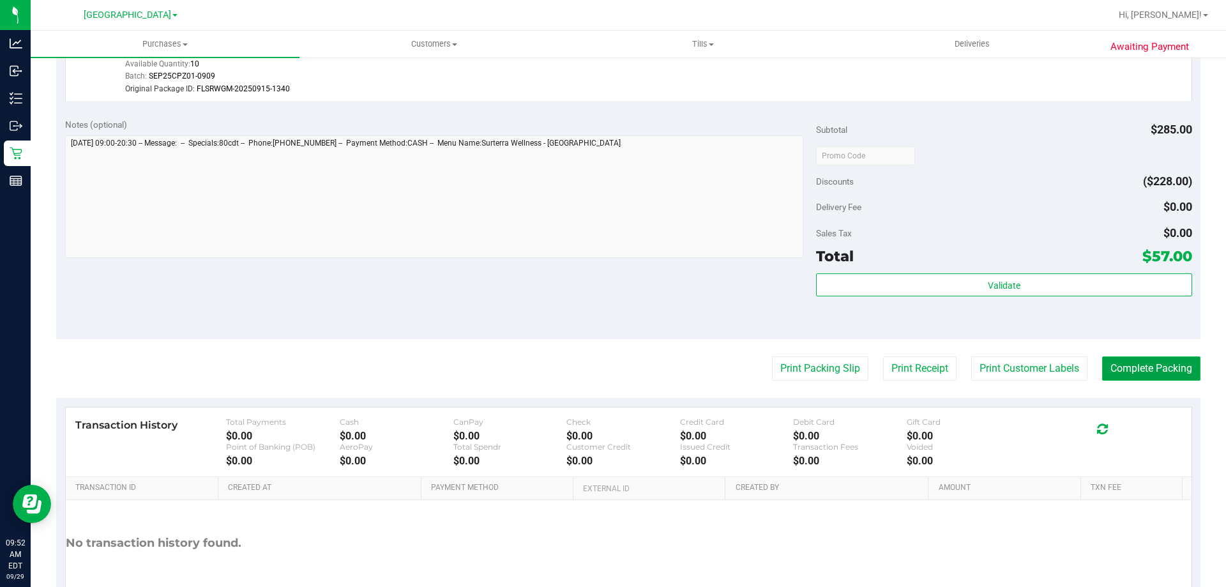
click at [1167, 365] on button "Complete Packing" at bounding box center [1151, 368] width 98 height 24
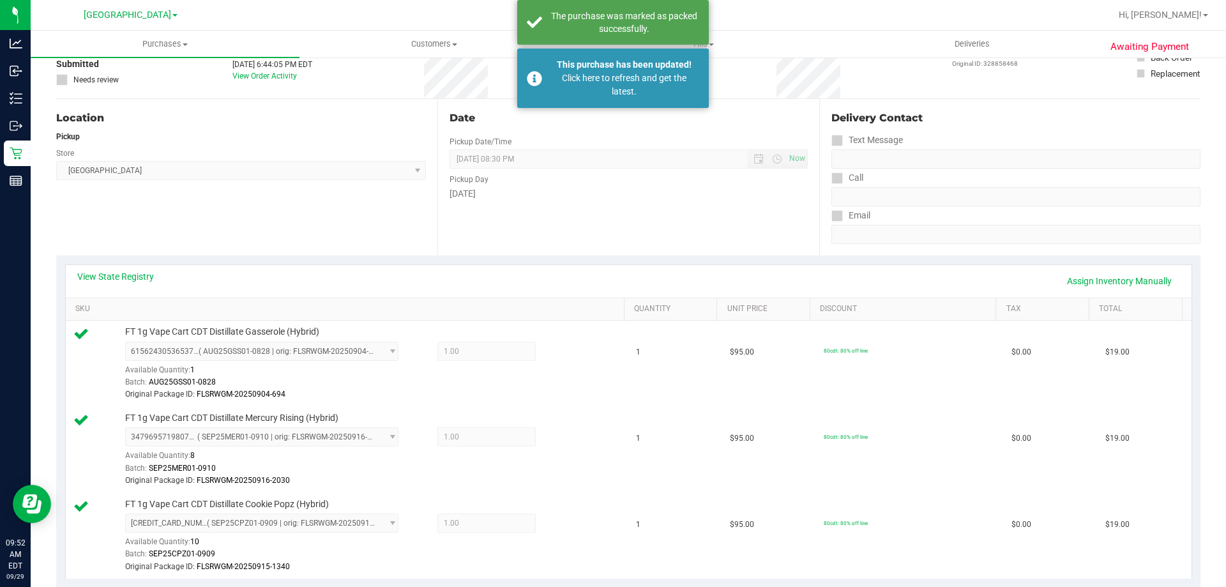
scroll to position [67, 0]
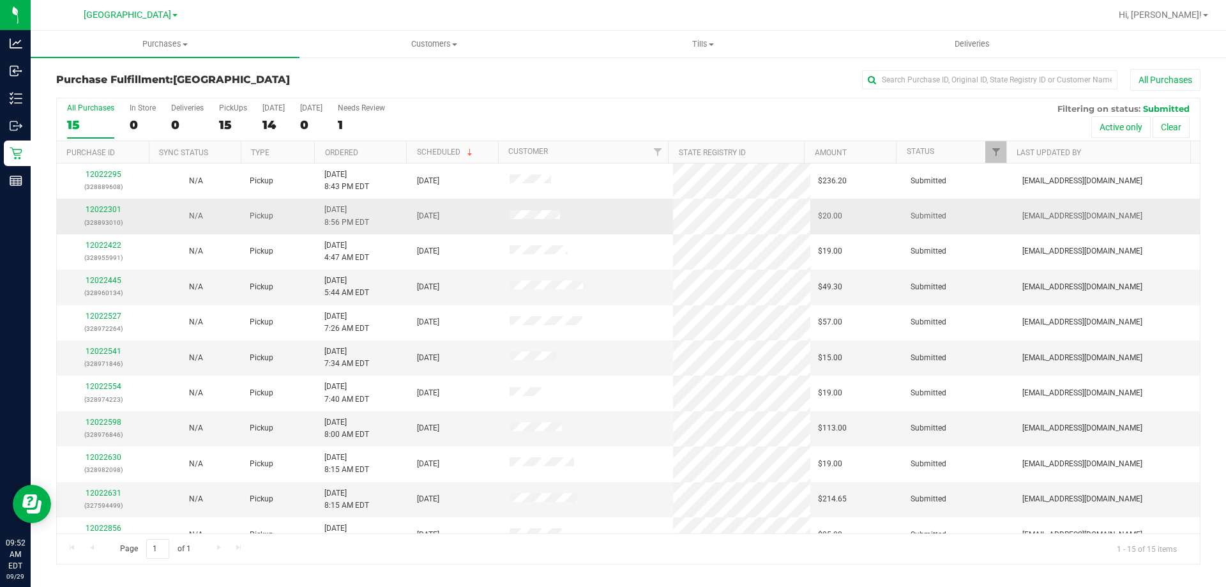
click at [107, 214] on div "12022301 (328893010)" at bounding box center [102, 216] width 77 height 24
click at [110, 211] on link "12022301" at bounding box center [104, 209] width 36 height 9
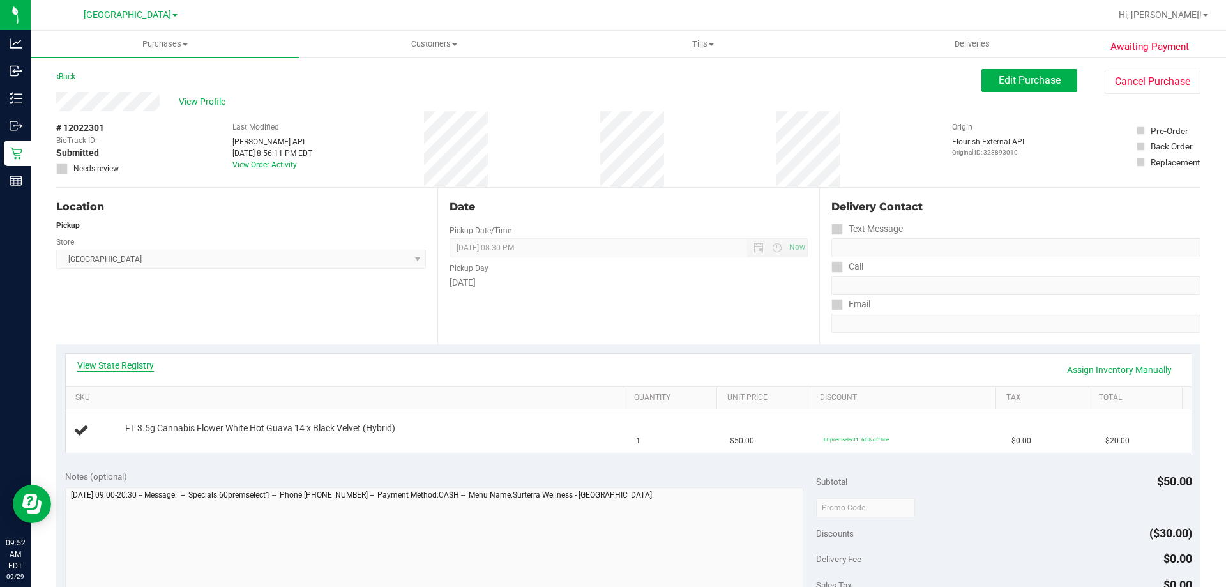
click at [115, 364] on link "View State Registry" at bounding box center [115, 365] width 77 height 13
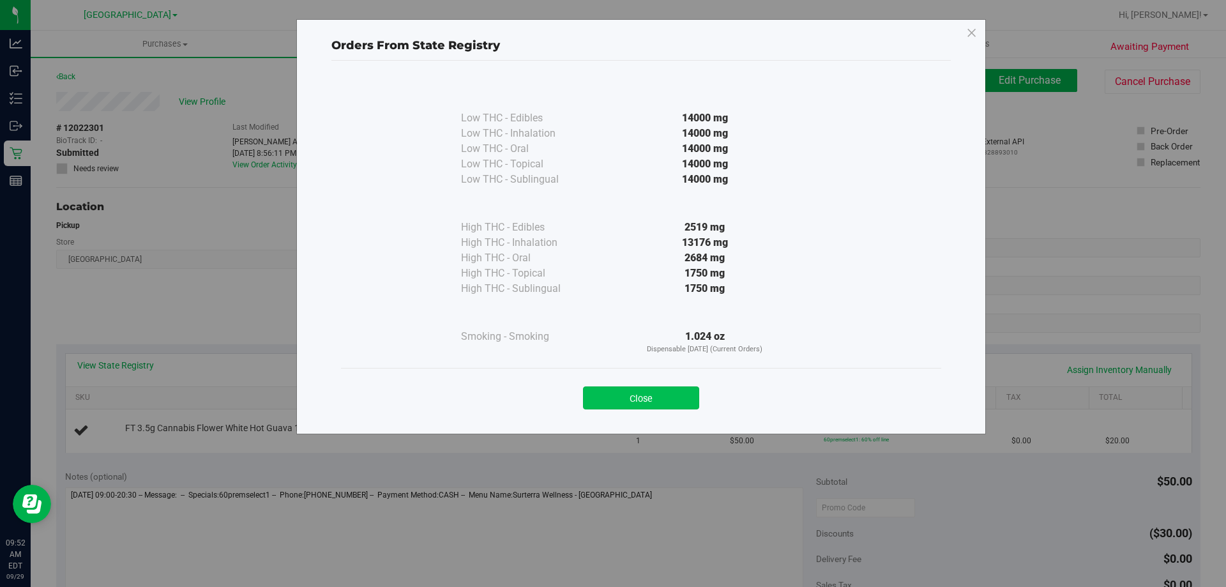
click at [670, 399] on button "Close" at bounding box center [641, 397] width 116 height 23
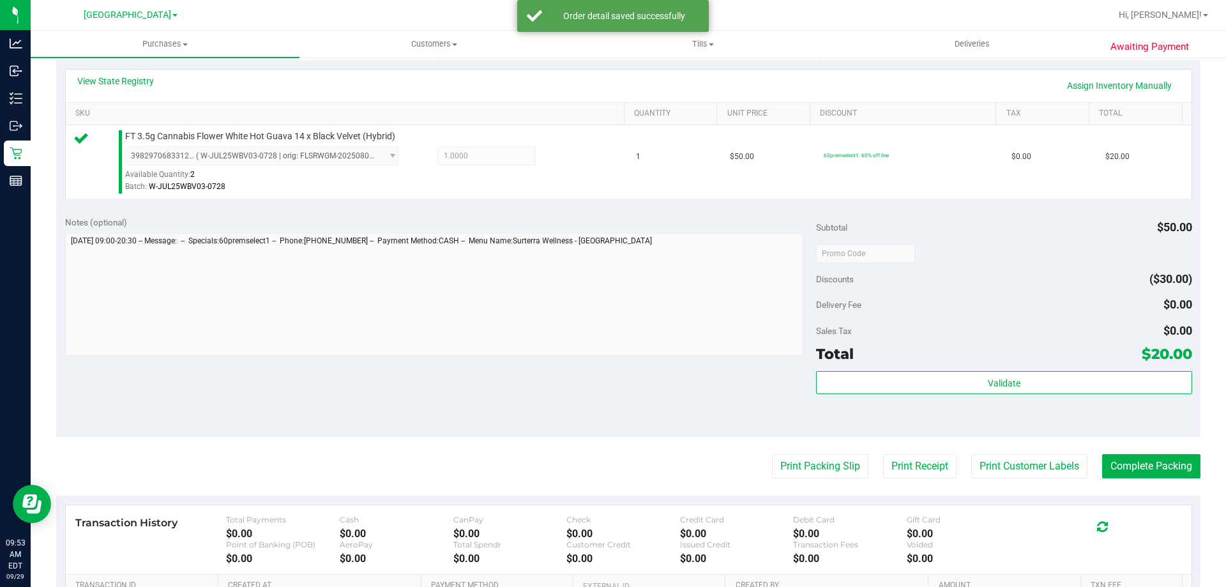
scroll to position [284, 0]
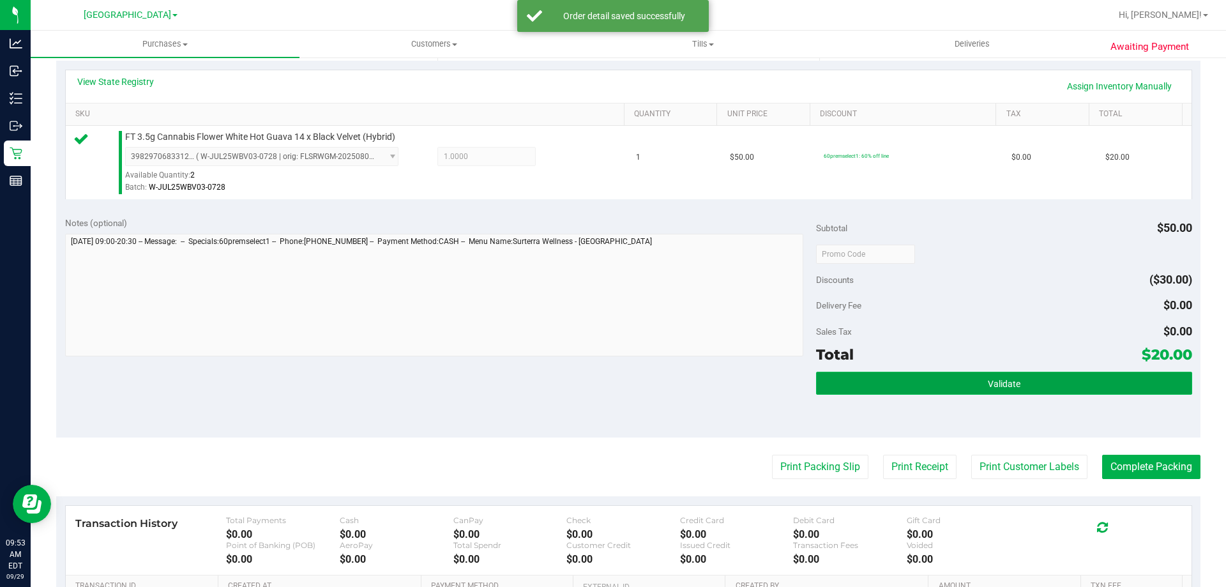
click at [1037, 372] on button "Validate" at bounding box center [1003, 383] width 375 height 23
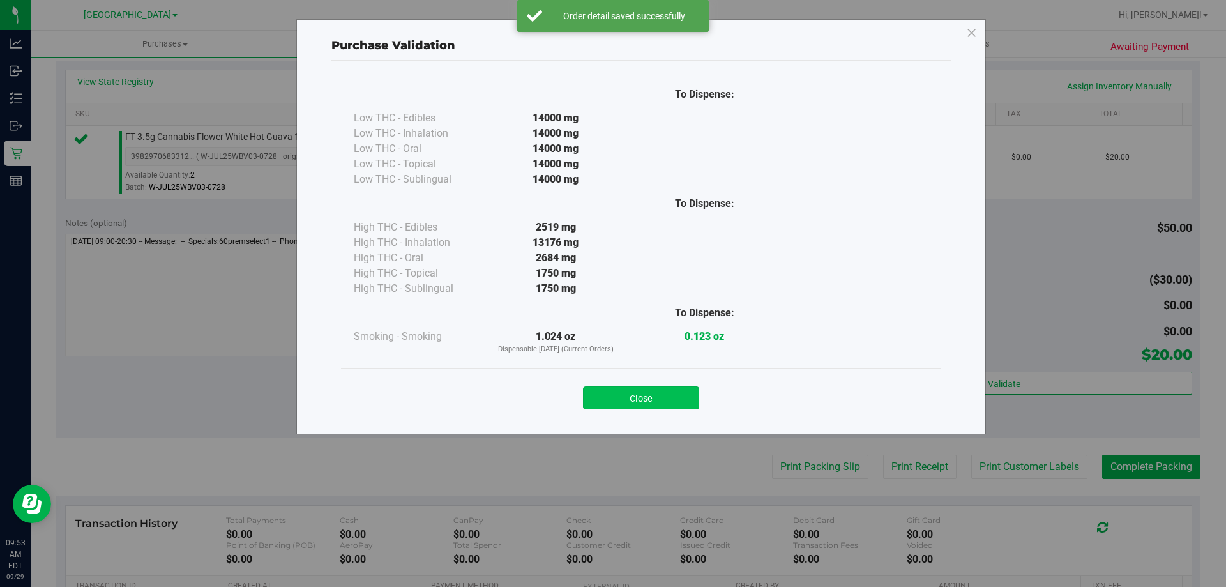
click at [638, 408] on button "Close" at bounding box center [641, 397] width 116 height 23
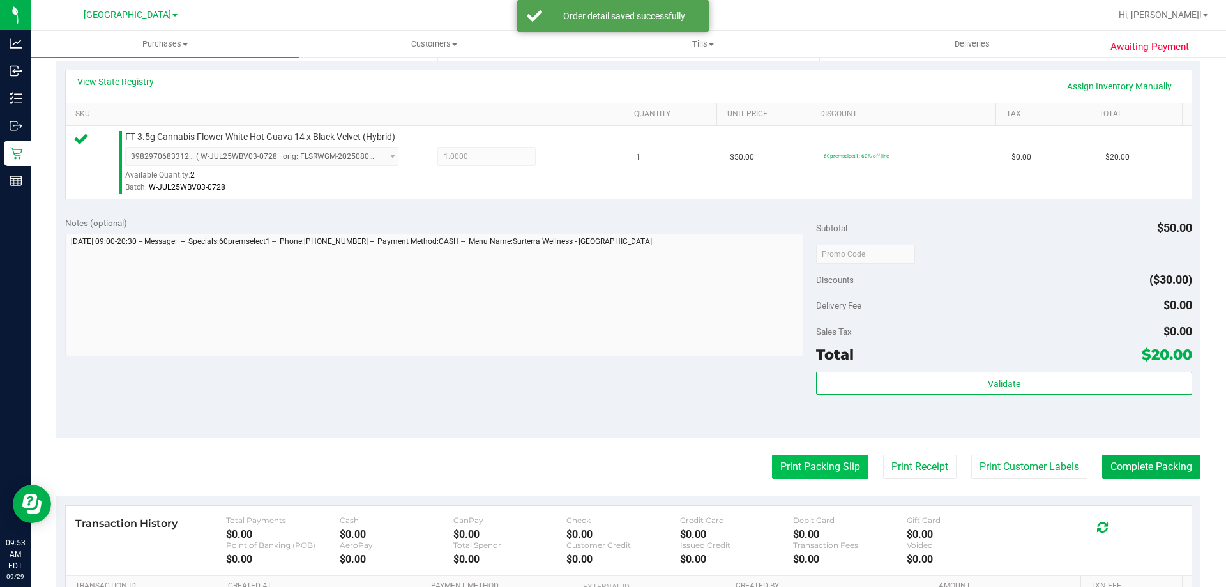
click at [828, 462] on button "Print Packing Slip" at bounding box center [820, 467] width 96 height 24
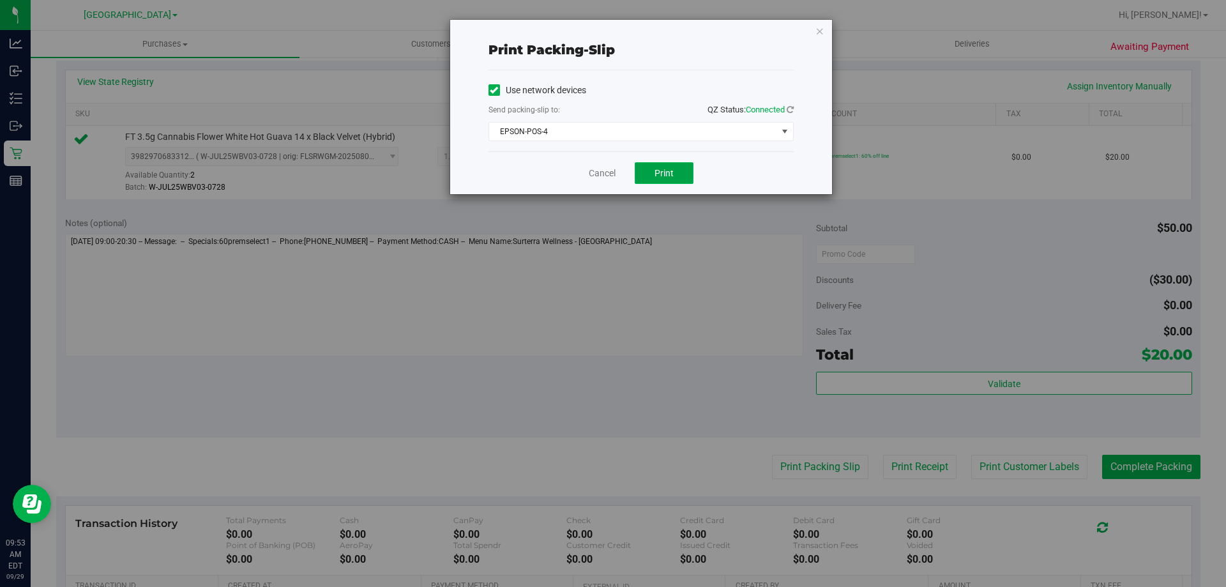
click at [671, 174] on span "Print" at bounding box center [664, 173] width 19 height 10
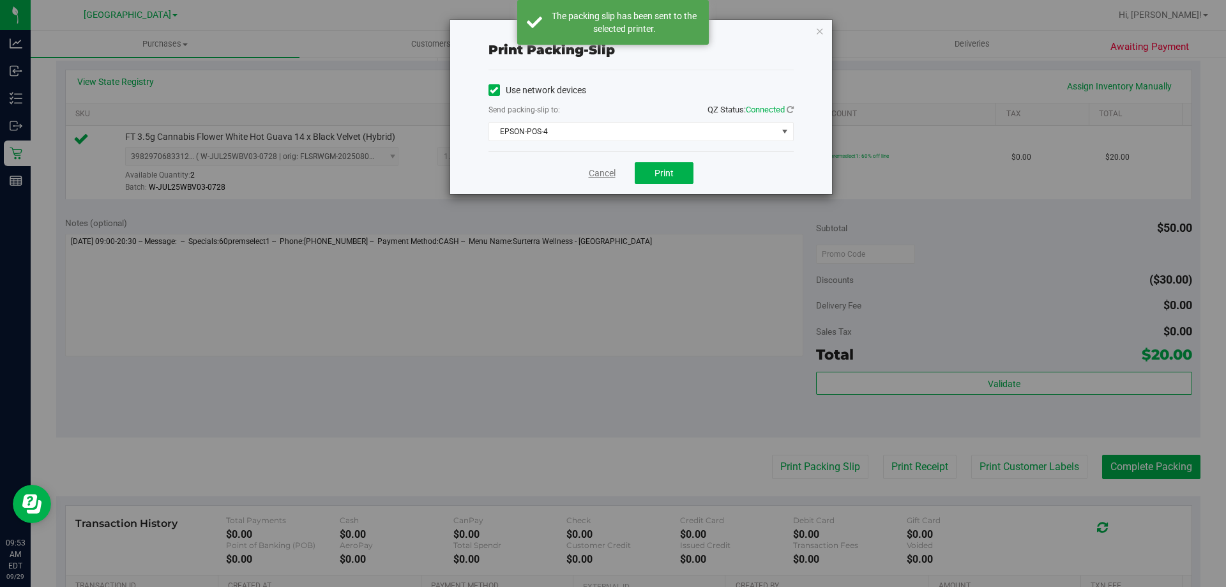
click at [595, 170] on link "Cancel" at bounding box center [602, 173] width 27 height 13
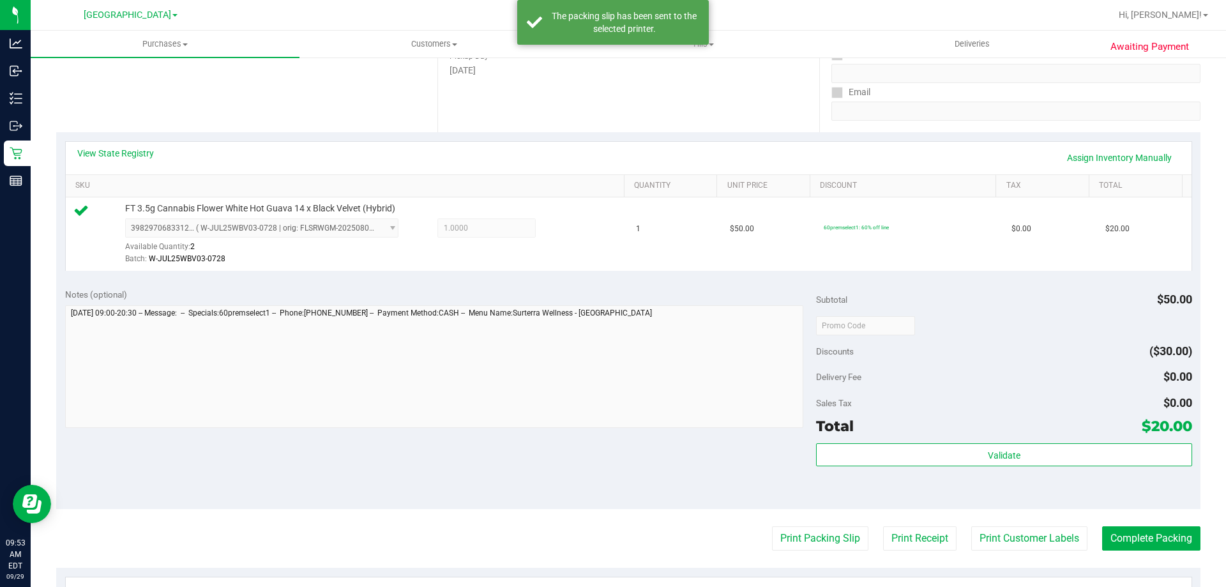
scroll to position [209, 0]
click at [1139, 536] on button "Complete Packing" at bounding box center [1151, 541] width 98 height 24
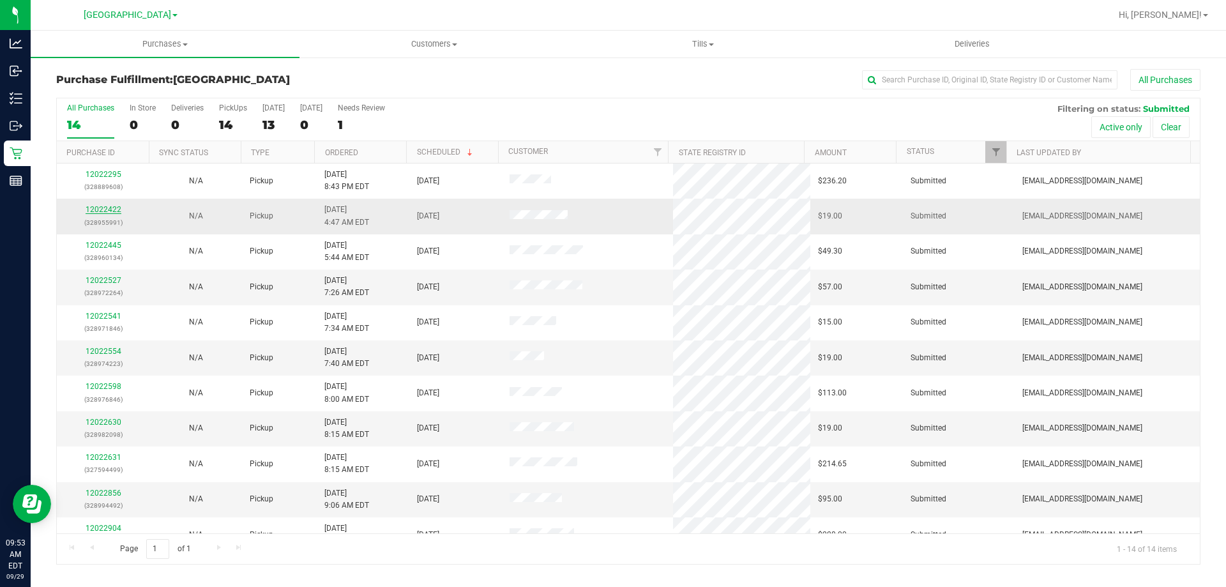
click at [97, 212] on link "12022422" at bounding box center [104, 209] width 36 height 9
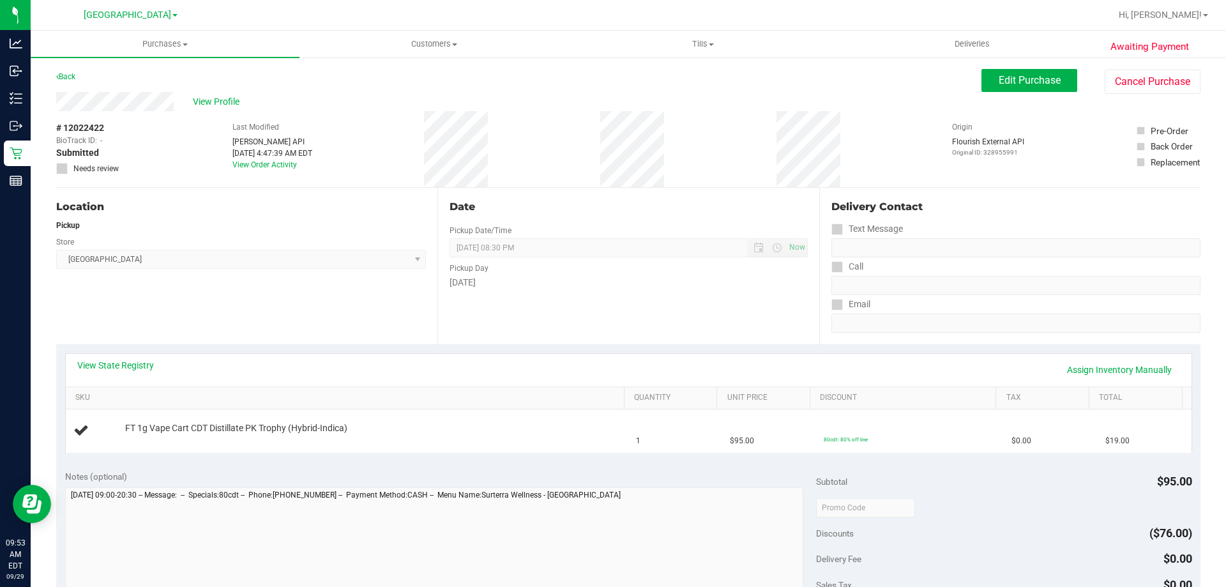
scroll to position [8, 0]
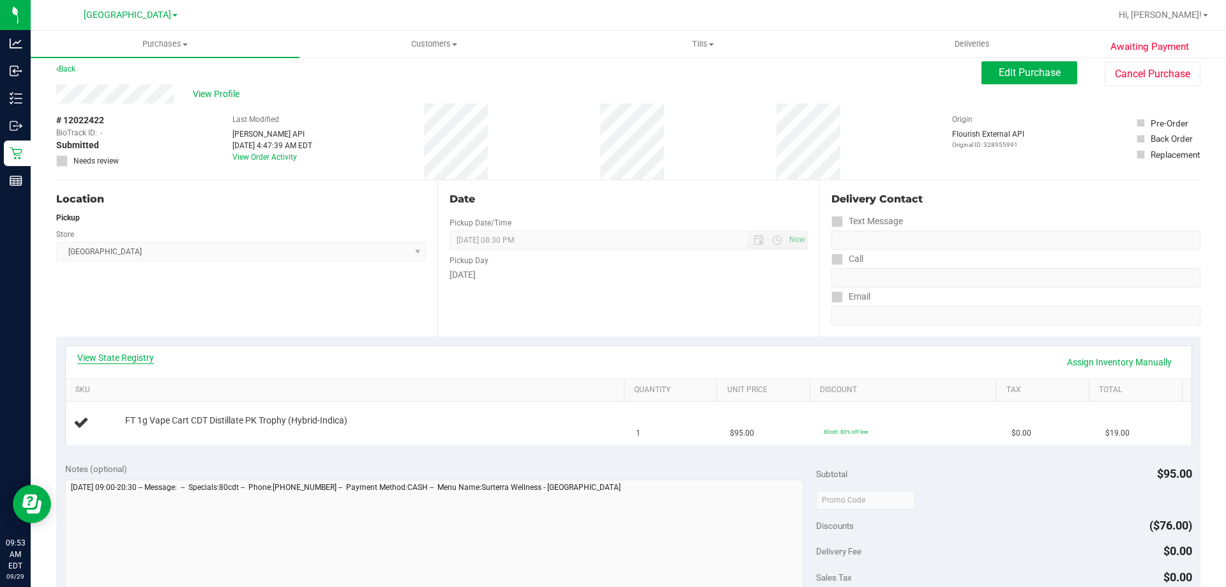
click at [132, 357] on link "View State Registry" at bounding box center [115, 357] width 77 height 13
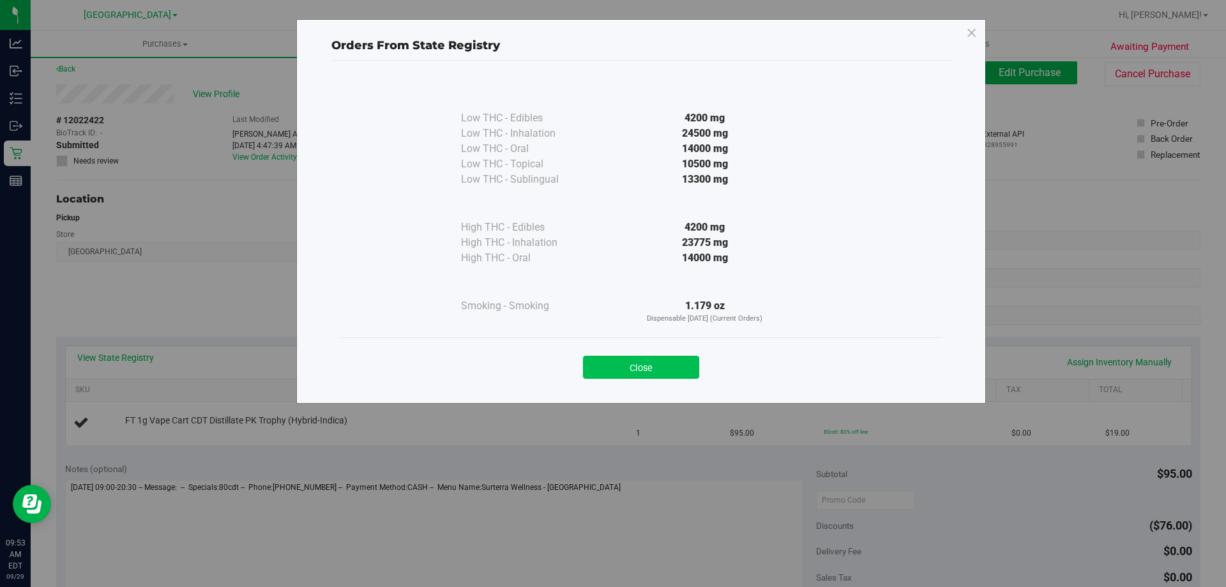
click at [676, 362] on button "Close" at bounding box center [641, 367] width 116 height 23
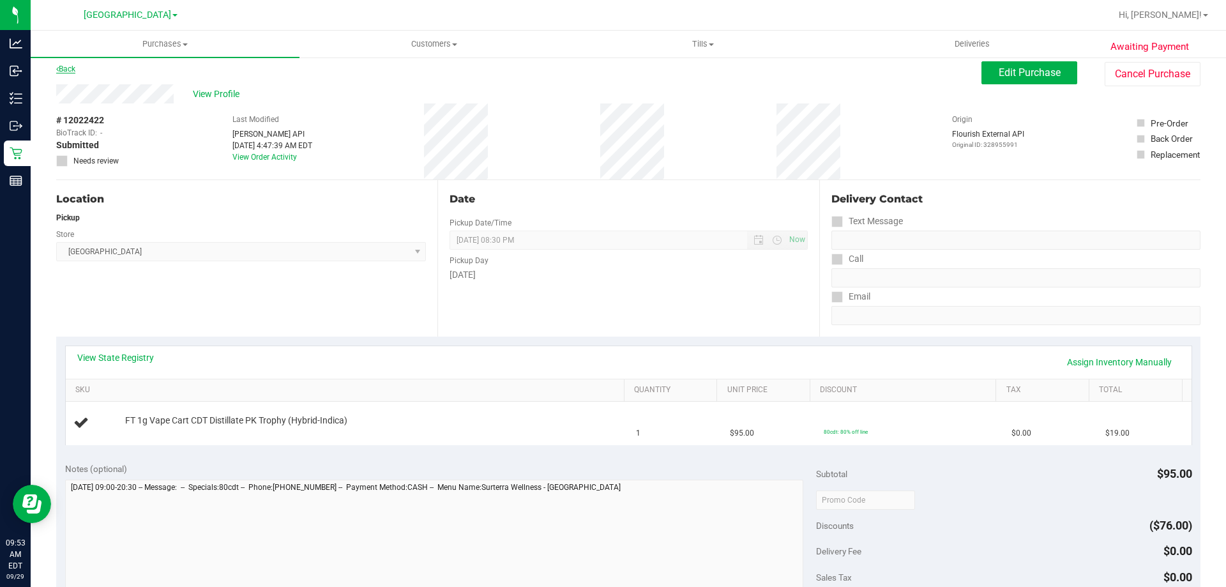
click at [57, 69] on icon at bounding box center [57, 69] width 3 height 8
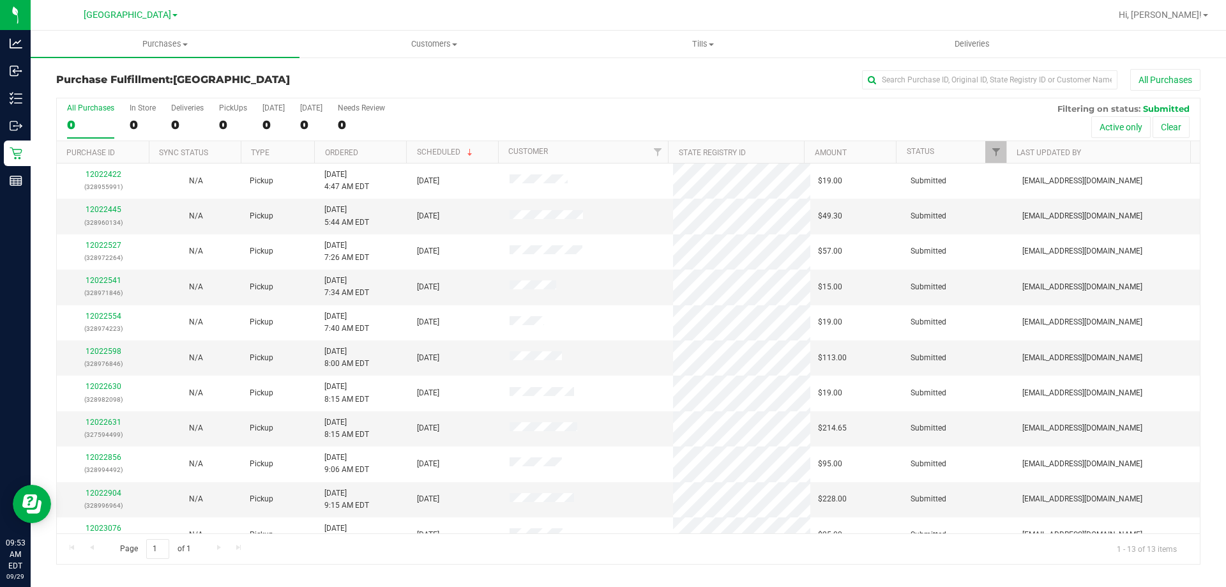
scroll to position [89, 0]
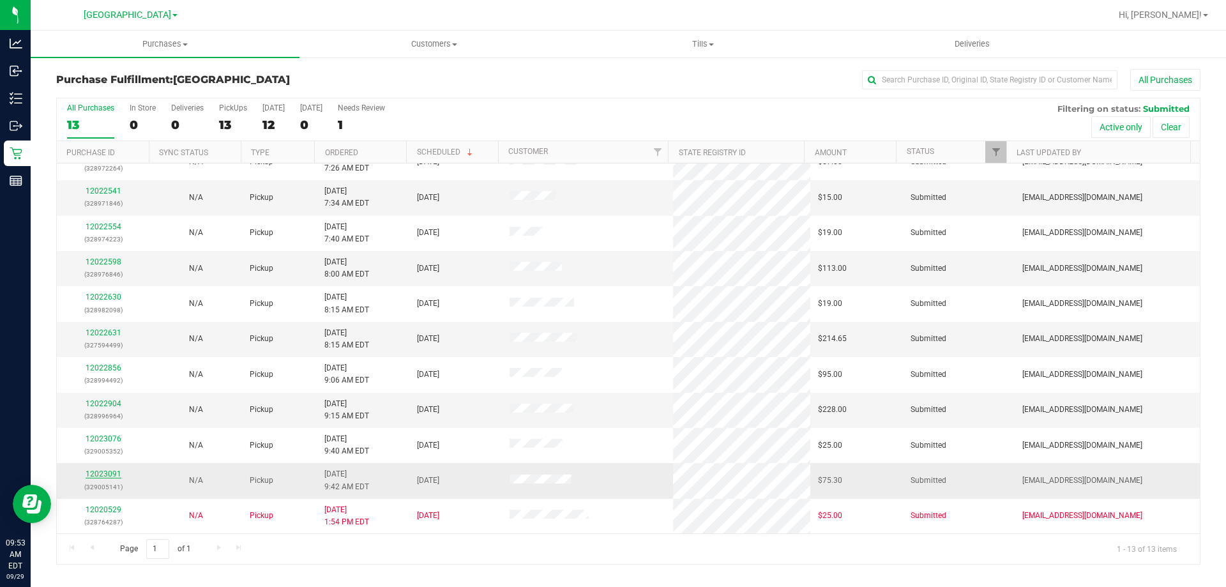
click at [103, 470] on link "12023091" at bounding box center [104, 473] width 36 height 9
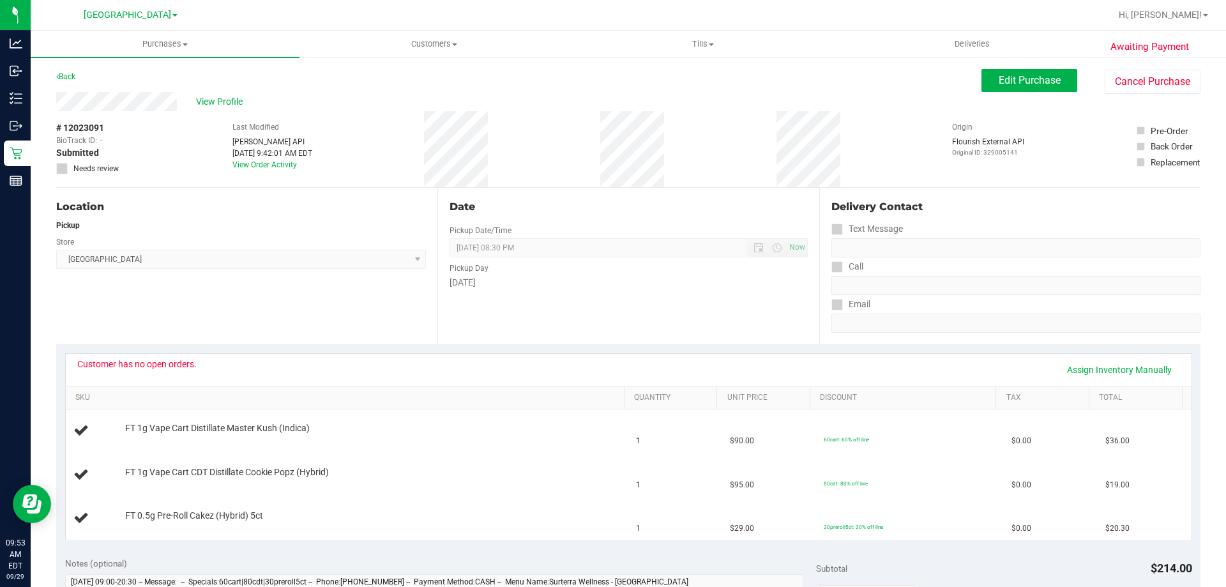
click at [430, 314] on div "Location Pickup Store Lakeland WC Select Store Bonita Springs WC Boynton Beach …" at bounding box center [246, 266] width 381 height 156
click at [1011, 80] on span "Edit Purchase" at bounding box center [1030, 80] width 62 height 12
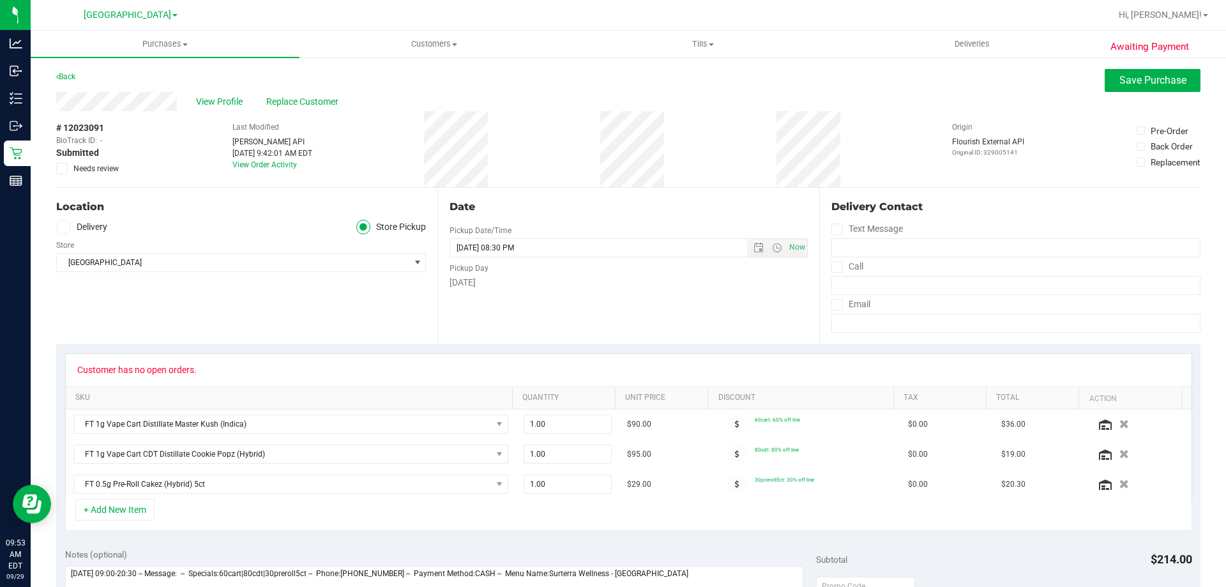
click at [59, 169] on icon at bounding box center [62, 169] width 8 height 0
click at [0, 0] on input "Needs review" at bounding box center [0, 0] width 0 height 0
click at [1148, 77] on span "Save Purchase" at bounding box center [1152, 80] width 67 height 12
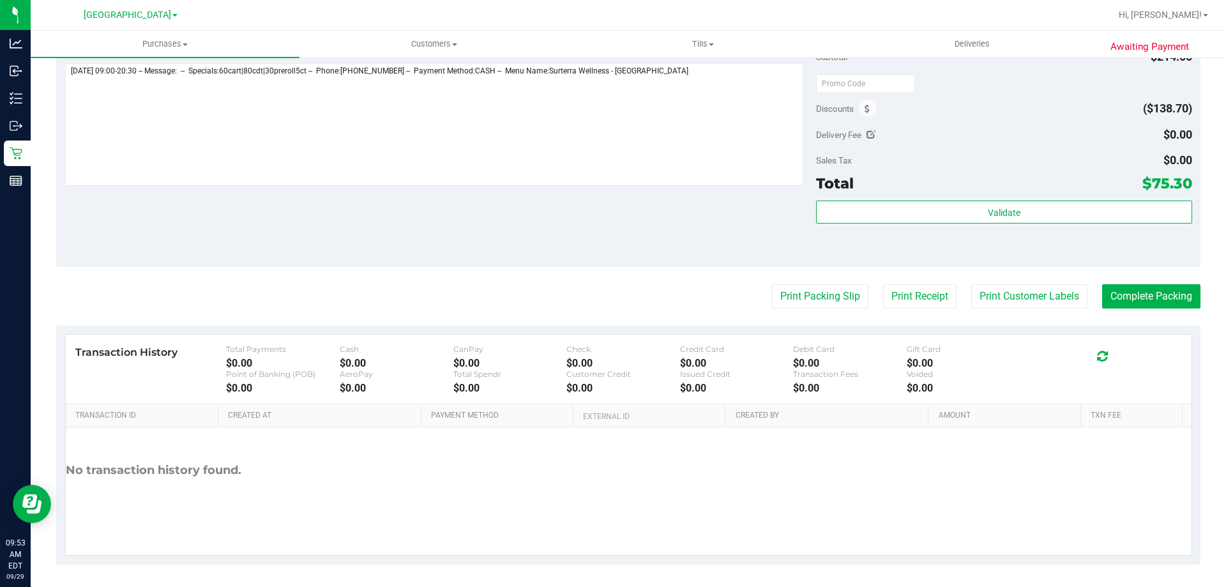
scroll to position [506, 0]
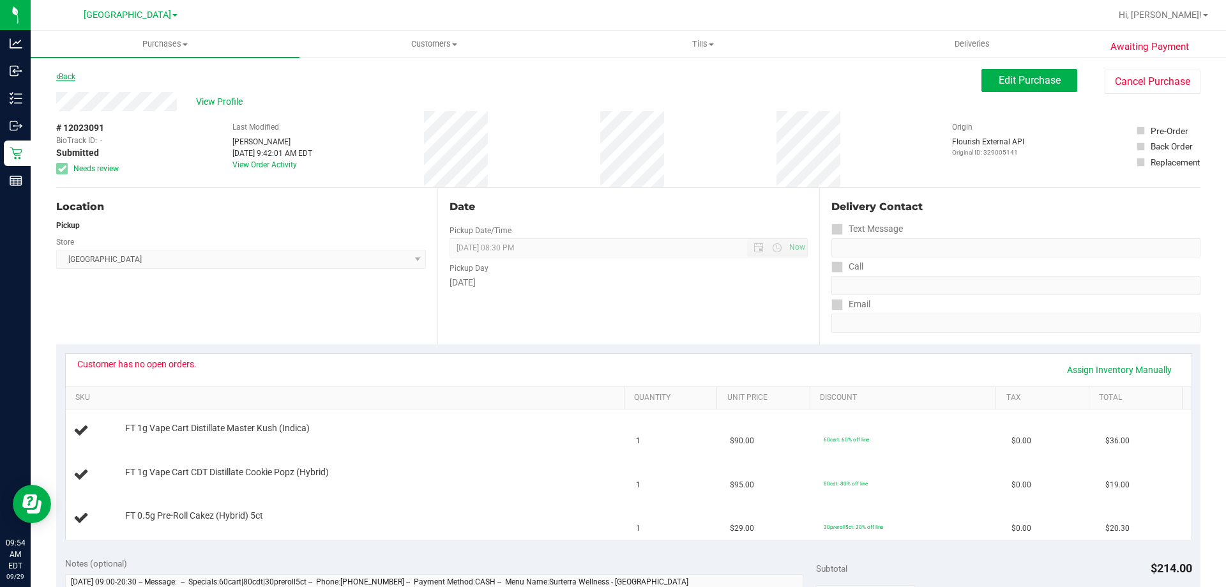
click at [70, 77] on link "Back" at bounding box center [65, 76] width 19 height 9
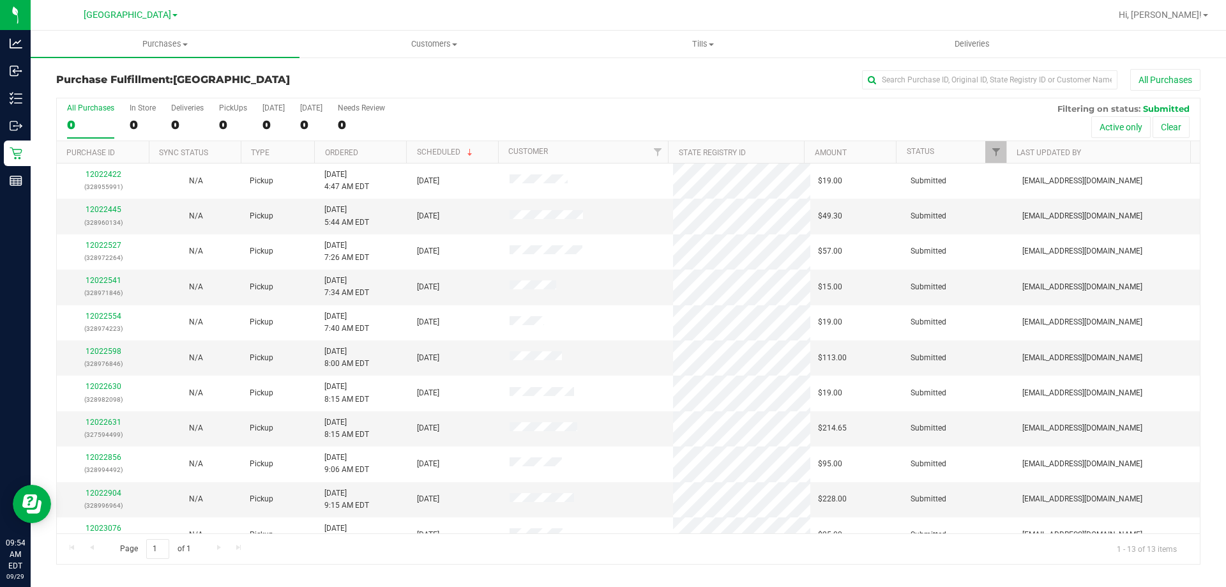
scroll to position [89, 0]
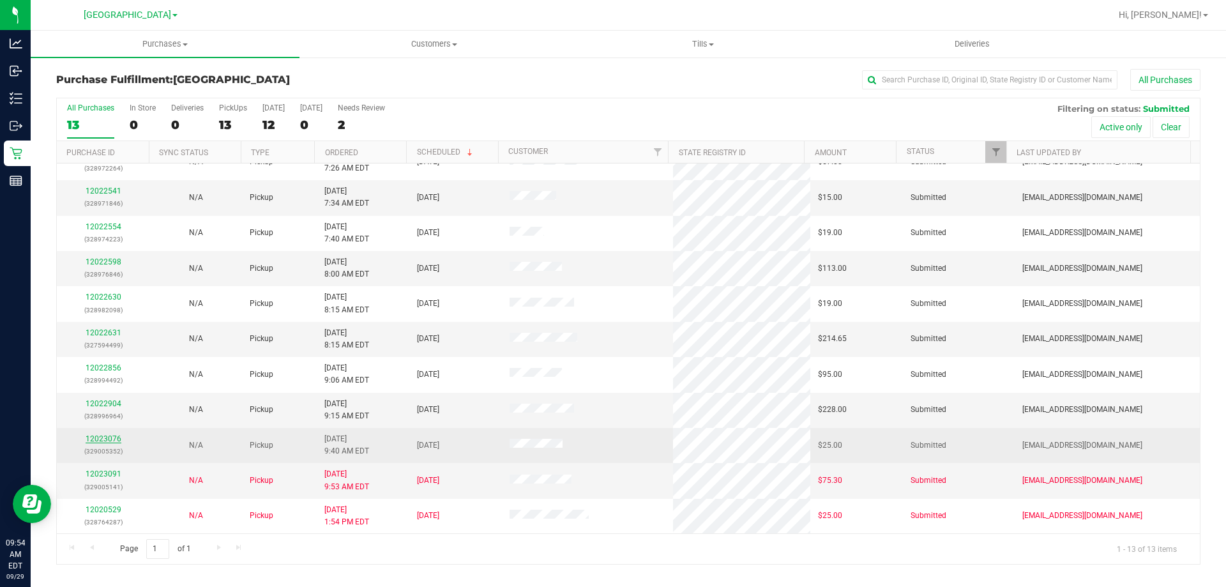
click at [96, 439] on link "12023076" at bounding box center [104, 438] width 36 height 9
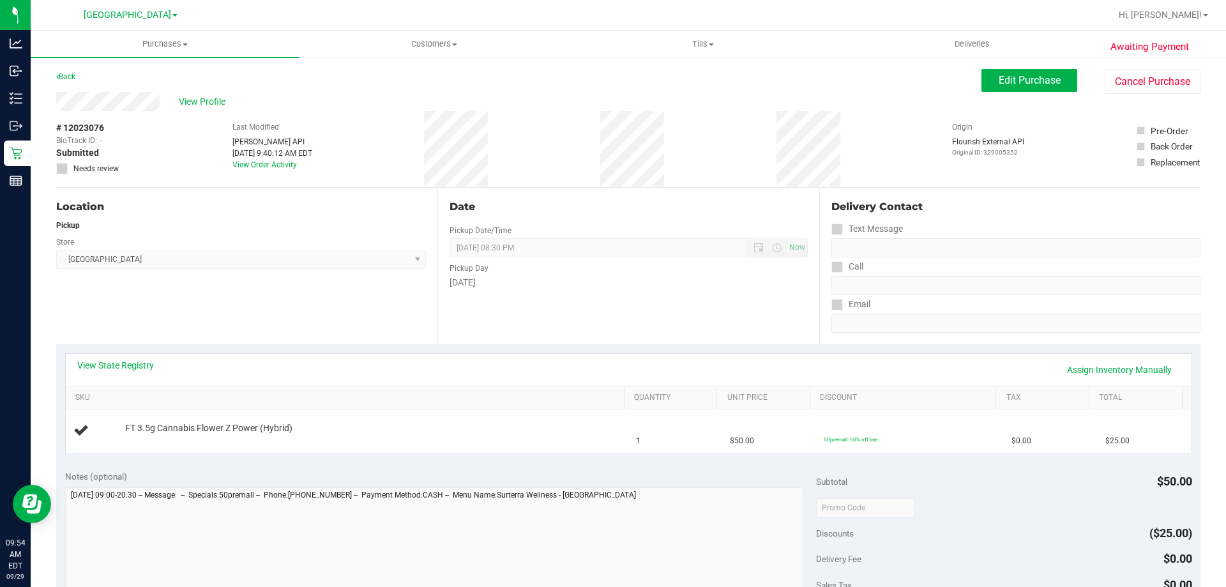
click at [347, 296] on div "Location Pickup Store Lakeland WC Select Store Bonita Springs WC Boynton Beach …" at bounding box center [246, 266] width 381 height 156
click at [126, 361] on link "View State Registry" at bounding box center [115, 365] width 77 height 13
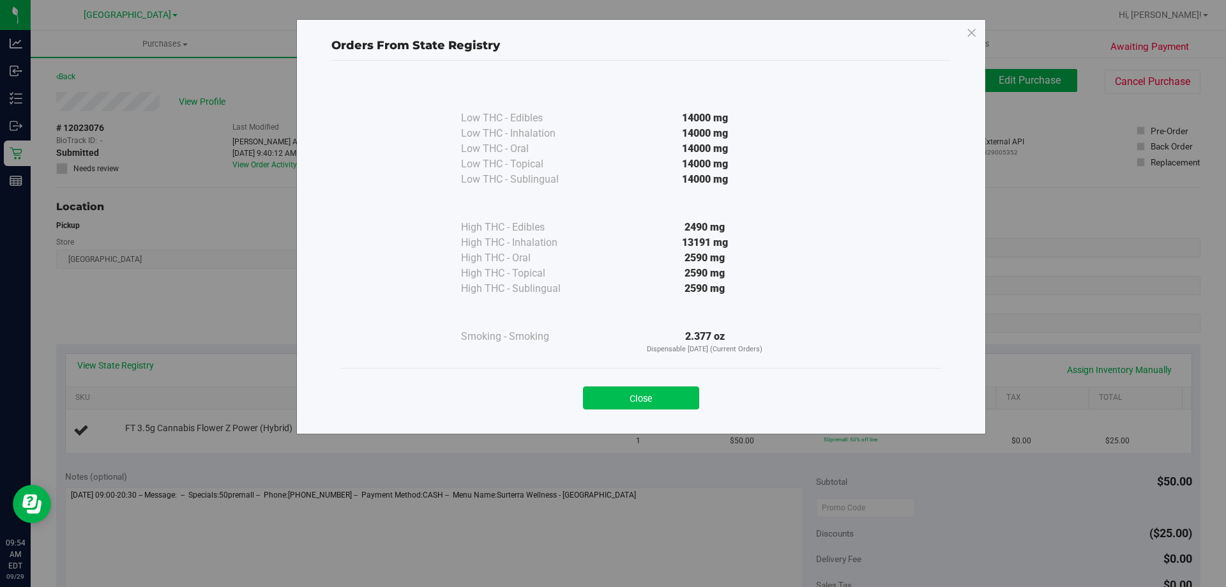
click at [663, 400] on button "Close" at bounding box center [641, 397] width 116 height 23
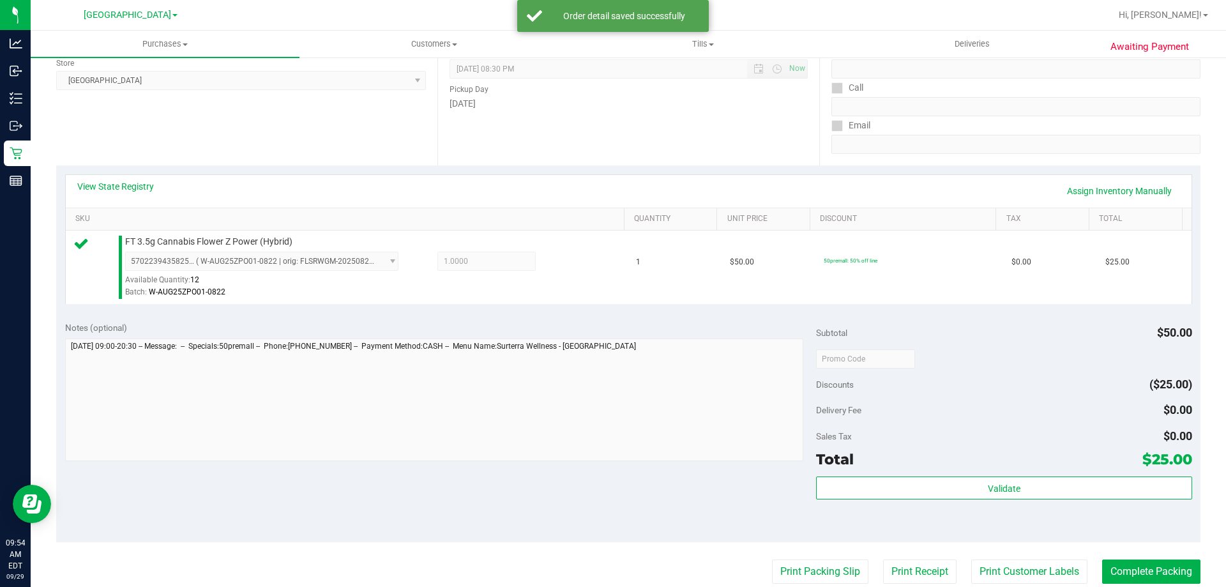
scroll to position [197, 0]
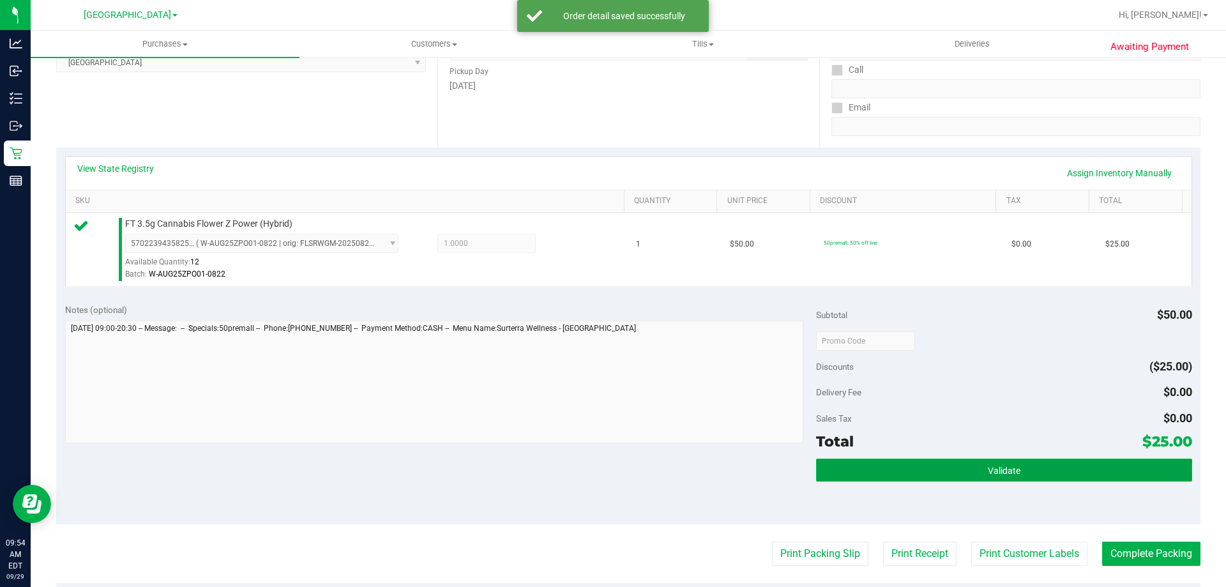
click at [941, 470] on button "Validate" at bounding box center [1003, 469] width 375 height 23
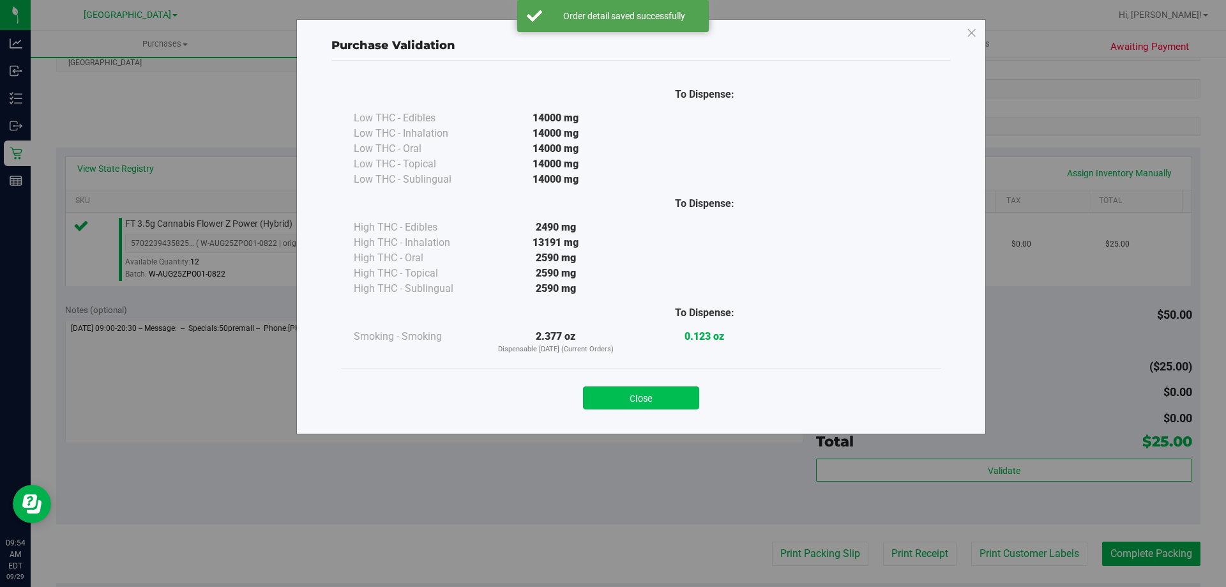
click at [649, 395] on button "Close" at bounding box center [641, 397] width 116 height 23
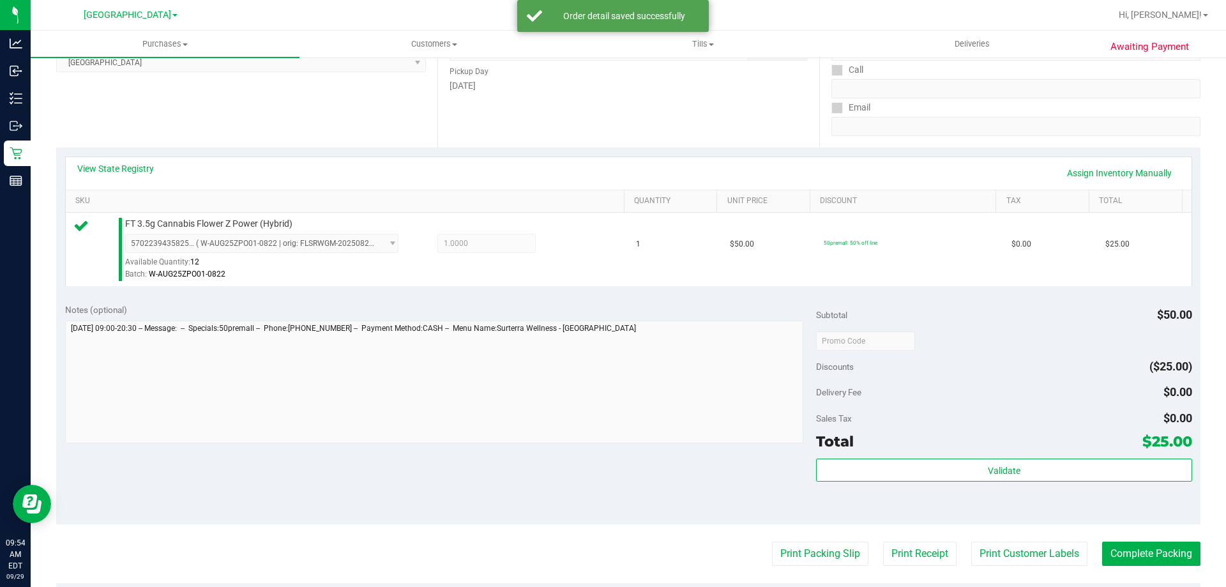
click at [701, 460] on div "Notes (optional) Subtotal $50.00 Discounts ($25.00) Delivery Fee $0.00 Sales Ta…" at bounding box center [628, 409] width 1144 height 230
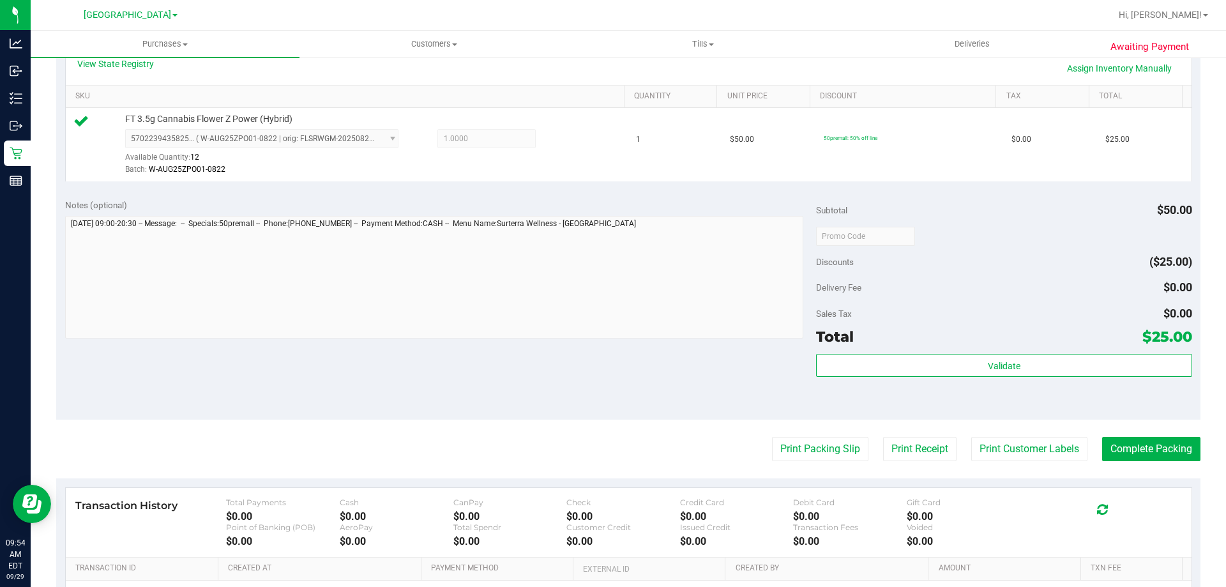
scroll to position [303, 0]
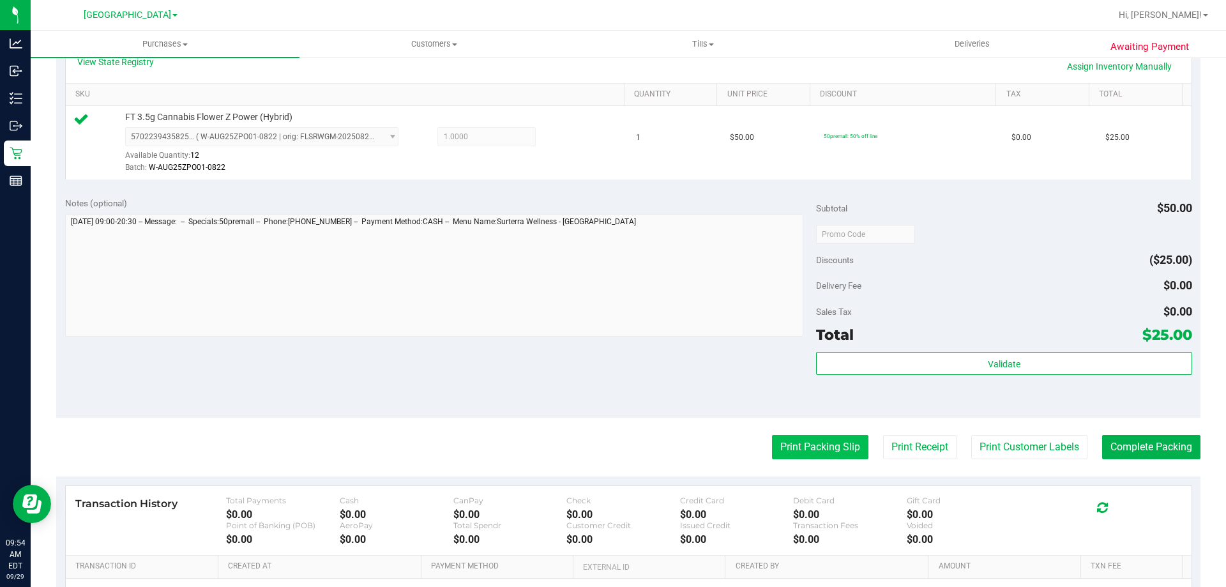
click at [787, 444] on button "Print Packing Slip" at bounding box center [820, 447] width 96 height 24
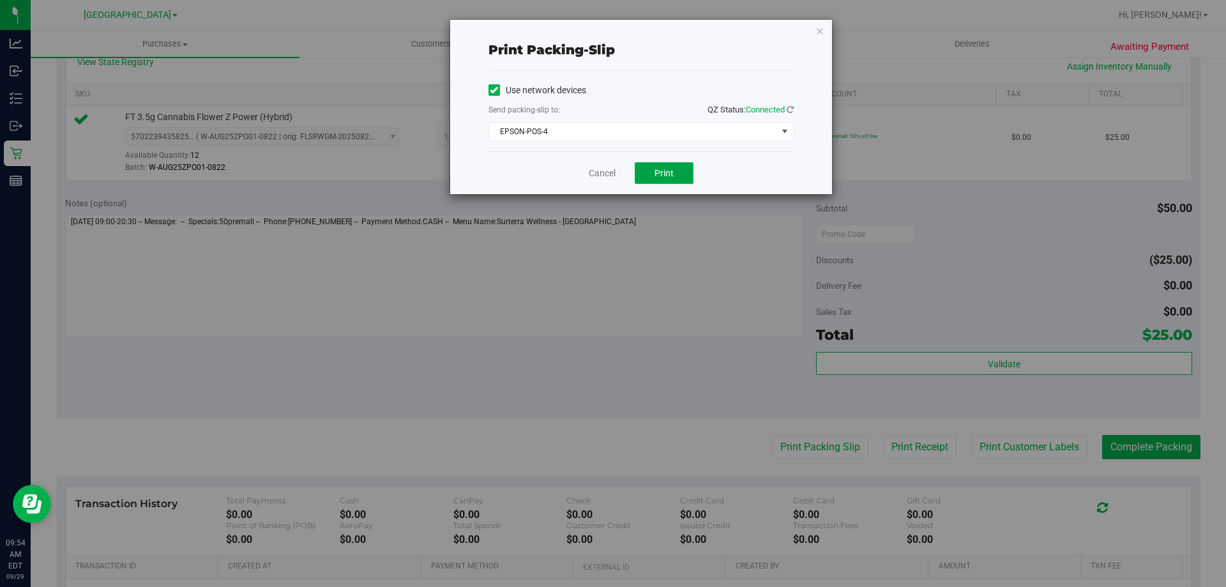
click at [658, 181] on button "Print" at bounding box center [664, 173] width 59 height 22
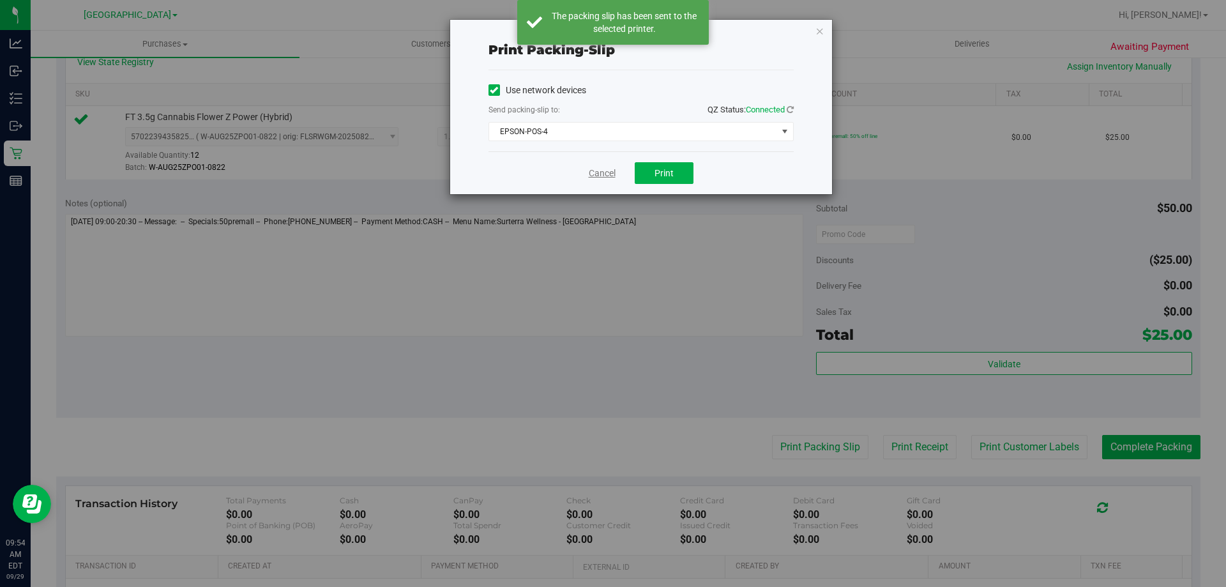
click at [607, 171] on link "Cancel" at bounding box center [602, 173] width 27 height 13
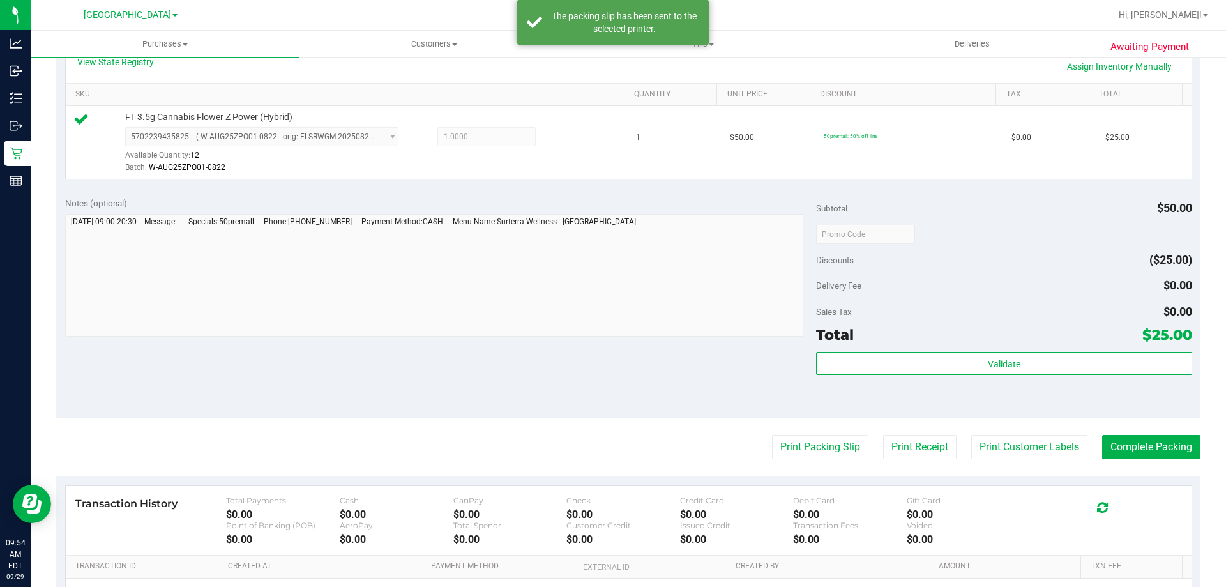
scroll to position [290, 0]
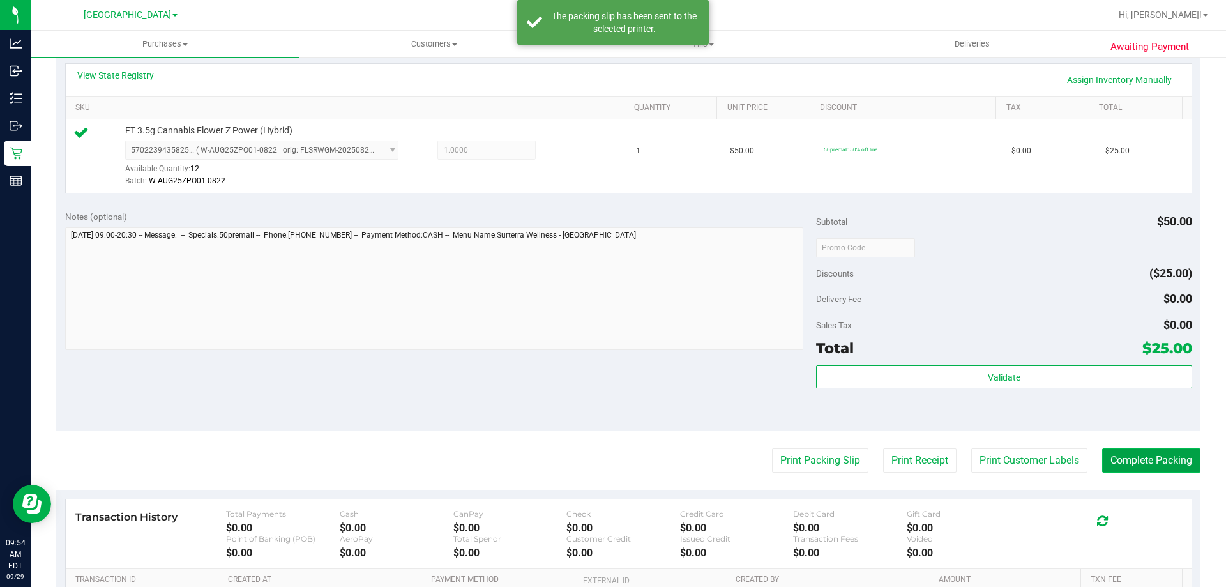
click at [1131, 448] on button "Complete Packing" at bounding box center [1151, 460] width 98 height 24
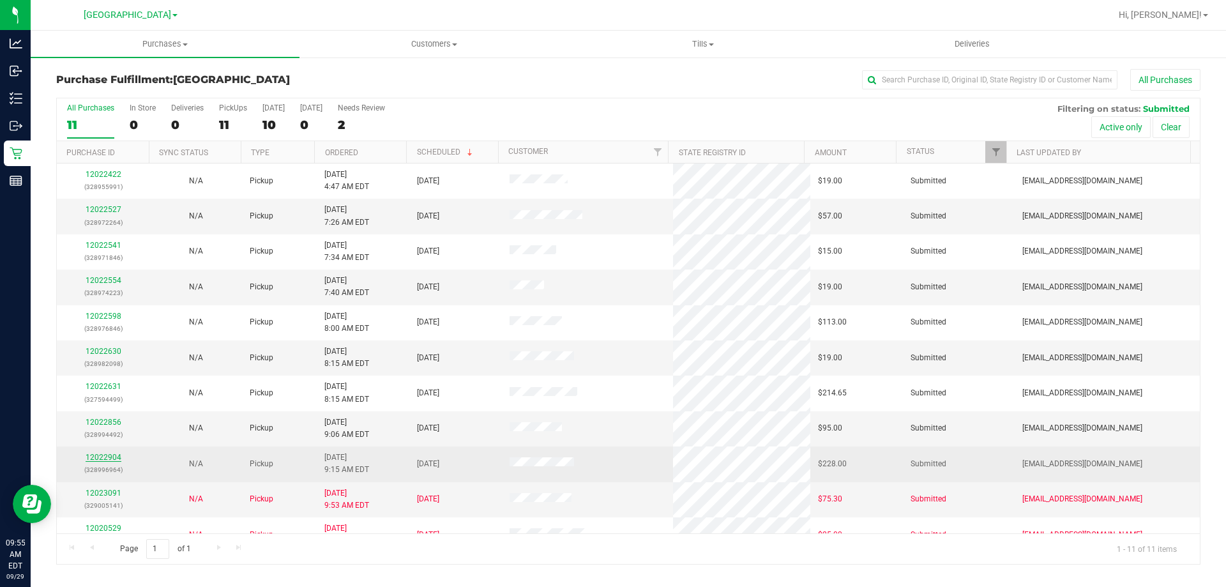
click at [109, 460] on link "12022904" at bounding box center [104, 457] width 36 height 9
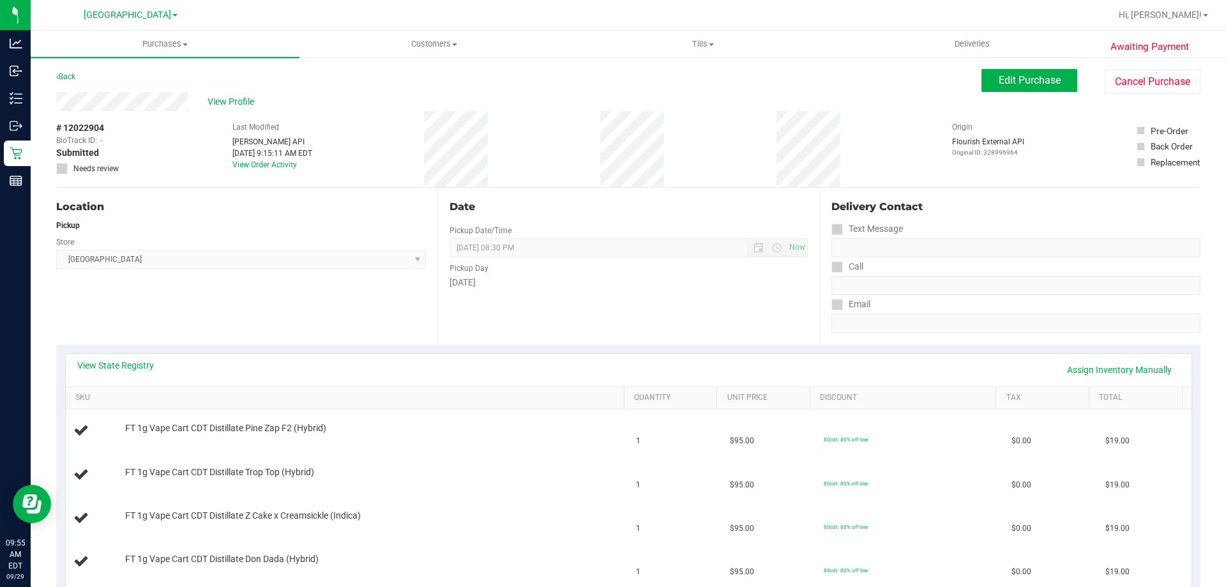
click at [209, 335] on div "Location Pickup Store Lakeland WC Select Store Bonita Springs WC Boynton Beach …" at bounding box center [246, 266] width 381 height 156
click at [130, 368] on link "View State Registry" at bounding box center [115, 365] width 77 height 13
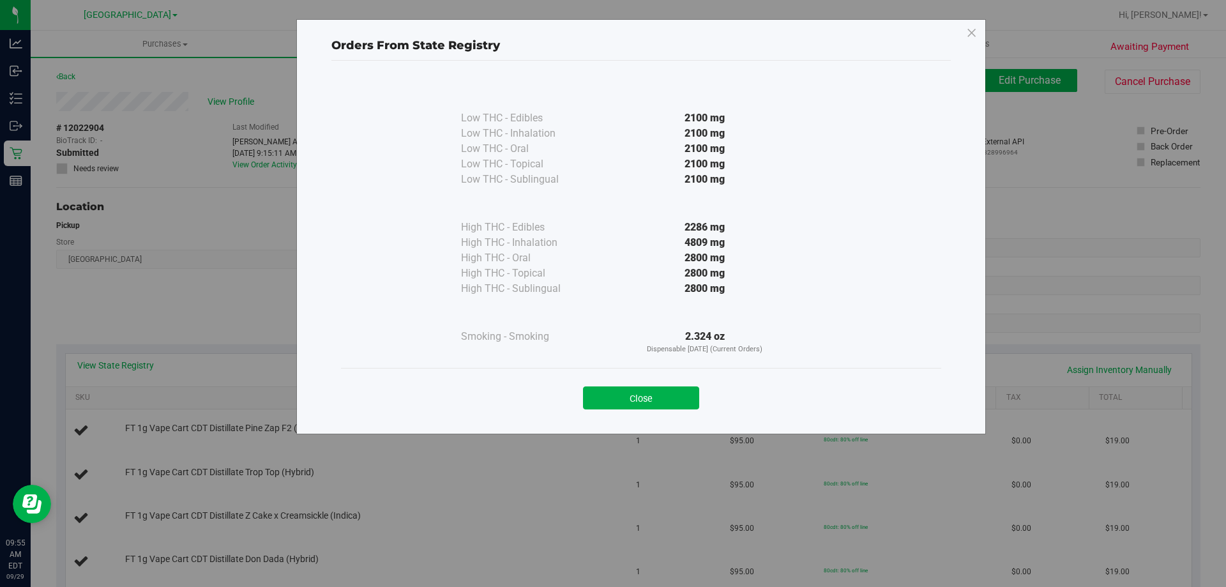
drag, startPoint x: 616, startPoint y: 395, endPoint x: 329, endPoint y: 350, distance: 290.3
click at [615, 399] on button "Close" at bounding box center [641, 397] width 116 height 23
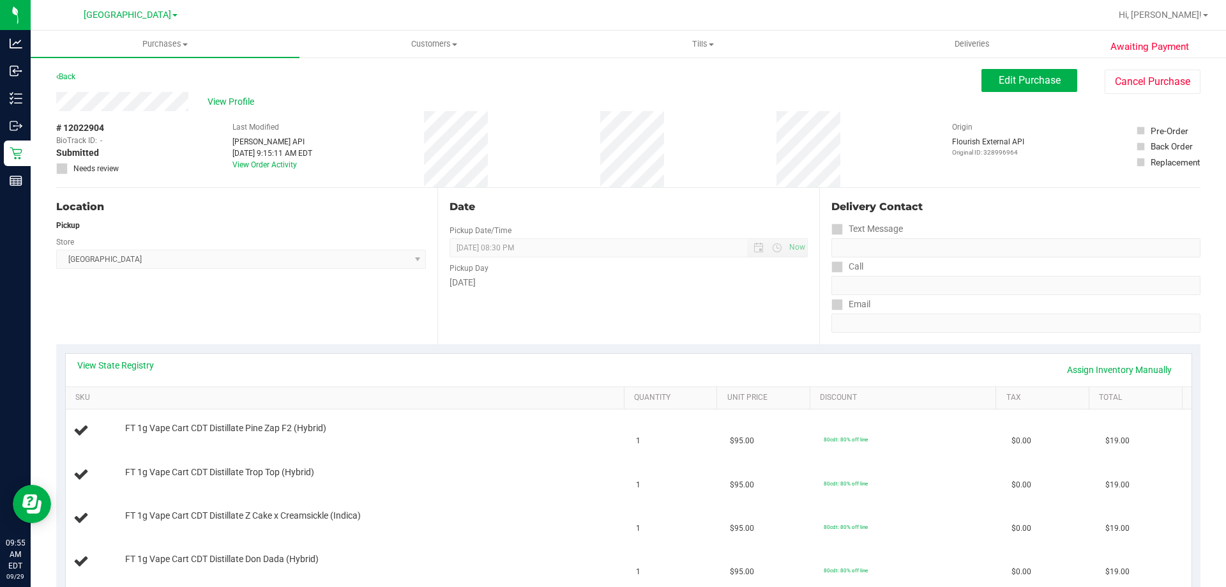
click at [326, 338] on div "Location Pickup Store Lakeland WC Select Store Bonita Springs WC Boynton Beach …" at bounding box center [246, 266] width 381 height 156
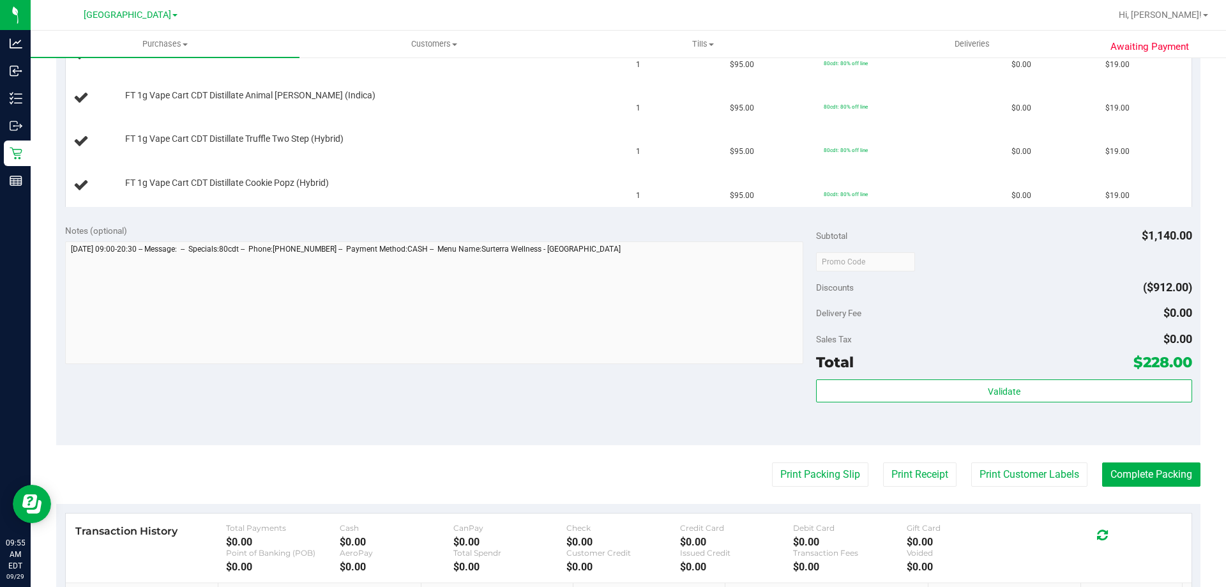
scroll to position [766, 0]
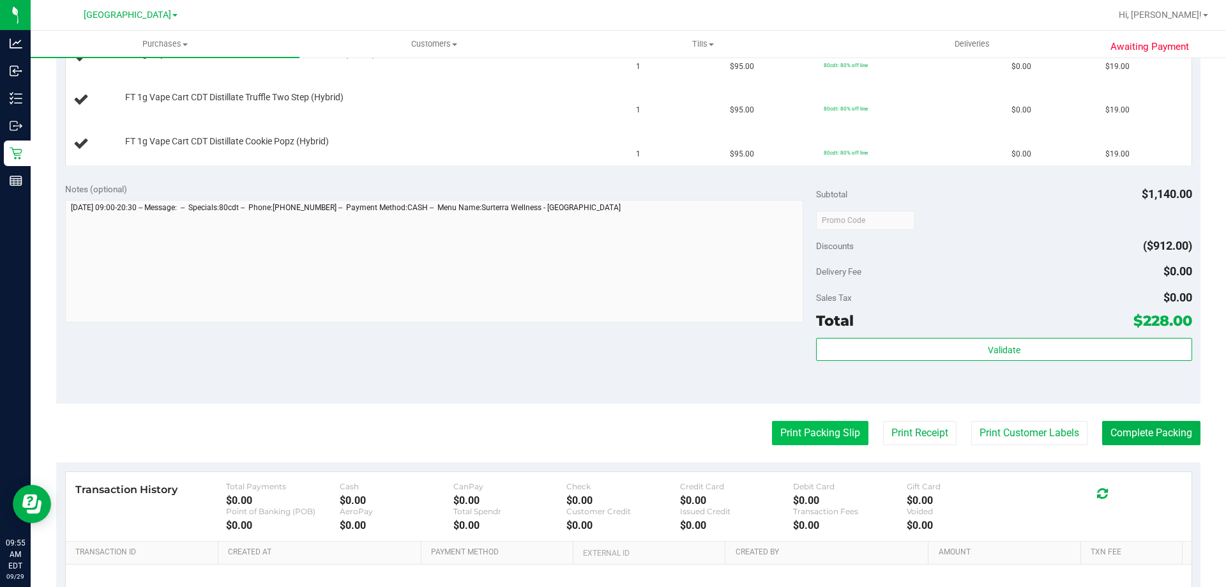
click at [800, 438] on button "Print Packing Slip" at bounding box center [820, 433] width 96 height 24
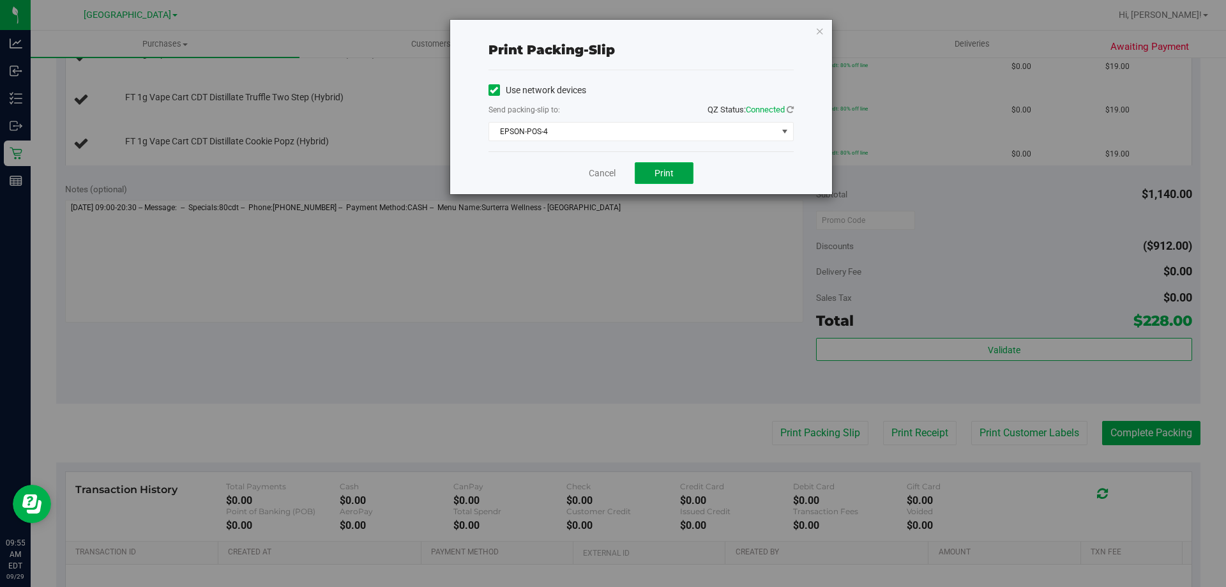
click at [668, 178] on span "Print" at bounding box center [664, 173] width 19 height 10
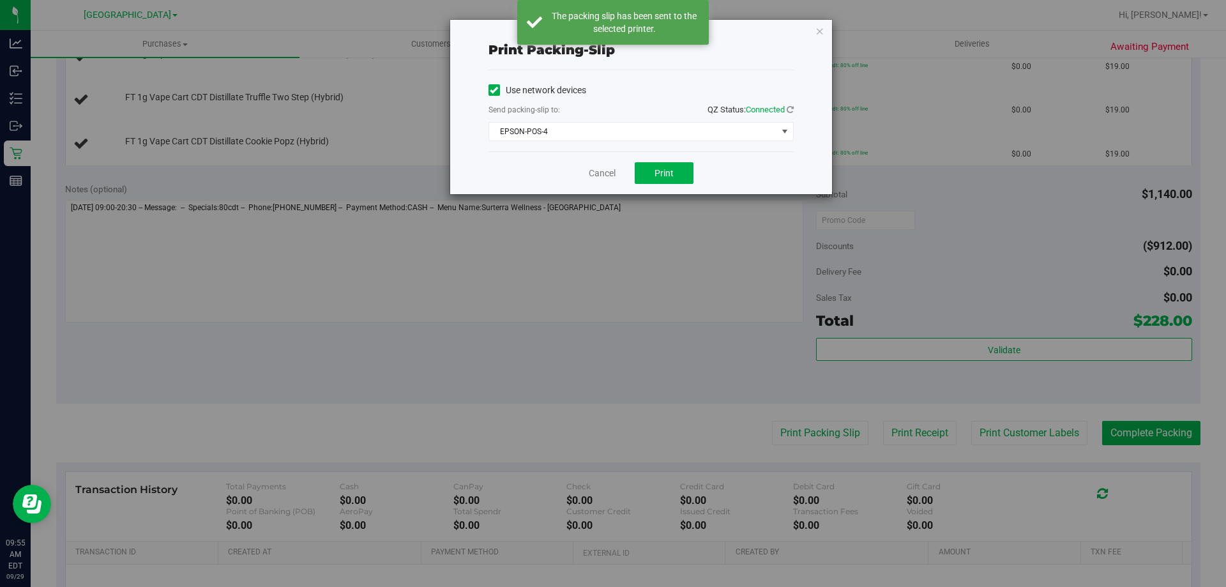
click at [591, 303] on div "Print packing-slip Use network devices Send packing-slip to: QZ Status: Connect…" at bounding box center [618, 293] width 1236 height 587
click at [596, 170] on link "Cancel" at bounding box center [602, 173] width 27 height 13
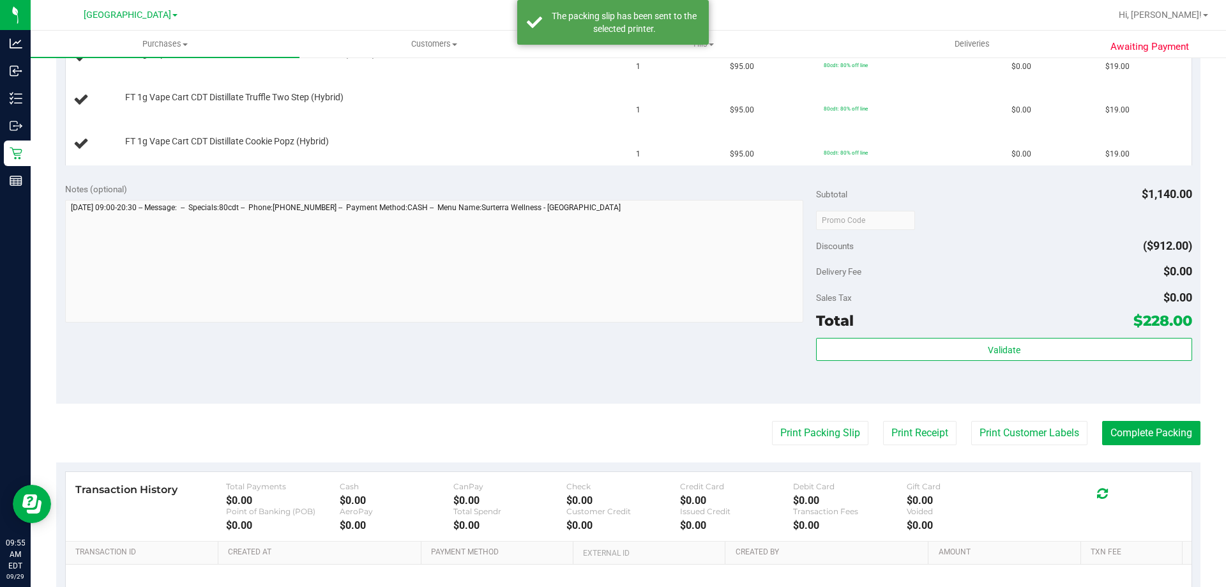
click at [547, 363] on div "Notes (optional) Subtotal $1,140.00 Discounts ($912.00) Delivery Fee $0.00 Sale…" at bounding box center [628, 289] width 1144 height 230
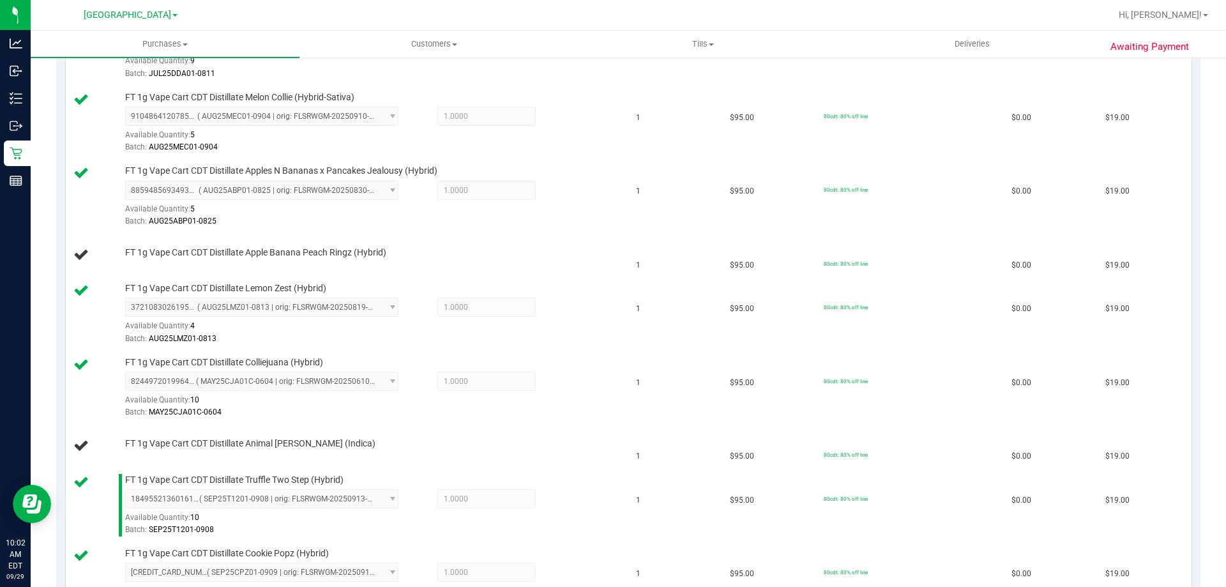
scroll to position [637, 0]
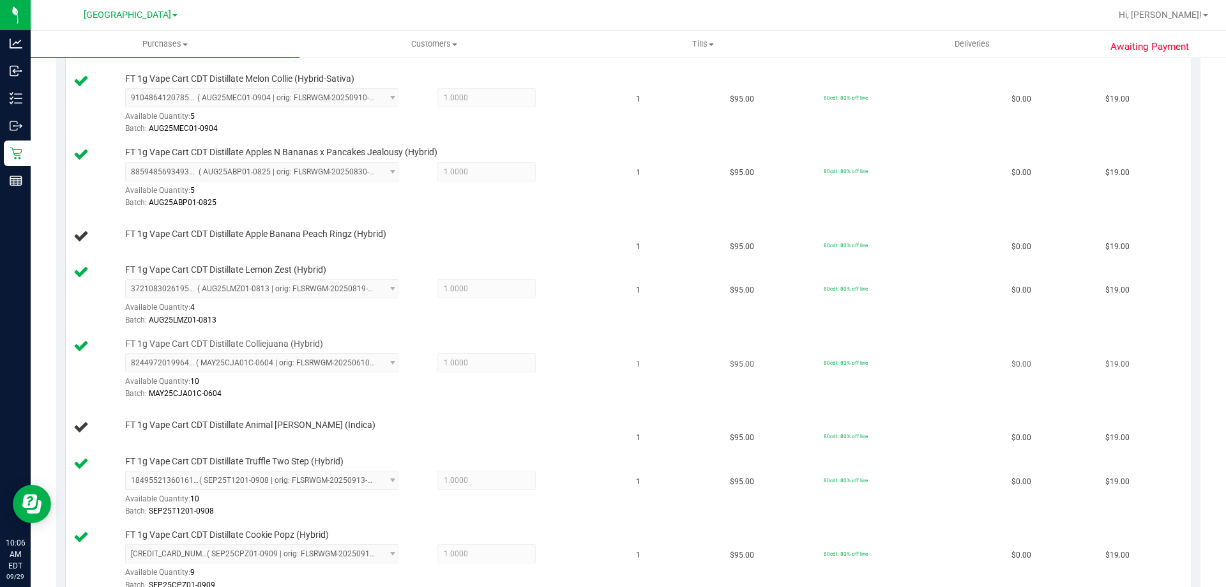
drag, startPoint x: 505, startPoint y: 398, endPoint x: 511, endPoint y: 396, distance: 6.9
click at [508, 398] on div "Batch: MAY25CJA01C-0604" at bounding box center [371, 394] width 493 height 12
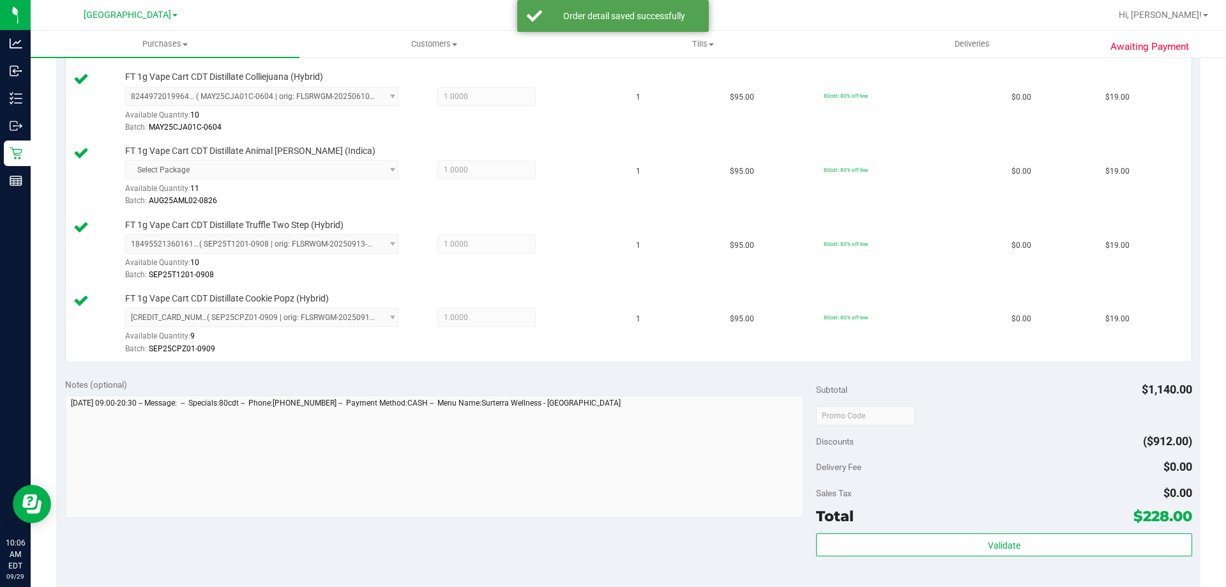
scroll to position [1020, 0]
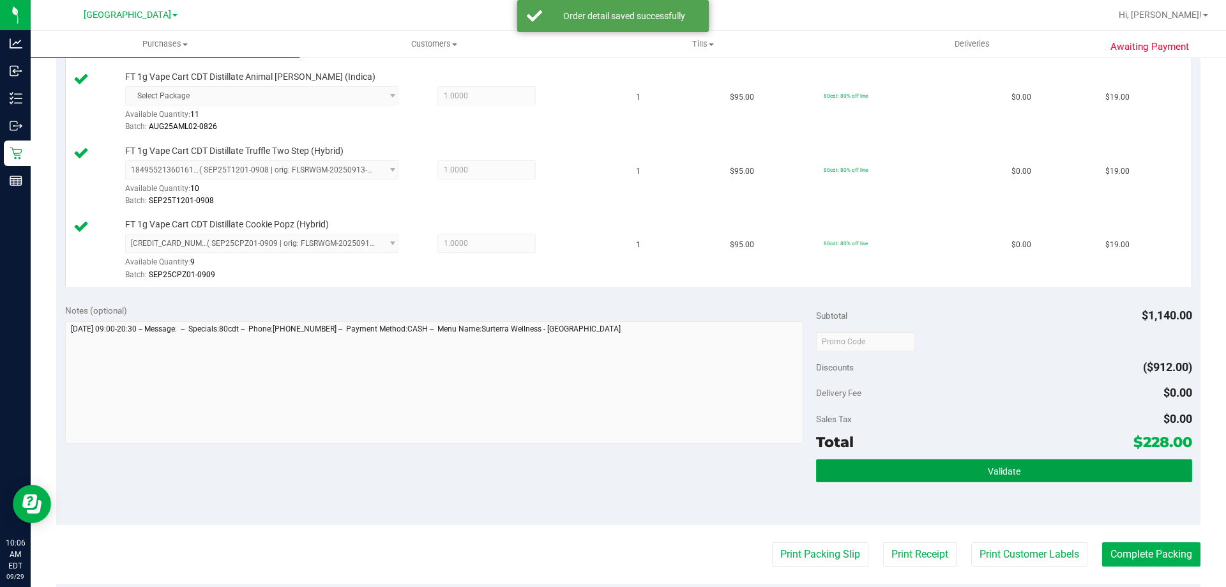
click at [943, 463] on button "Validate" at bounding box center [1003, 470] width 375 height 23
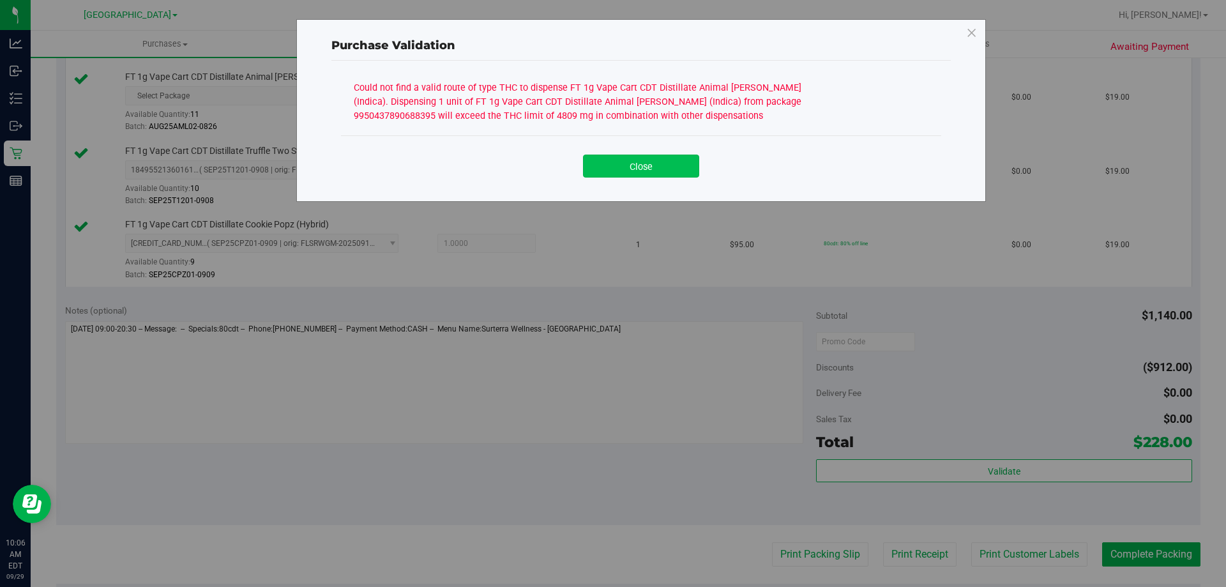
click at [637, 172] on button "Close" at bounding box center [641, 166] width 116 height 23
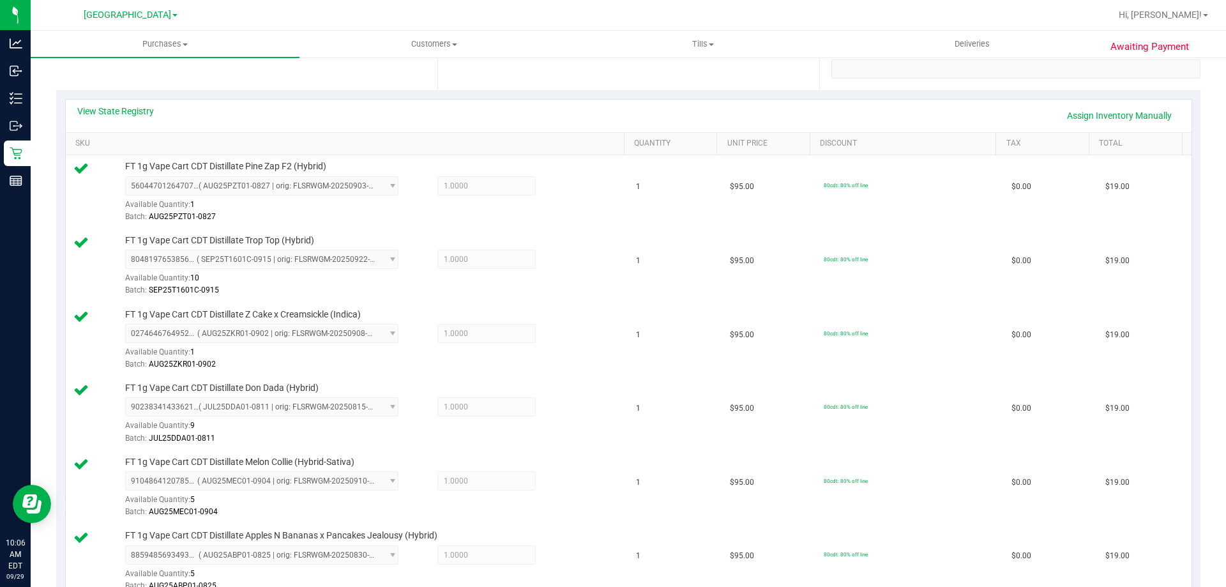
scroll to position [0, 0]
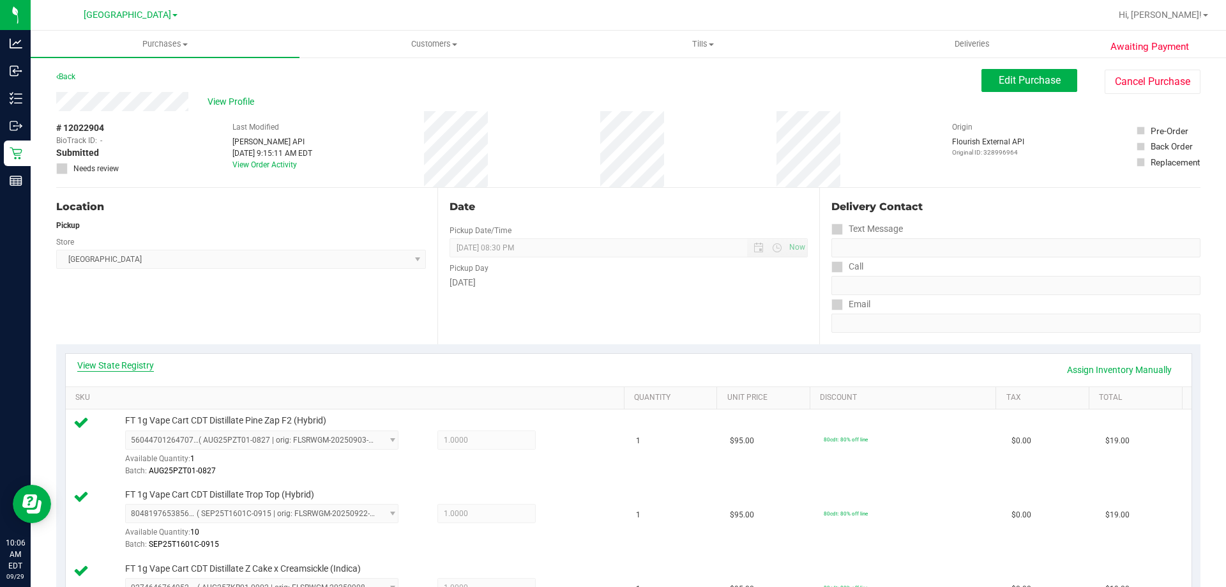
click at [135, 359] on link "View State Registry" at bounding box center [115, 365] width 77 height 13
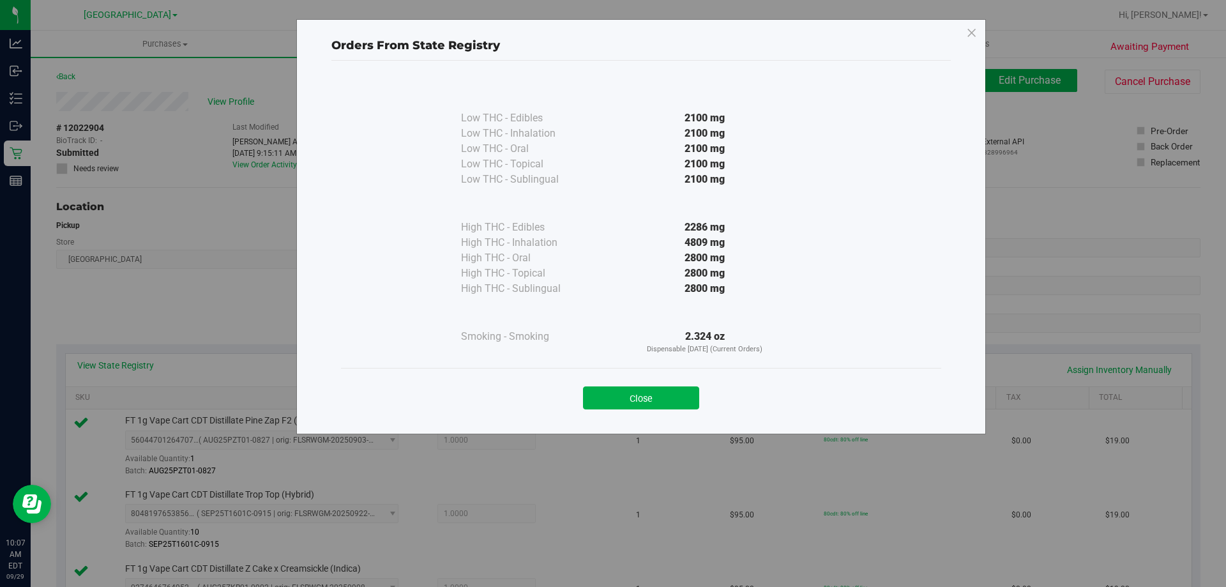
click at [633, 404] on button "Close" at bounding box center [641, 397] width 116 height 23
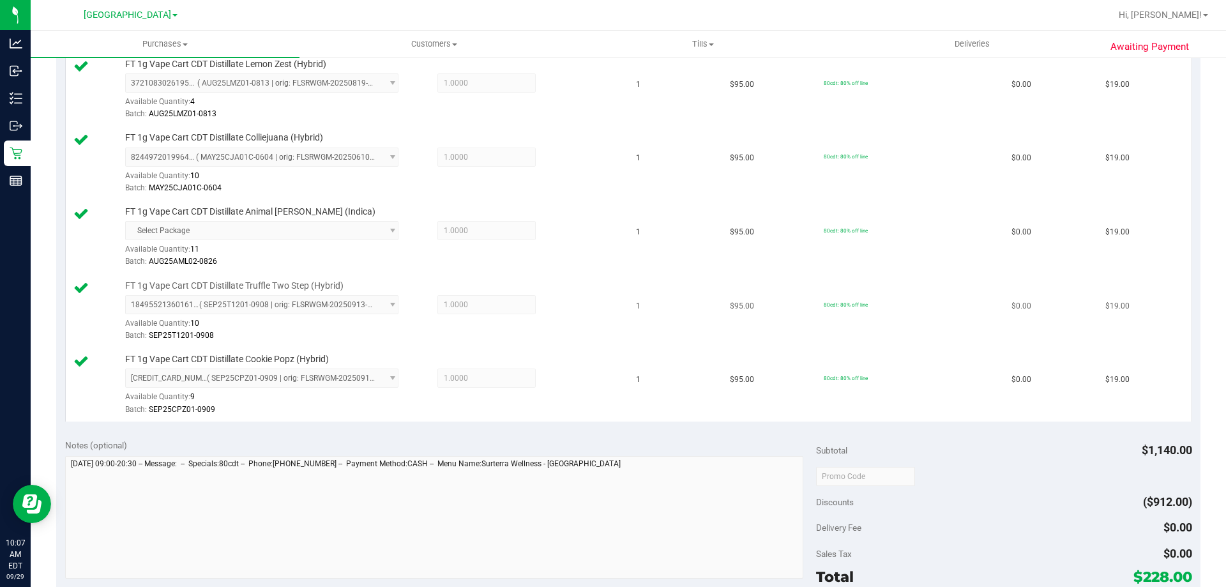
scroll to position [894, 0]
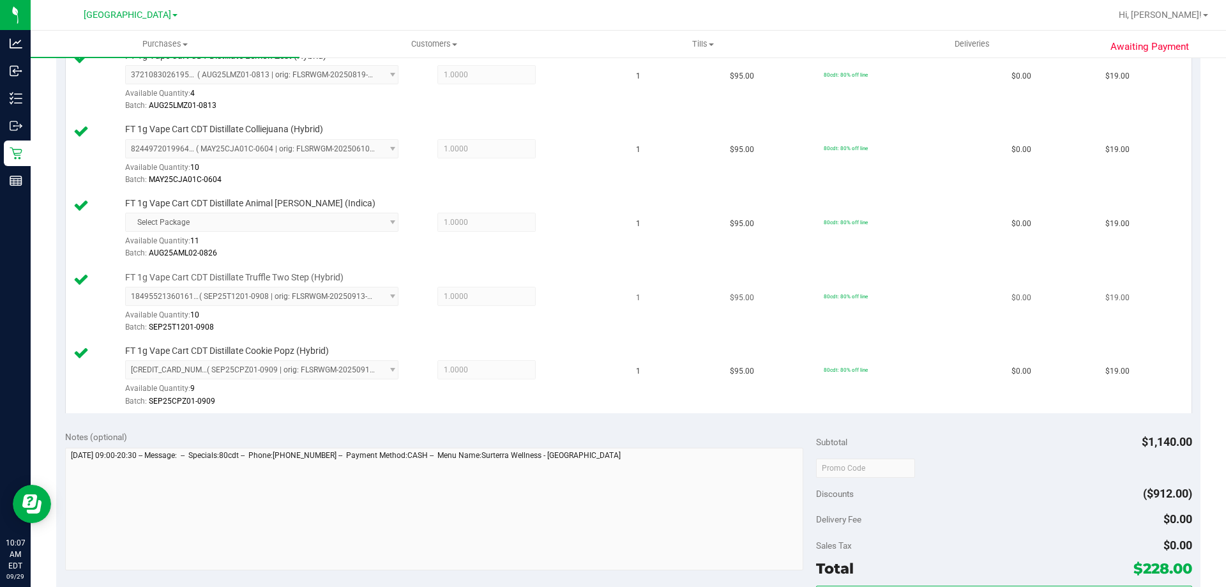
drag, startPoint x: 301, startPoint y: 282, endPoint x: 535, endPoint y: 275, distance: 234.5
click at [301, 282] on span "FT 1g Vape Cart CDT Distillate Truffle Two Step (Hybrid)" at bounding box center [234, 277] width 218 height 12
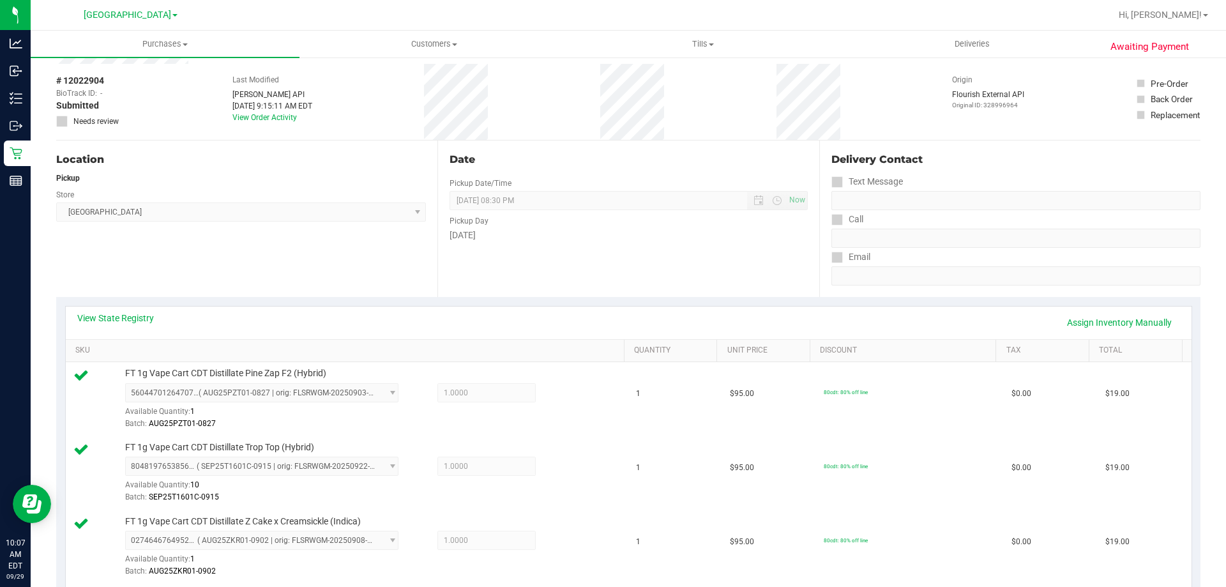
scroll to position [0, 0]
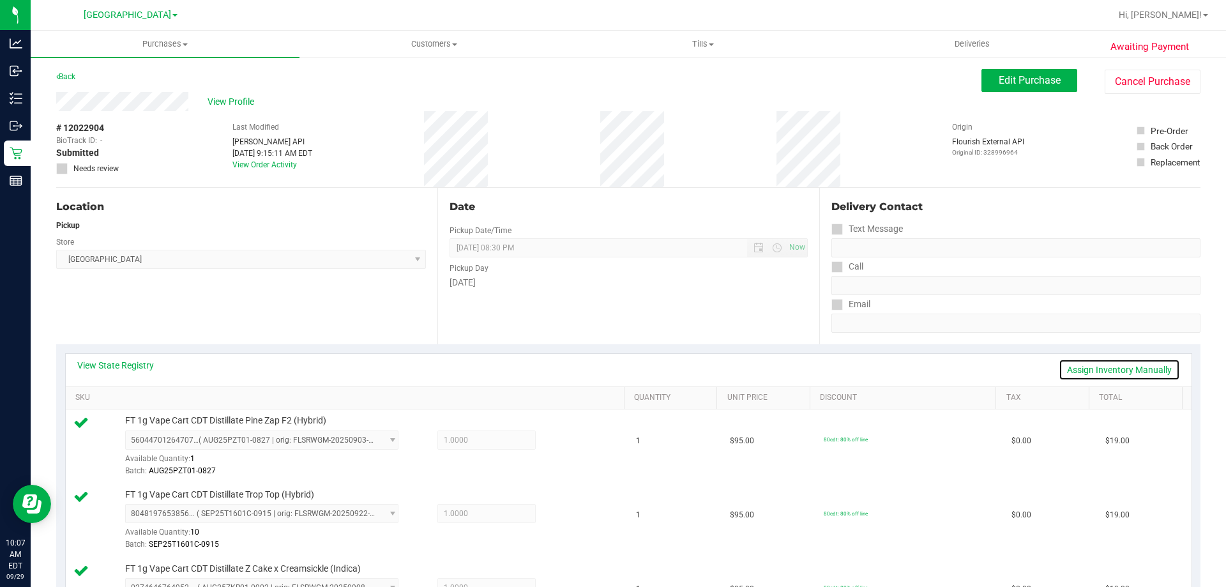
click at [1115, 368] on link "Assign Inventory Manually" at bounding box center [1119, 370] width 121 height 22
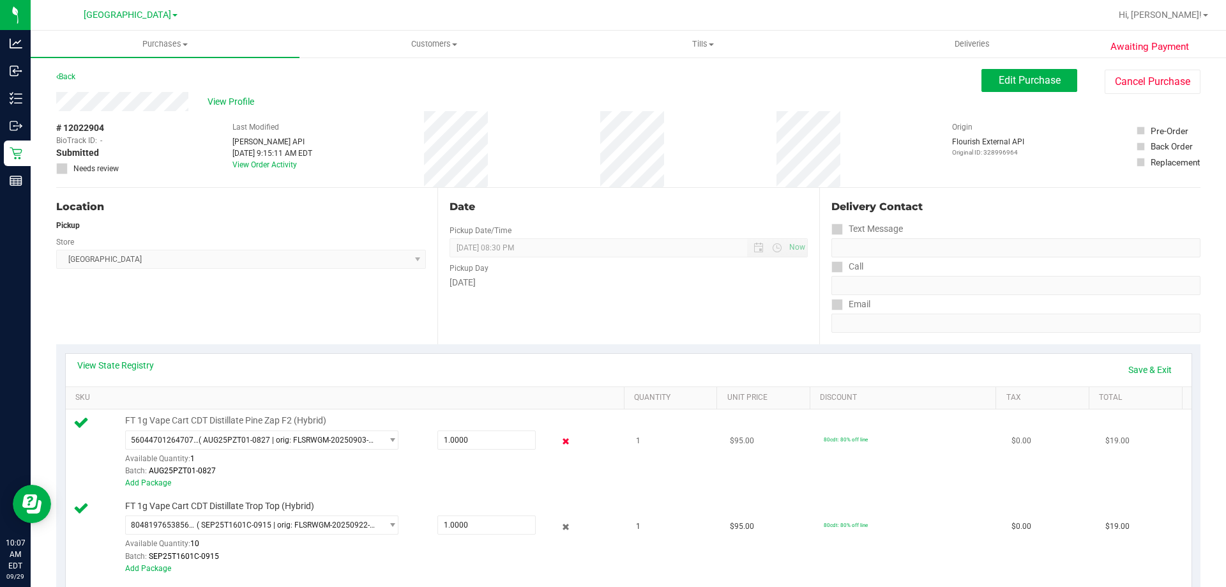
click at [559, 443] on icon at bounding box center [565, 441] width 13 height 15
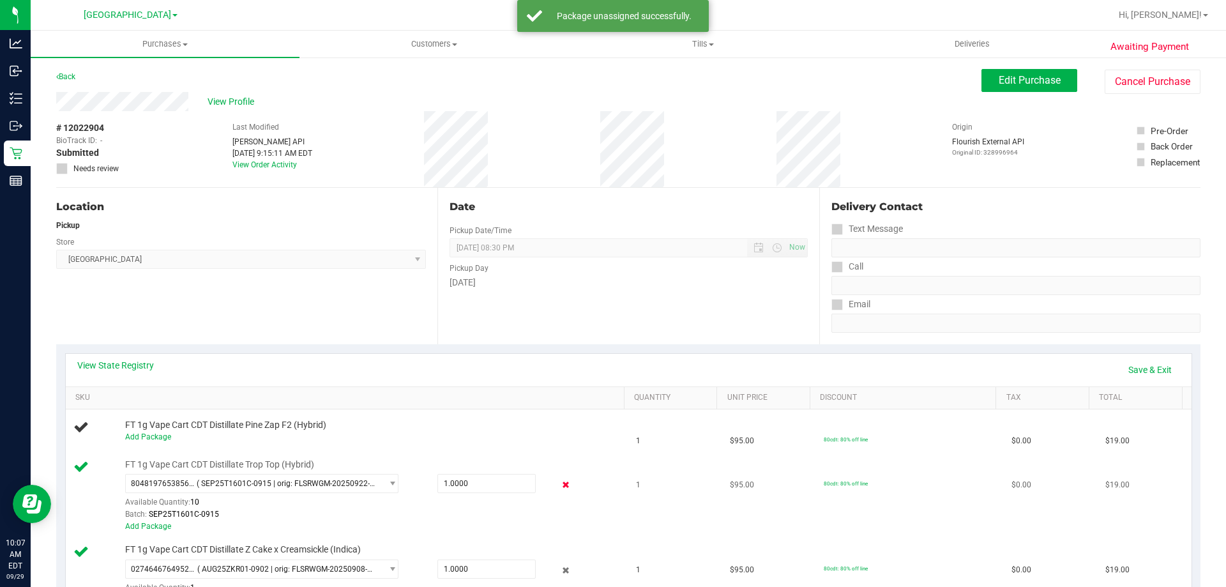
click at [561, 485] on icon at bounding box center [565, 485] width 13 height 15
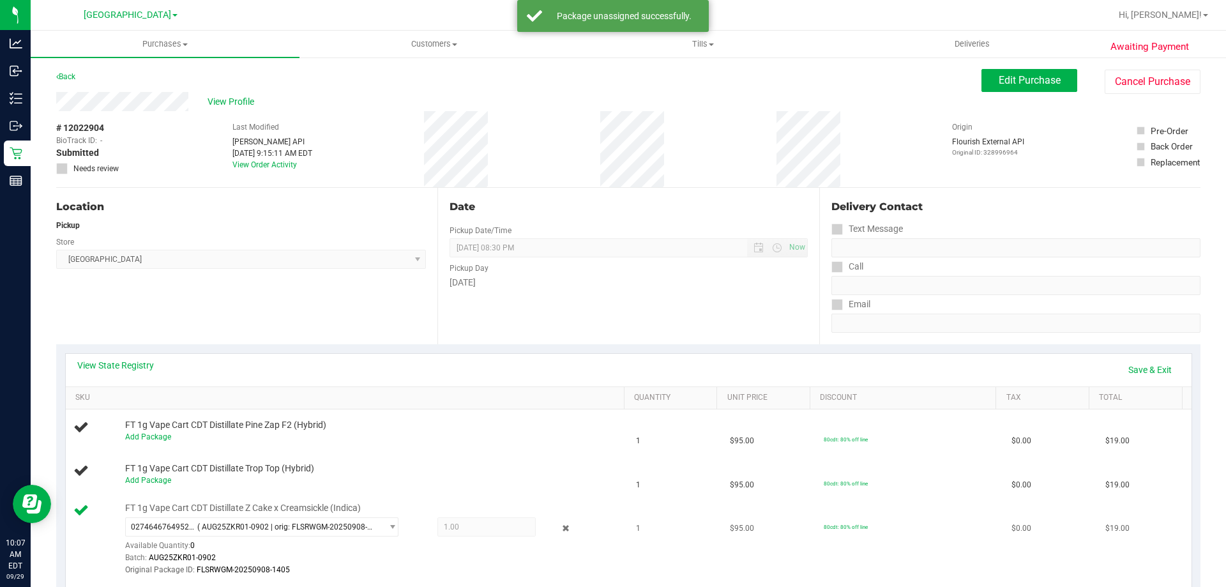
scroll to position [192, 0]
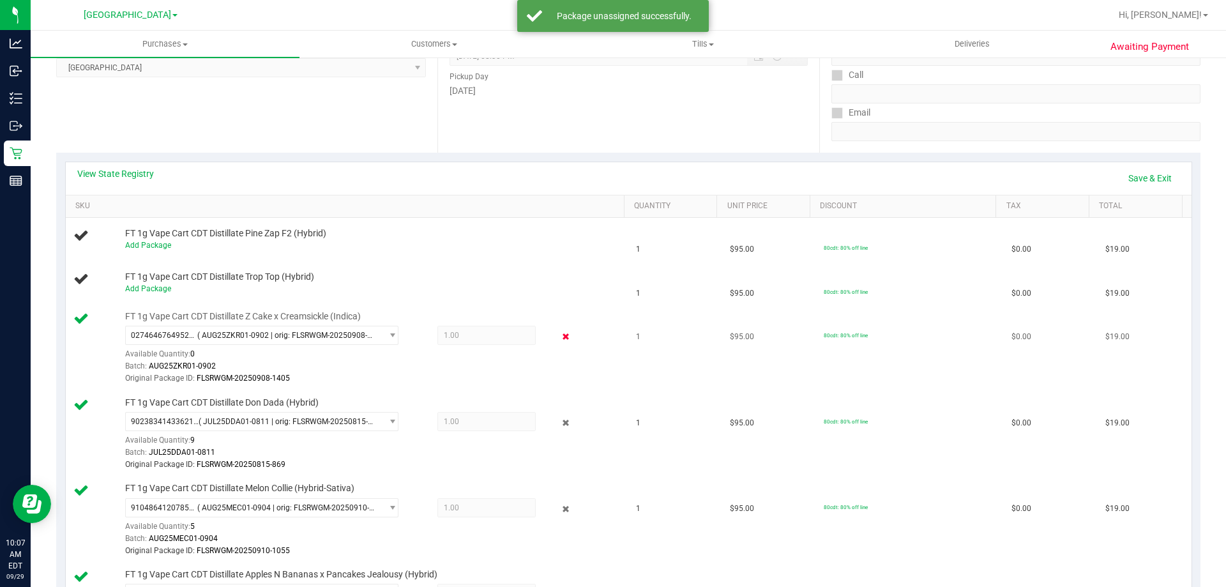
click at [559, 337] on icon at bounding box center [565, 336] width 13 height 15
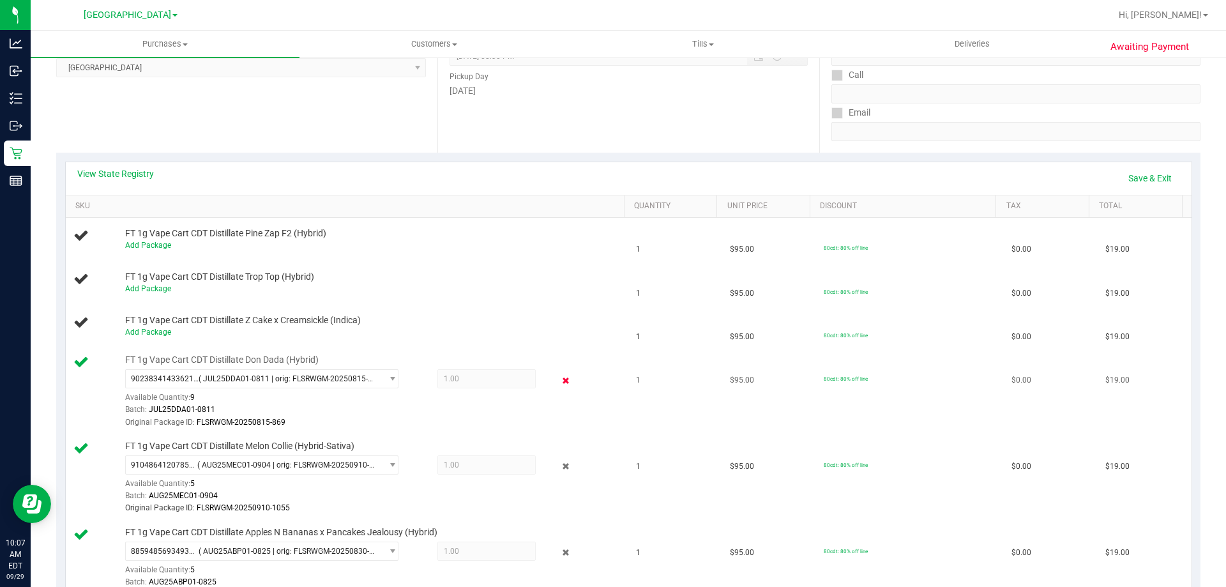
click at [559, 380] on icon at bounding box center [565, 380] width 13 height 15
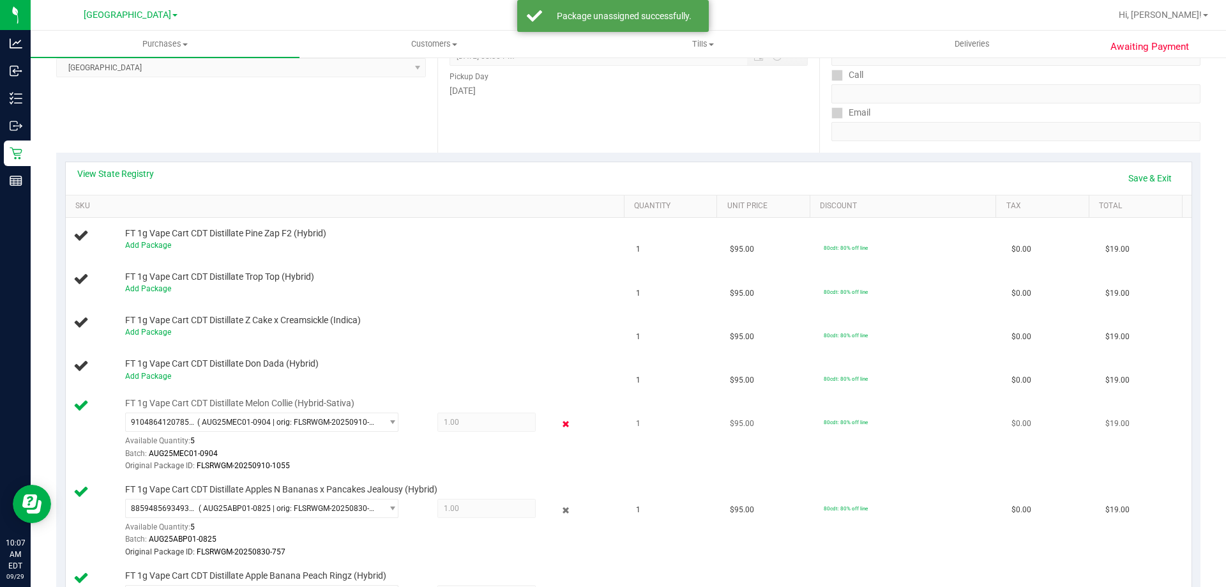
click at [561, 422] on icon at bounding box center [565, 423] width 13 height 15
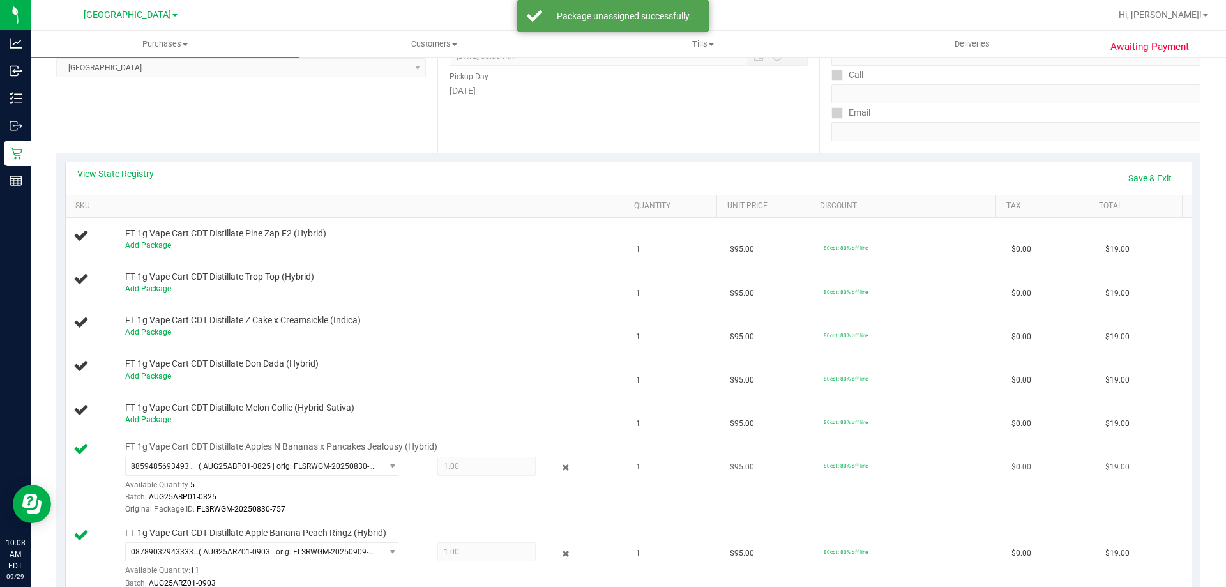
drag, startPoint x: 557, startPoint y: 468, endPoint x: 659, endPoint y: 508, distance: 109.6
click at [559, 468] on icon at bounding box center [565, 467] width 13 height 15
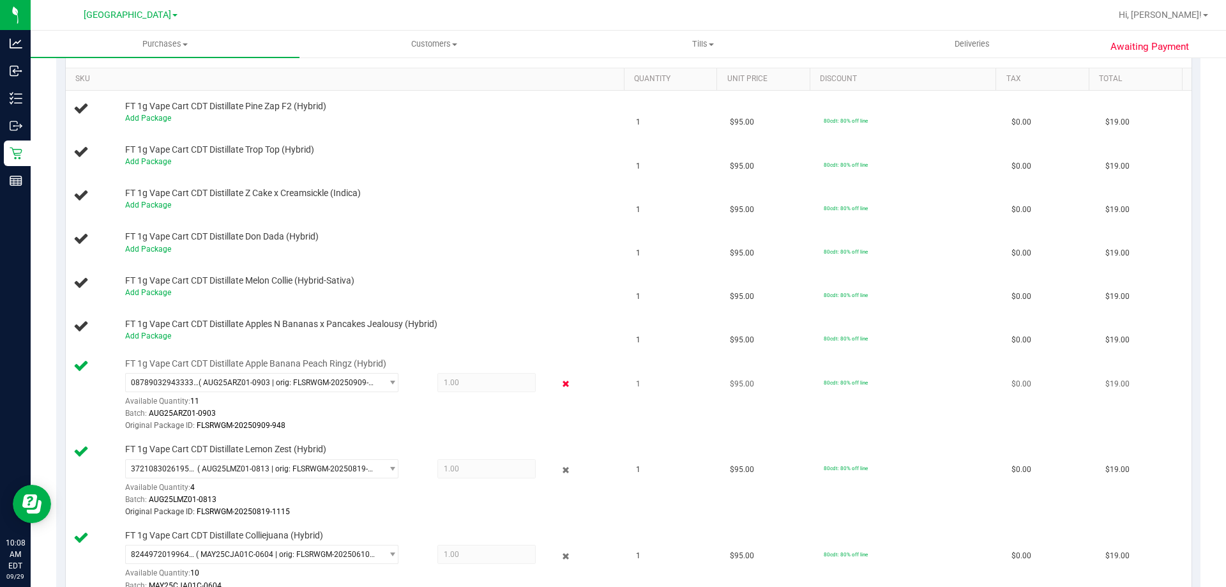
scroll to position [511, 0]
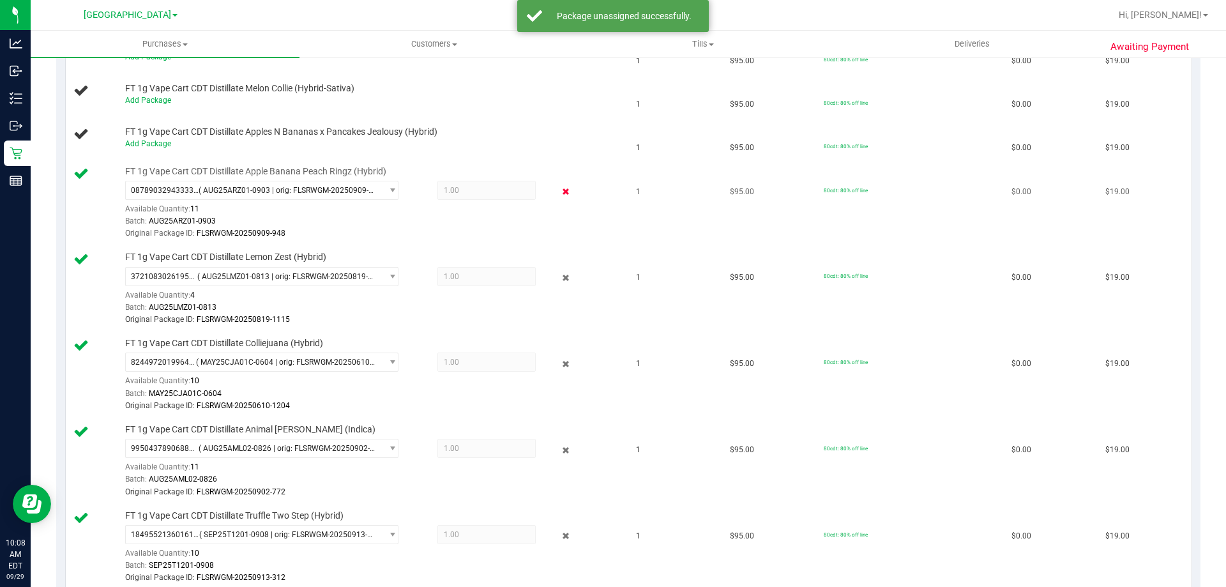
click at [559, 187] on icon at bounding box center [565, 192] width 13 height 15
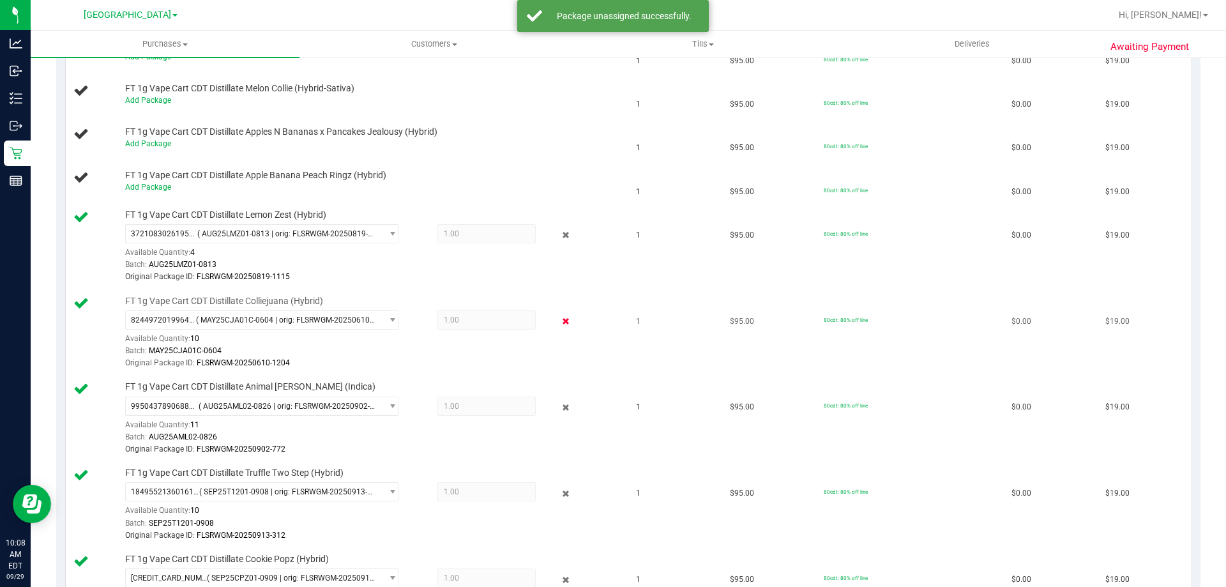
click at [560, 319] on icon at bounding box center [565, 321] width 13 height 15
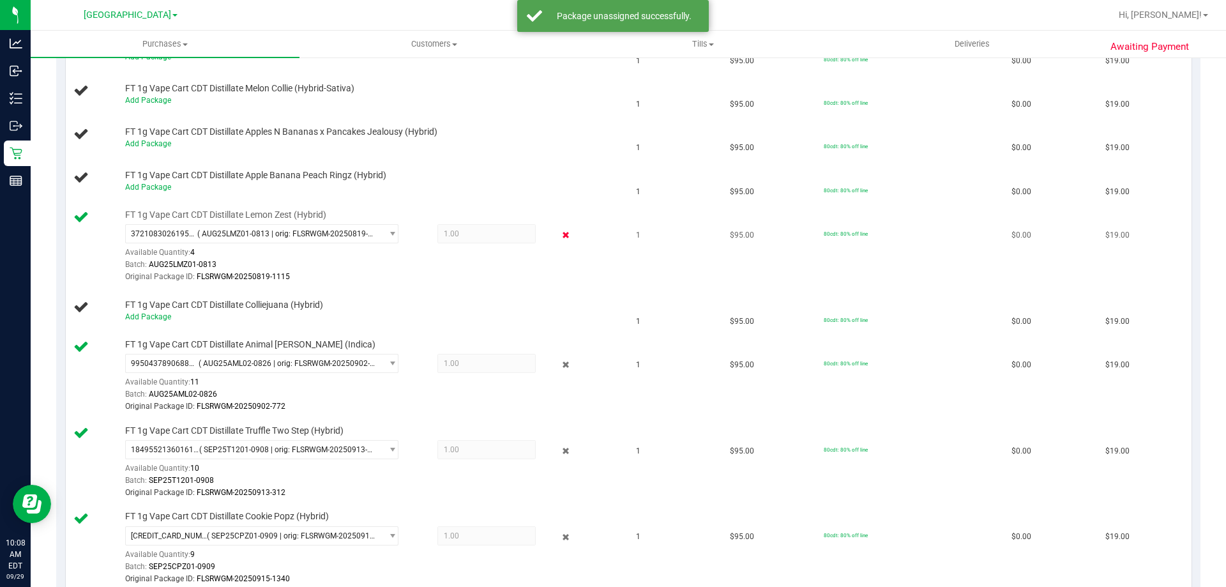
click at [559, 234] on icon at bounding box center [565, 235] width 13 height 15
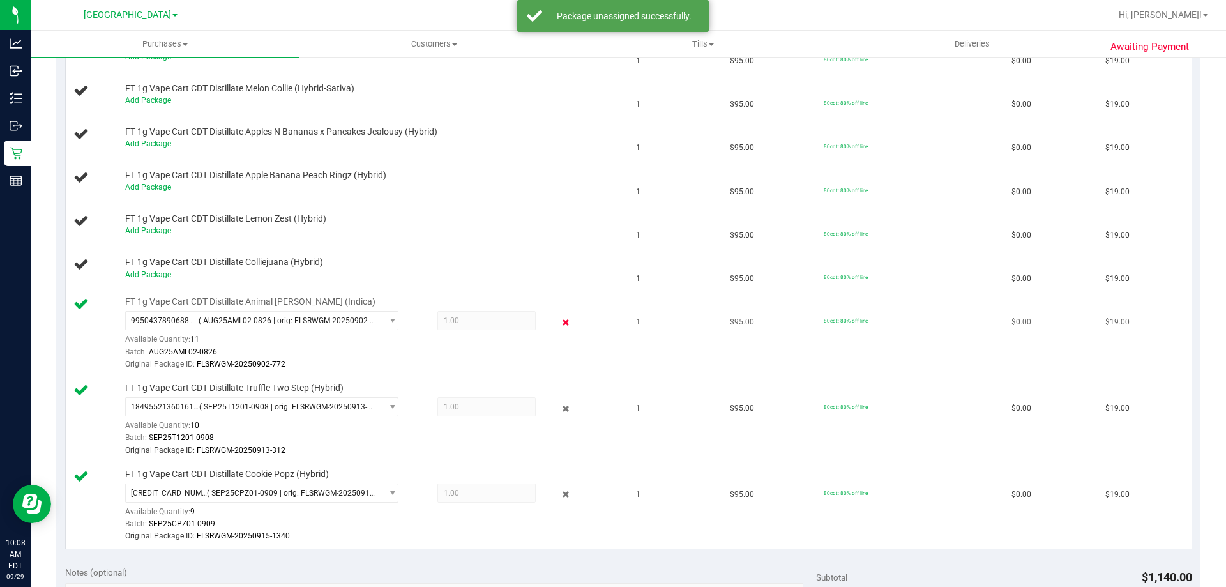
click at [559, 321] on icon at bounding box center [565, 322] width 13 height 15
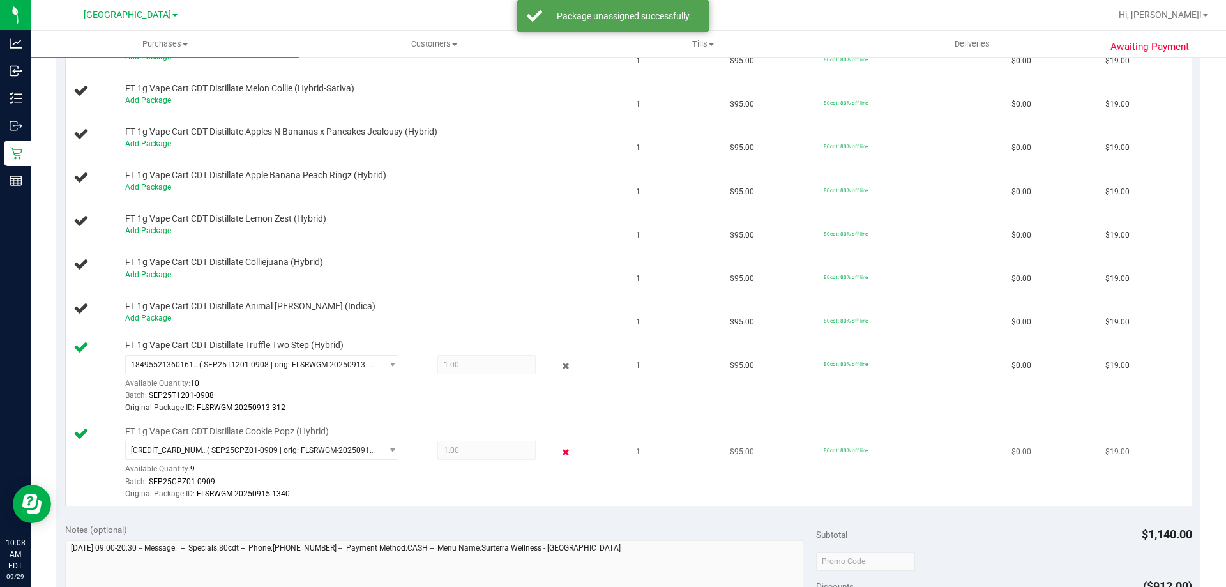
click at [559, 452] on icon at bounding box center [565, 451] width 13 height 15
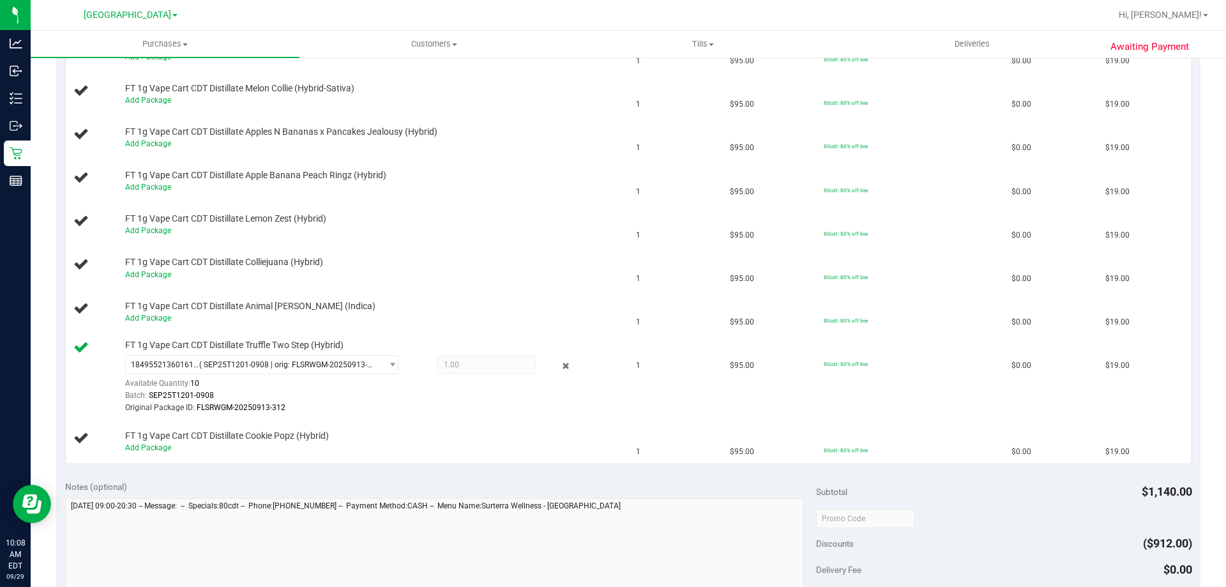
click at [559, 367] on icon at bounding box center [565, 366] width 13 height 15
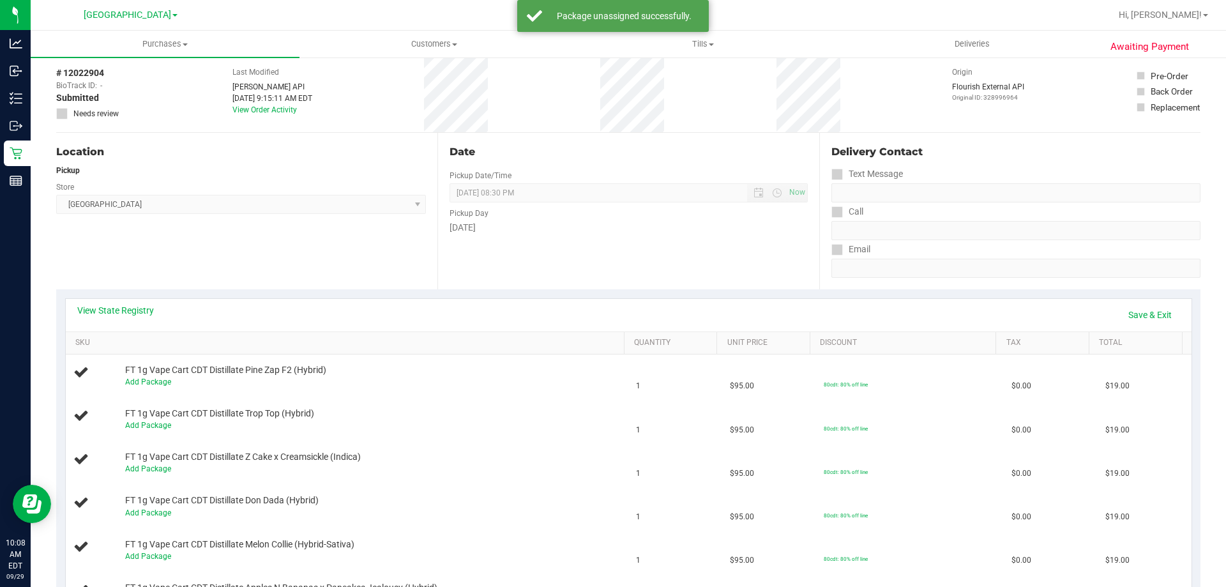
scroll to position [0, 0]
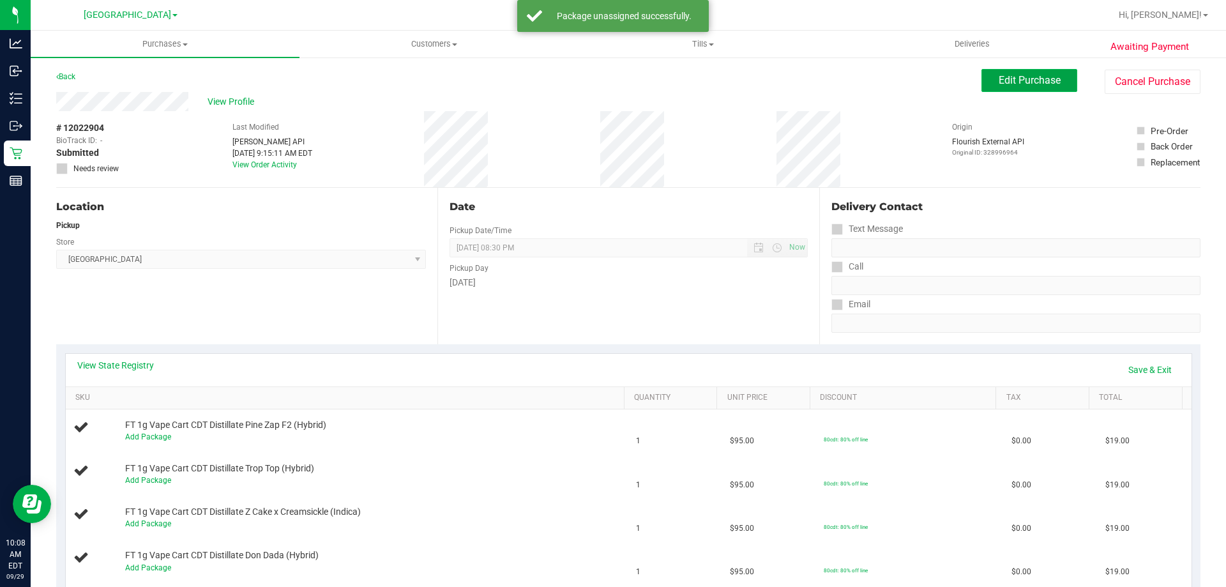
click at [1013, 84] on span "Edit Purchase" at bounding box center [1030, 80] width 62 height 12
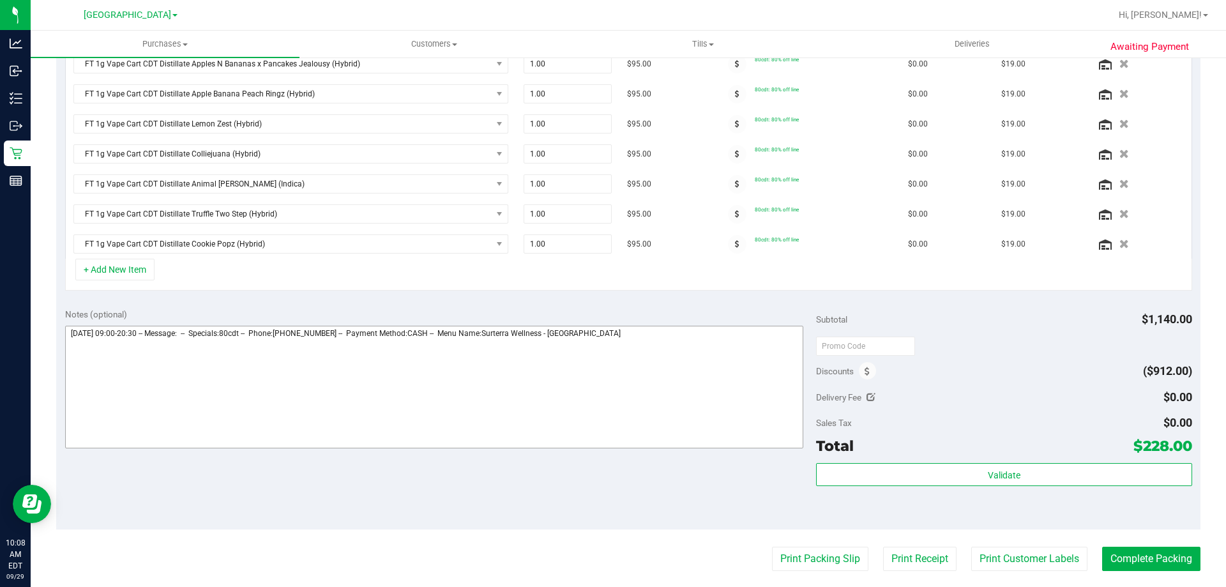
scroll to position [511, 0]
click at [637, 338] on textarea at bounding box center [434, 386] width 739 height 123
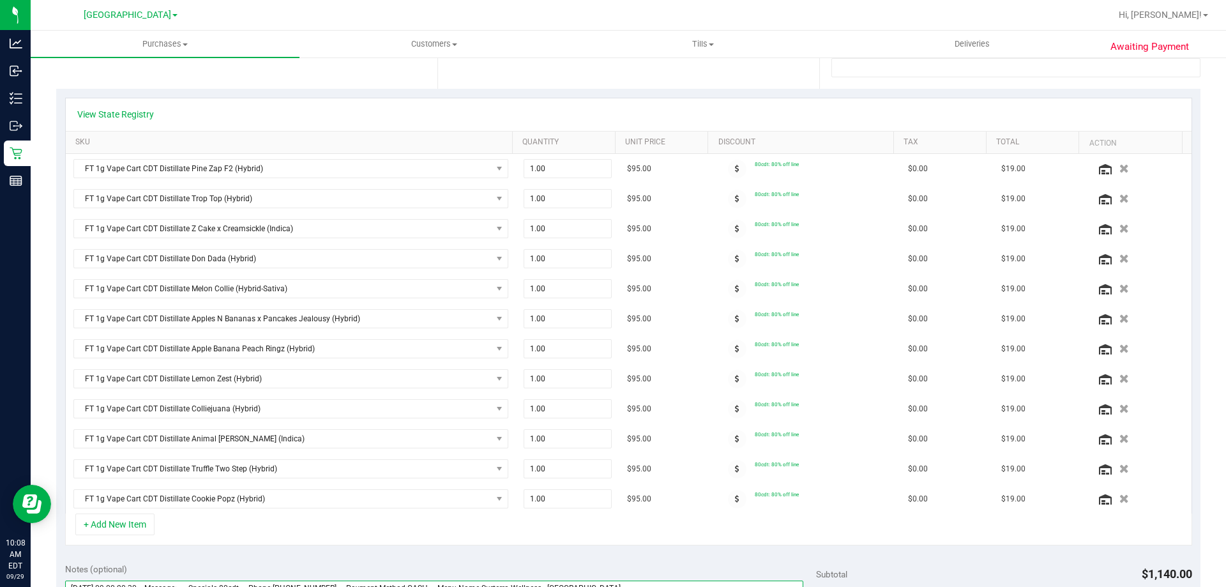
scroll to position [0, 0]
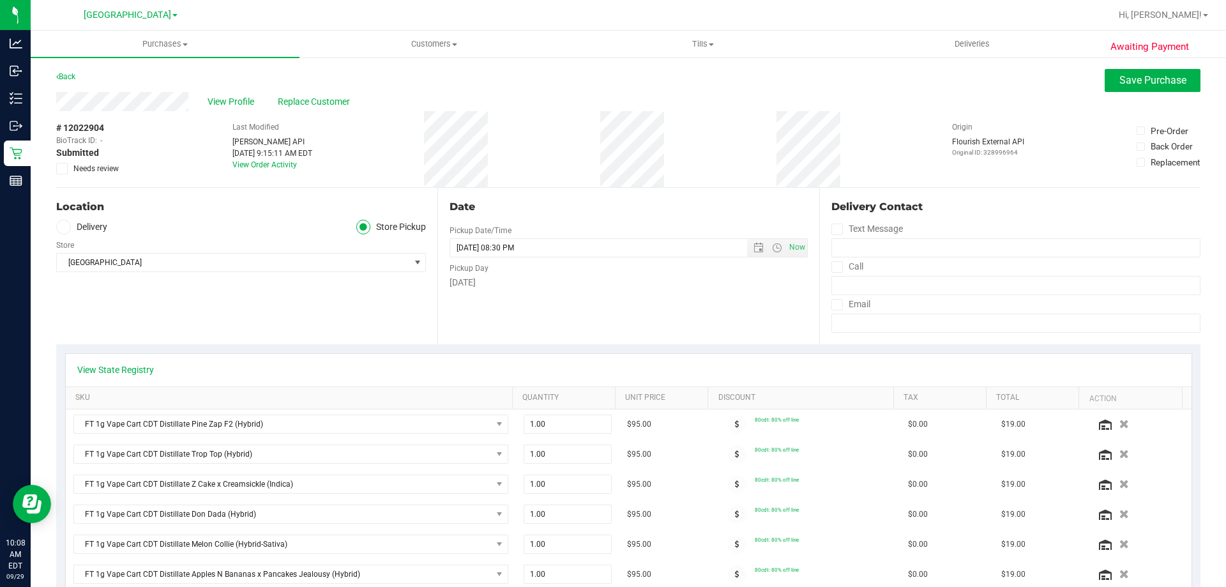
type textarea "Monday 09/29/2025 09:00-20:30 -- Message: -- Specials:80cdt -- Phone:2175202171…"
click at [64, 169] on icon at bounding box center [62, 169] width 8 height 0
click at [0, 0] on input "Needs review" at bounding box center [0, 0] width 0 height 0
click at [1162, 75] on span "Save Purchase" at bounding box center [1152, 80] width 67 height 12
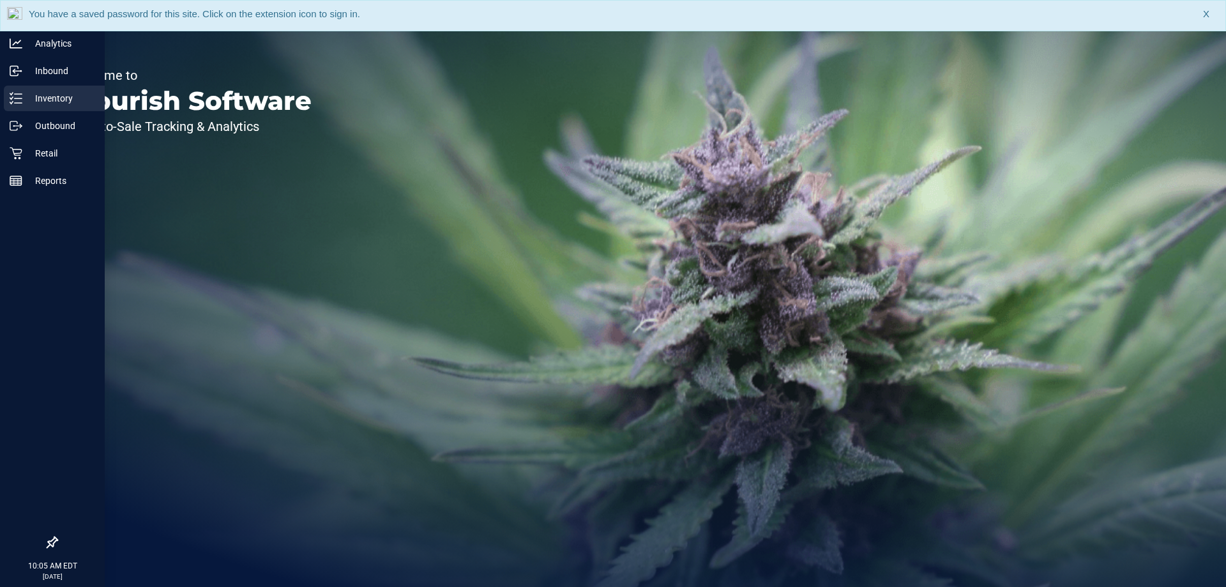
click at [23, 101] on p "Inventory" at bounding box center [60, 98] width 77 height 15
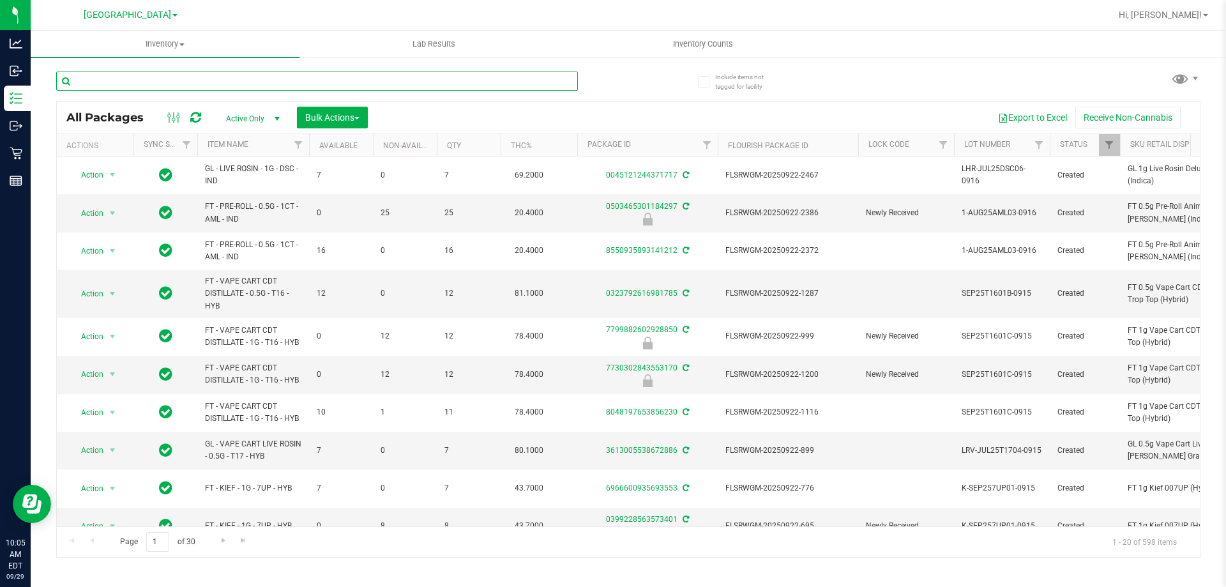
click at [275, 79] on input "text" at bounding box center [317, 81] width 522 height 19
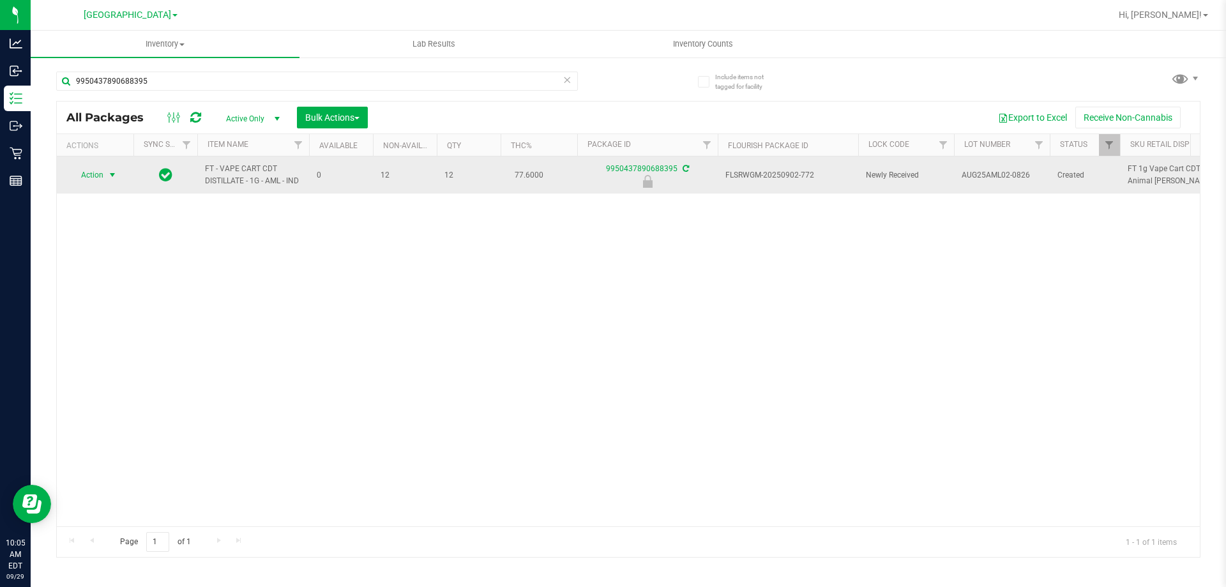
drag, startPoint x: 97, startPoint y: 172, endPoint x: 102, endPoint y: 178, distance: 7.3
click at [98, 172] on span "Action" at bounding box center [87, 175] width 34 height 18
drag, startPoint x: 218, startPoint y: 261, endPoint x: 162, endPoint y: 160, distance: 115.8
click at [218, 260] on div "Action Action Edit attributes Global inventory Locate package Package audit log…" at bounding box center [628, 341] width 1143 height 370
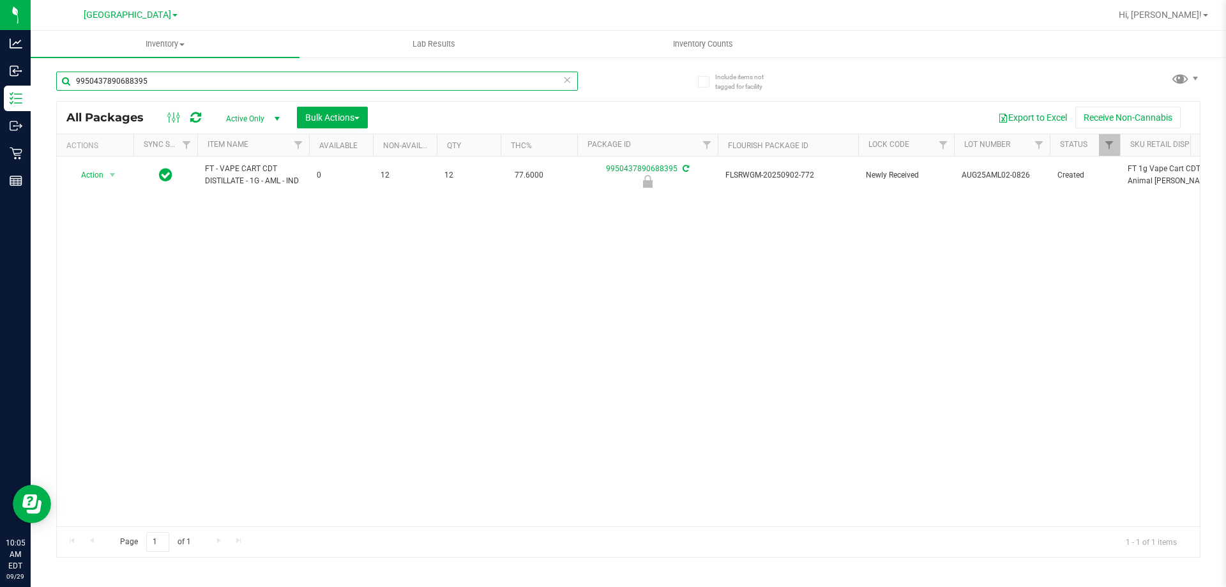
drag, startPoint x: 132, startPoint y: 88, endPoint x: 125, endPoint y: 87, distance: 7.7
click at [128, 88] on input "9950437890688395" at bounding box center [317, 81] width 522 height 19
type input "9"
type input "AML"
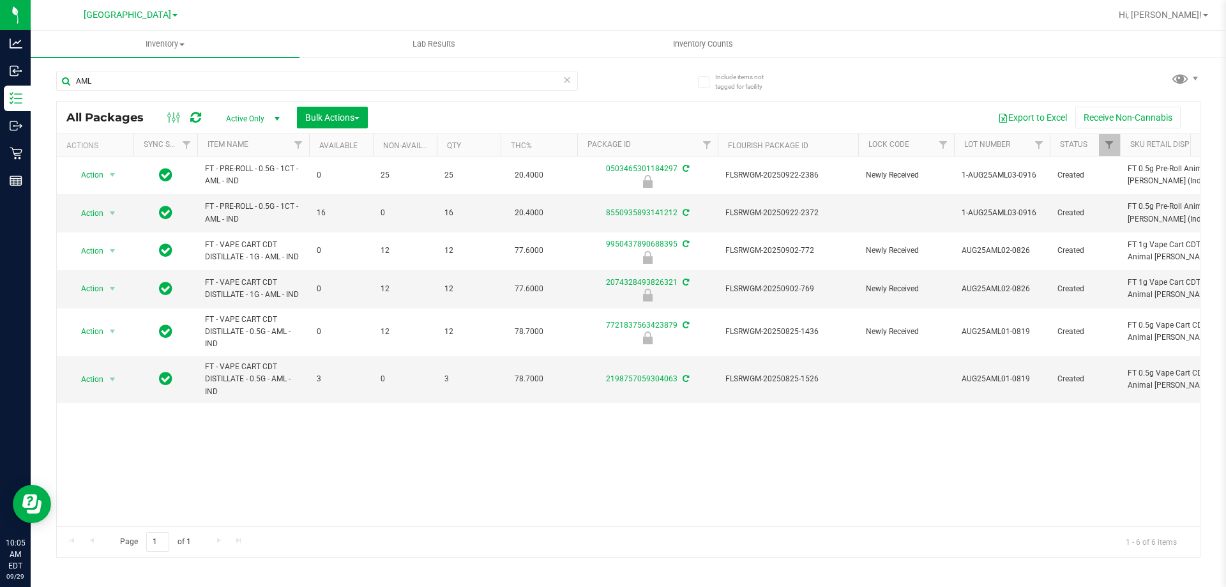
click at [337, 427] on div "Action Action Edit attributes Global inventory Locate package Package audit log…" at bounding box center [628, 341] width 1143 height 370
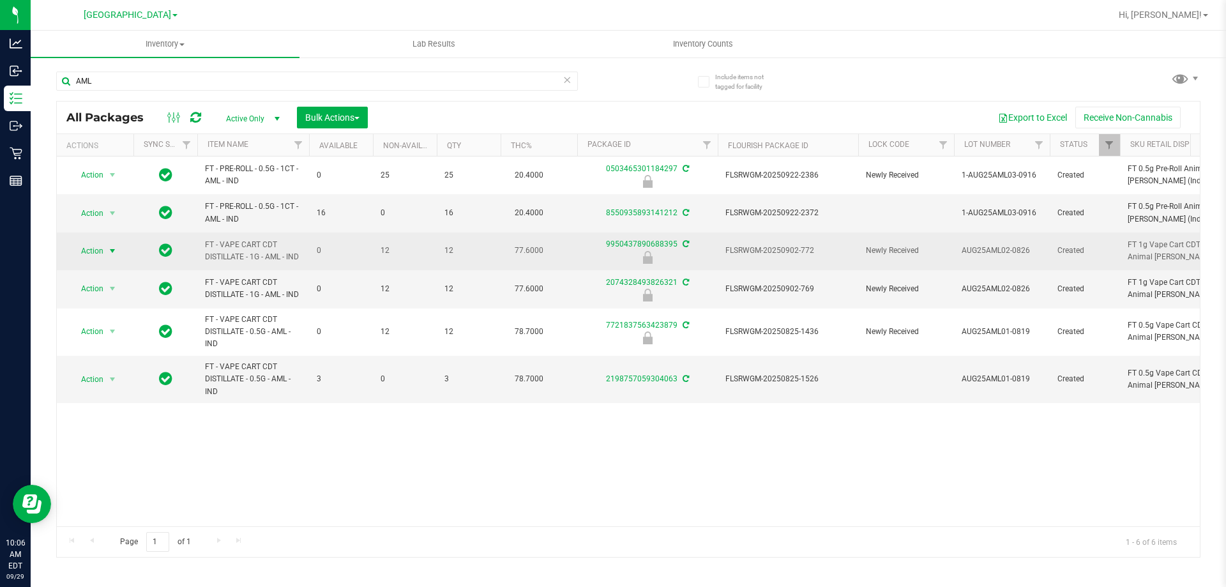
click at [103, 252] on span "Action" at bounding box center [87, 251] width 34 height 18
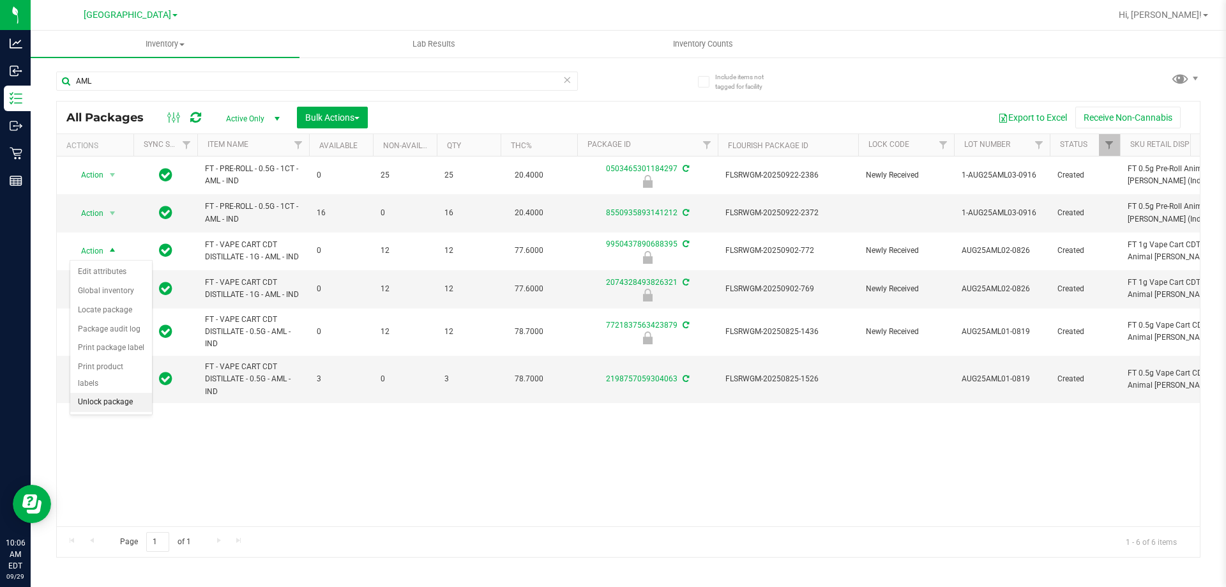
click at [93, 393] on li "Unlock package" at bounding box center [111, 402] width 82 height 19
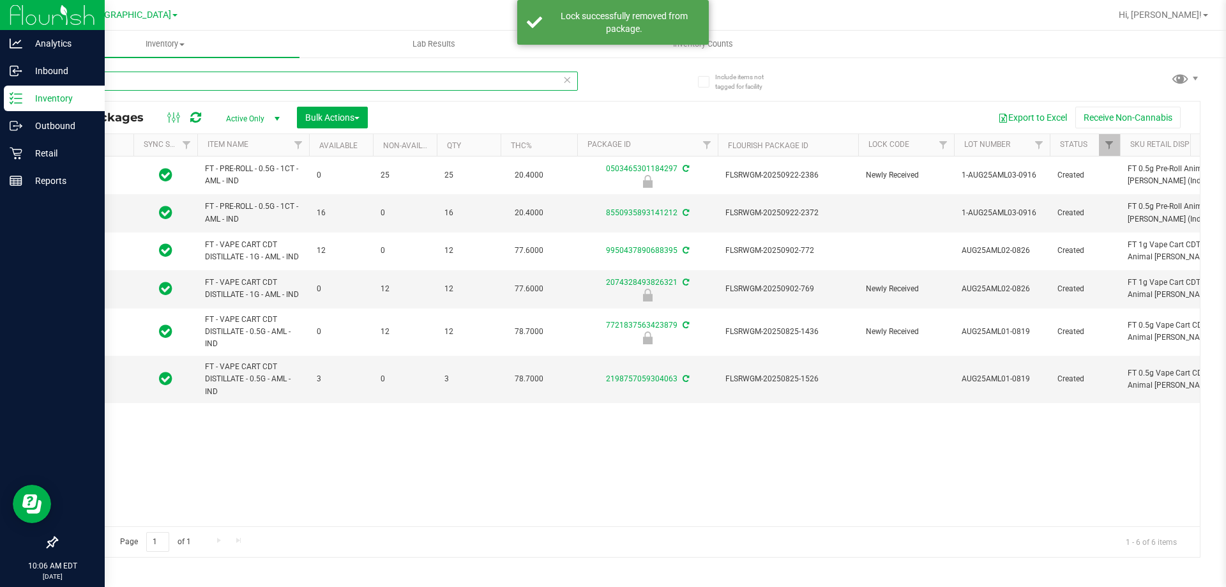
drag, startPoint x: 107, startPoint y: 80, endPoint x: 0, endPoint y: 95, distance: 107.6
click at [38, 95] on div "Include items not tagged for facility AML All Packages Active Only Active Only …" at bounding box center [628, 251] width 1195 height 390
type input "ARZ"
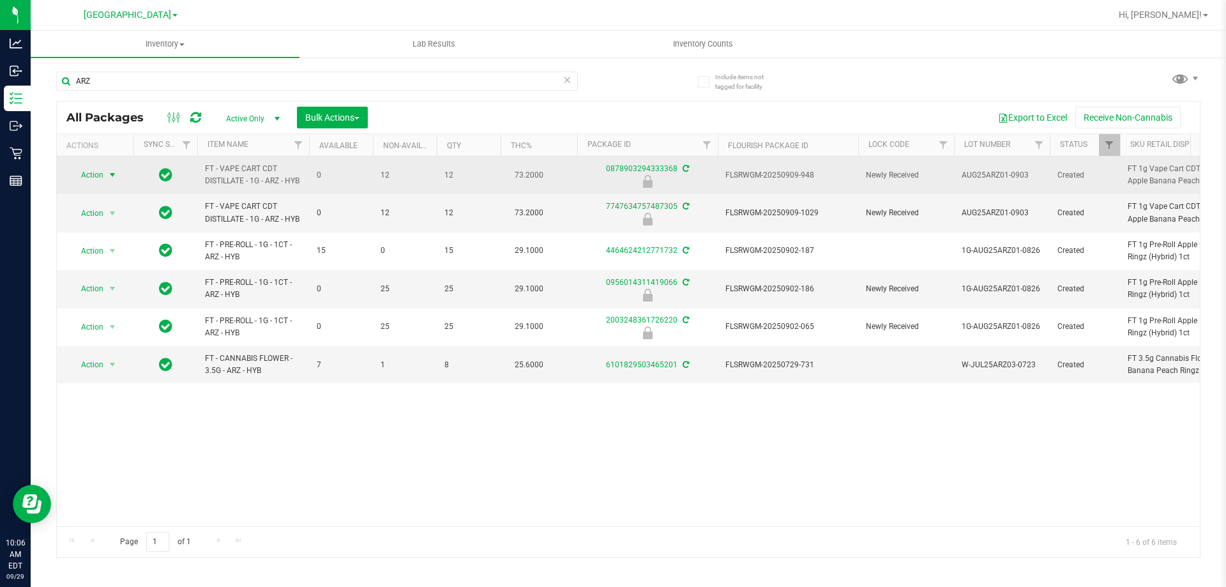
click at [98, 174] on span "Action" at bounding box center [87, 175] width 34 height 18
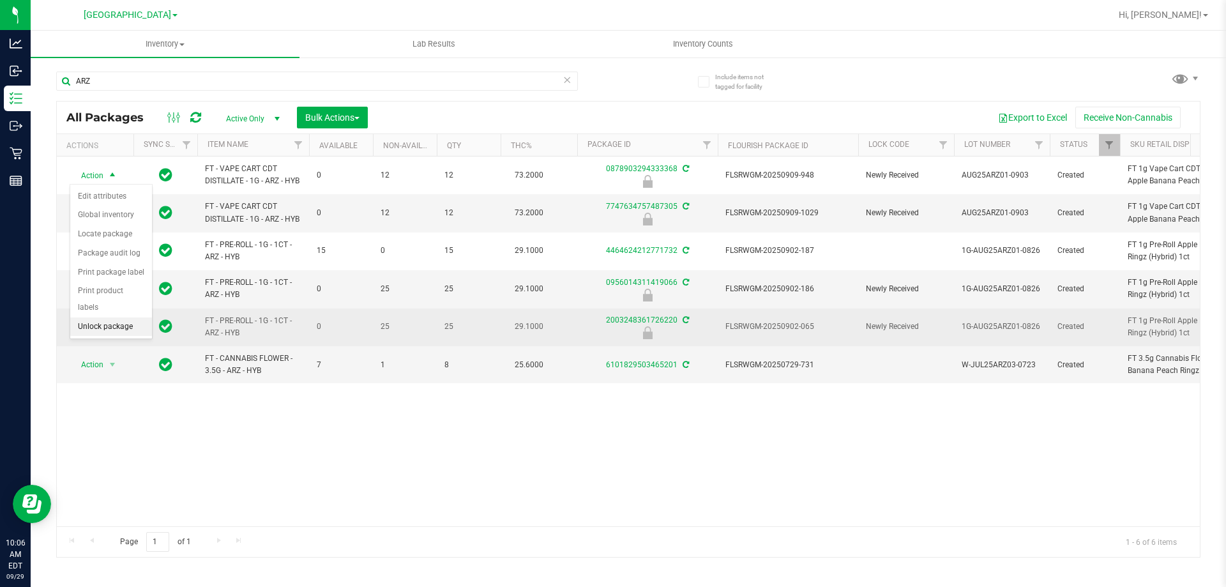
click at [98, 317] on li "Unlock package" at bounding box center [111, 326] width 82 height 19
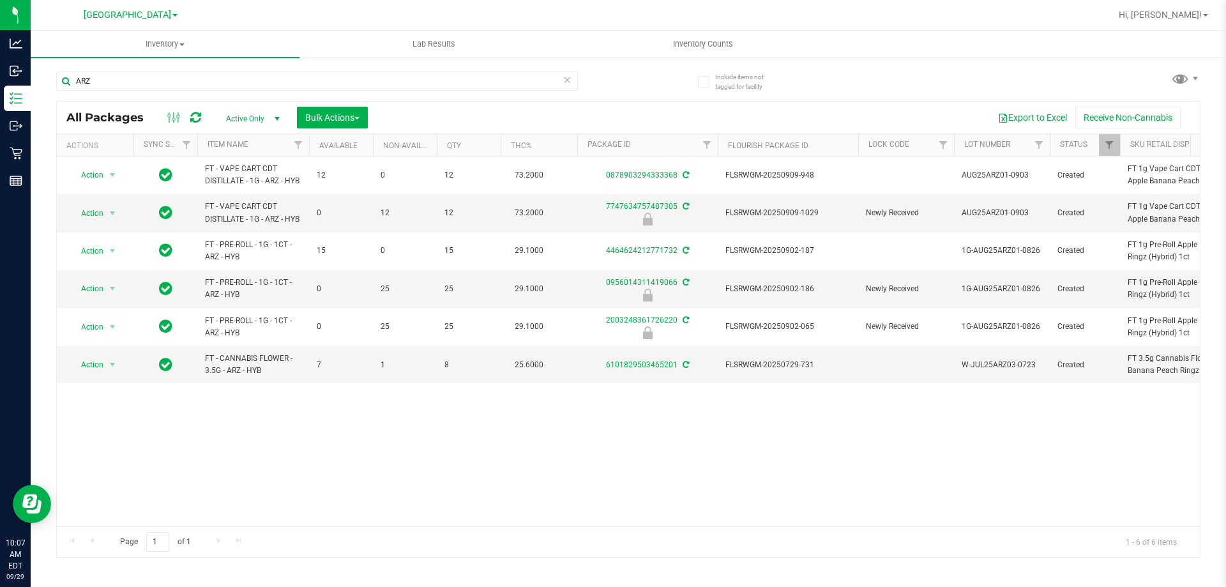
click at [629, 466] on div "Action Action Adjust qty Create package Edit attributes Global inventory Locate…" at bounding box center [628, 341] width 1143 height 370
click at [122, 79] on input "ARZ" at bounding box center [317, 81] width 522 height 19
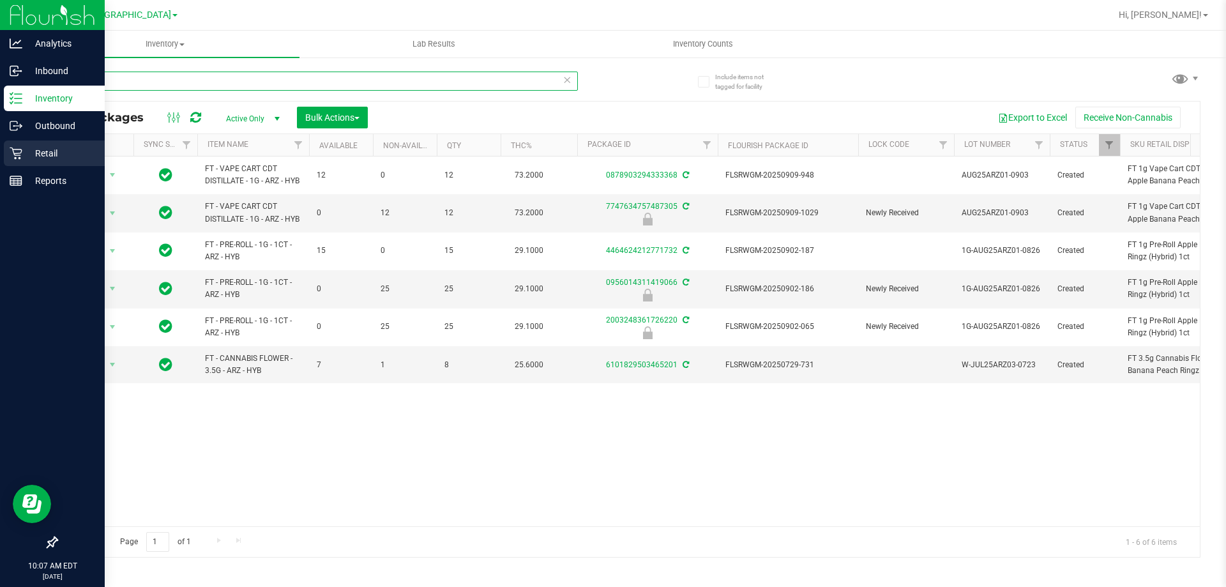
drag, startPoint x: 124, startPoint y: 78, endPoint x: 0, endPoint y: 148, distance: 142.1
click at [0, 148] on div "Analytics Inbound Inventory Outbound Retail Reports 10:07 AM EDT 09/29/2025 09/…" at bounding box center [613, 293] width 1226 height 587
type input "9950437890688395"
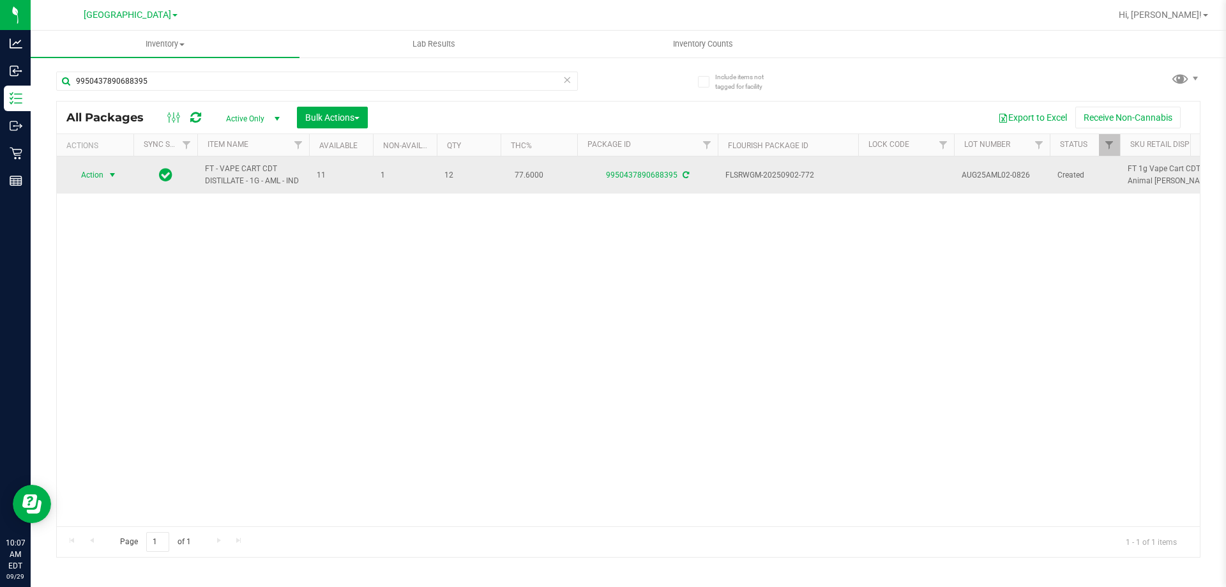
click at [105, 172] on span "select" at bounding box center [113, 175] width 16 height 18
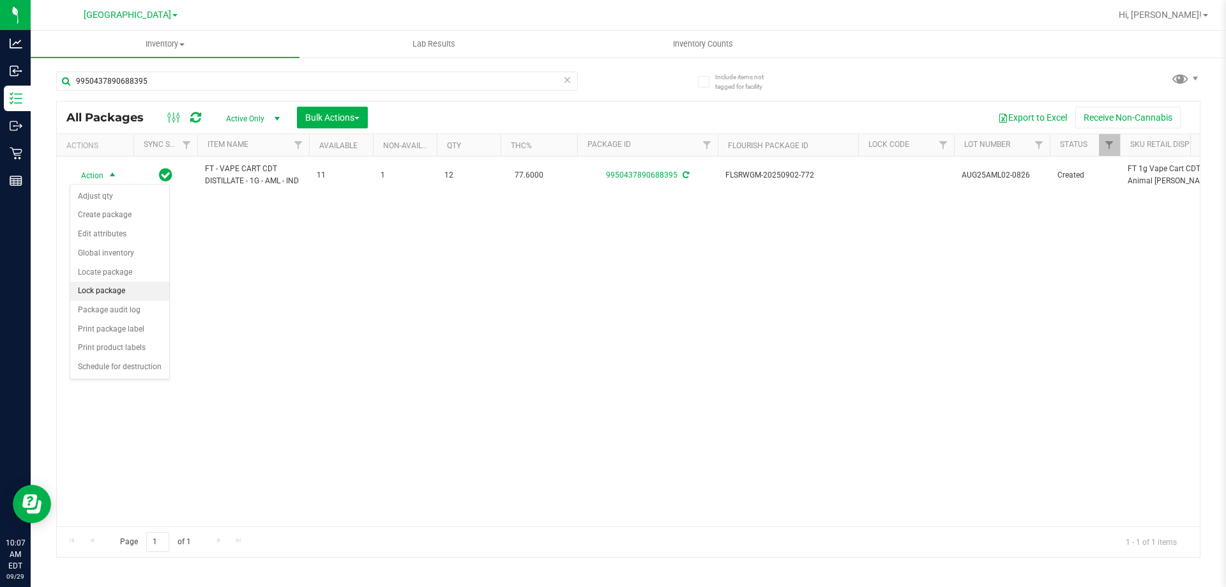
click at [105, 289] on li "Lock package" at bounding box center [119, 291] width 99 height 19
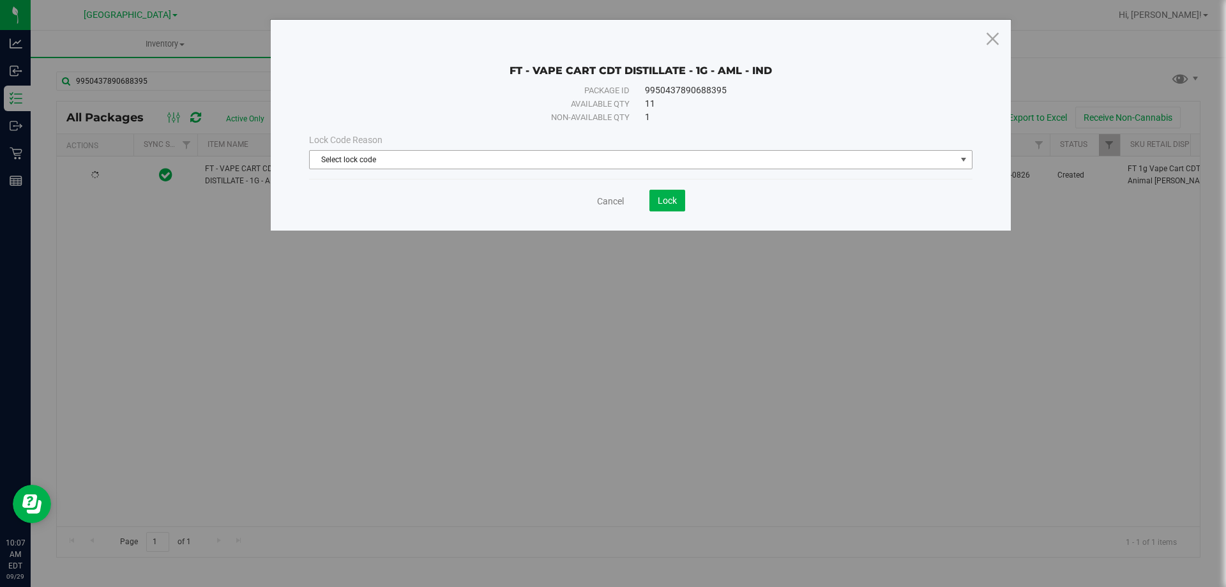
click at [481, 157] on span "Select lock code" at bounding box center [633, 160] width 646 height 18
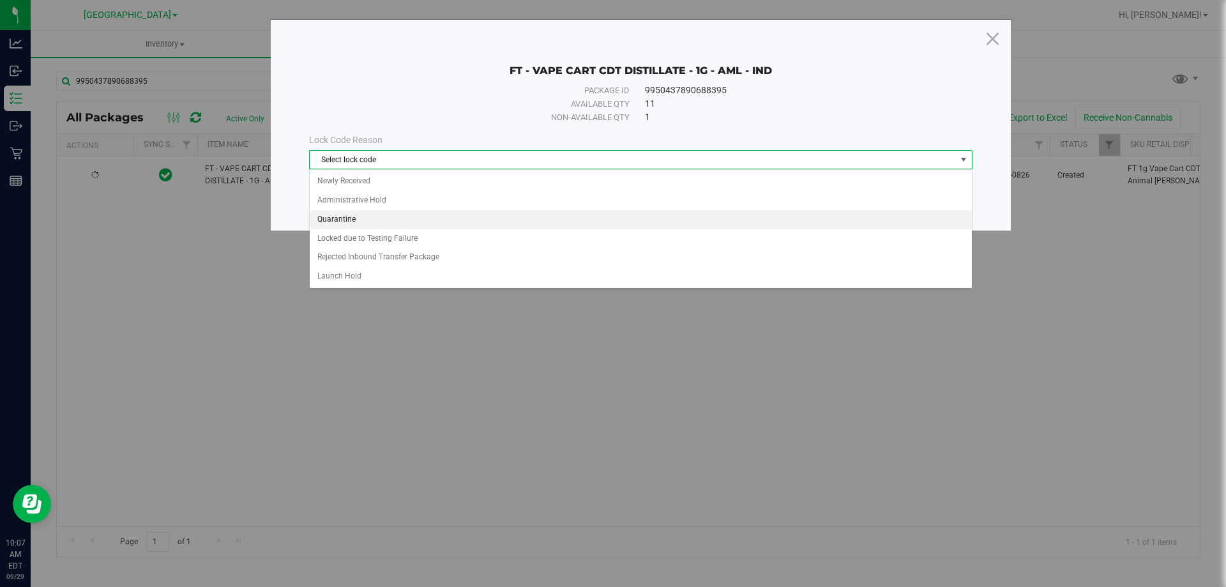
click at [339, 215] on li "Quarantine" at bounding box center [641, 219] width 662 height 19
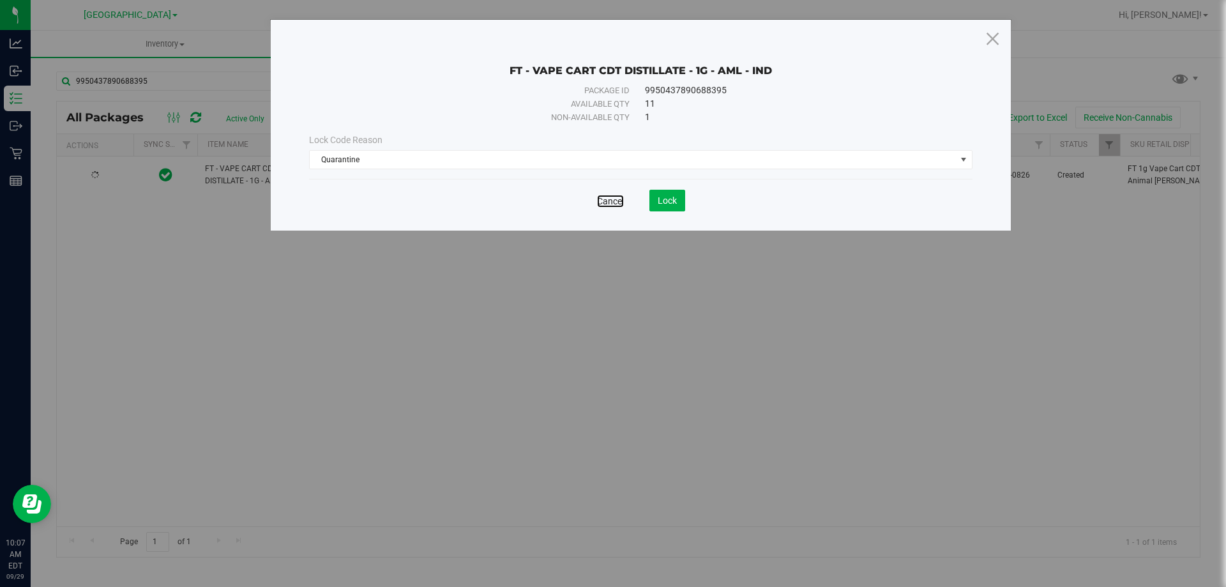
drag, startPoint x: 614, startPoint y: 198, endPoint x: 612, endPoint y: 213, distance: 14.7
click at [614, 198] on link "Cancel" at bounding box center [610, 201] width 27 height 13
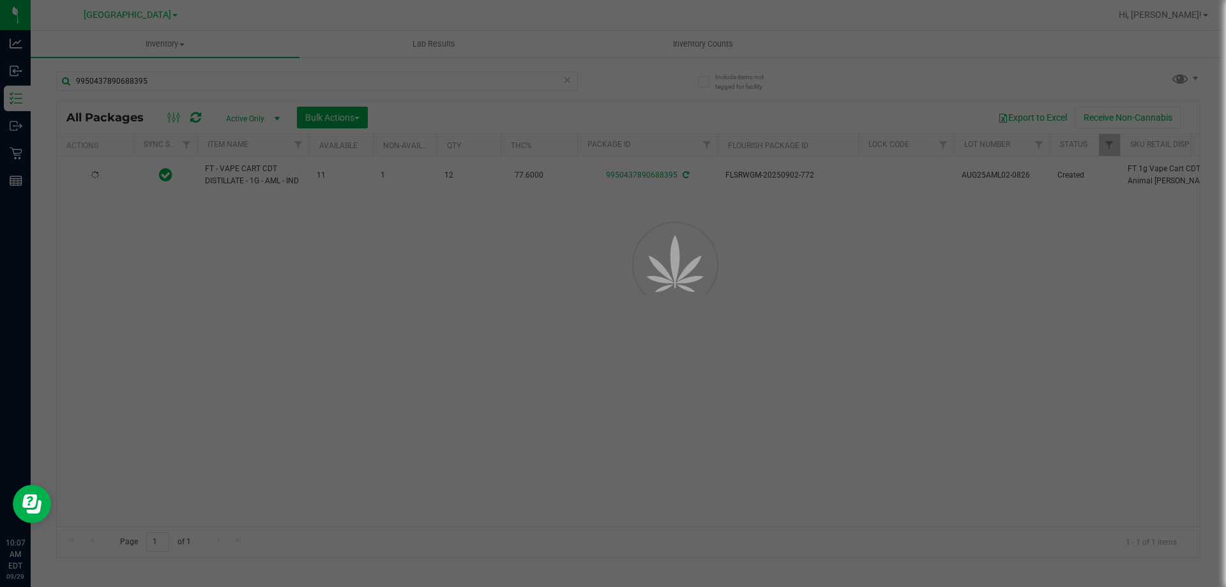
click at [571, 269] on div at bounding box center [613, 293] width 1226 height 587
click at [395, 257] on div at bounding box center [613, 293] width 1226 height 587
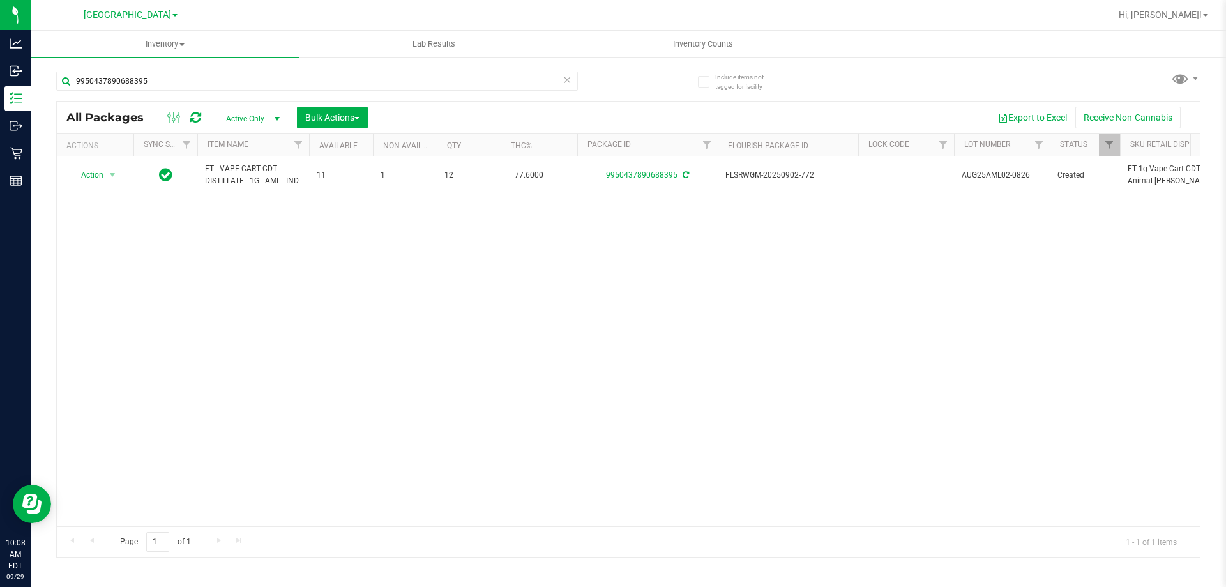
click at [609, 313] on div "Action Action Adjust qty Create package Edit attributes Global inventory Locate…" at bounding box center [628, 341] width 1143 height 370
click at [353, 294] on div "Action Action Adjust qty Create package Edit attributes Global inventory Locate…" at bounding box center [628, 341] width 1143 height 370
click at [335, 291] on div "Action Action Adjust qty Create package Edit attributes Global inventory Locate…" at bounding box center [628, 341] width 1143 height 370
click at [115, 243] on div "Action Action Adjust qty Create package Edit attributes Global inventory Locate…" at bounding box center [628, 341] width 1143 height 370
click at [215, 79] on input "9950437890688395" at bounding box center [317, 81] width 522 height 19
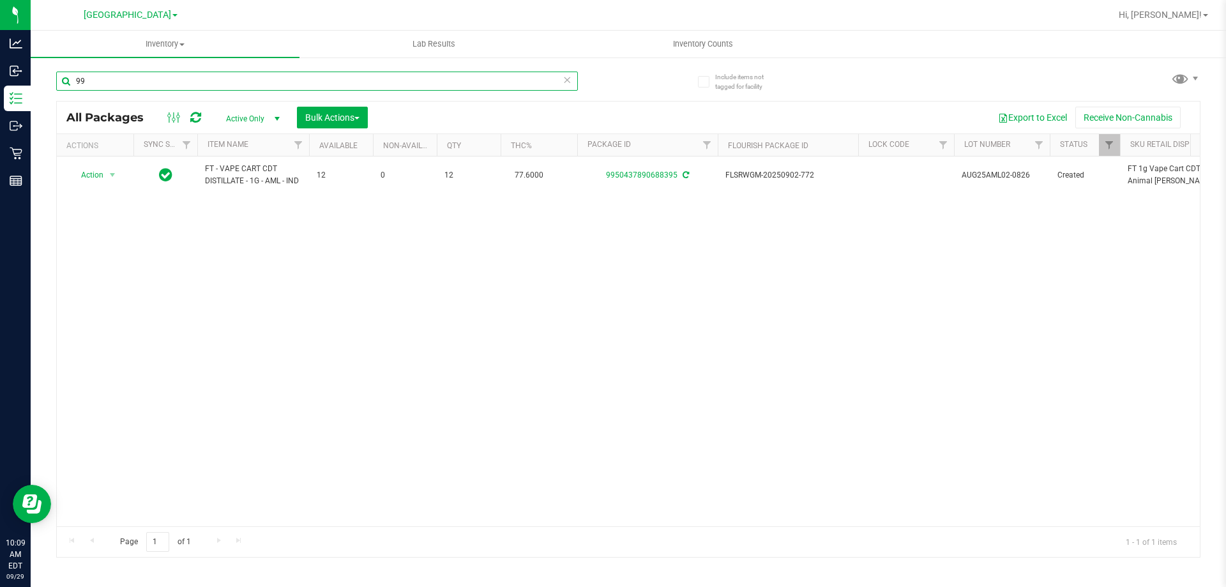
type input "9"
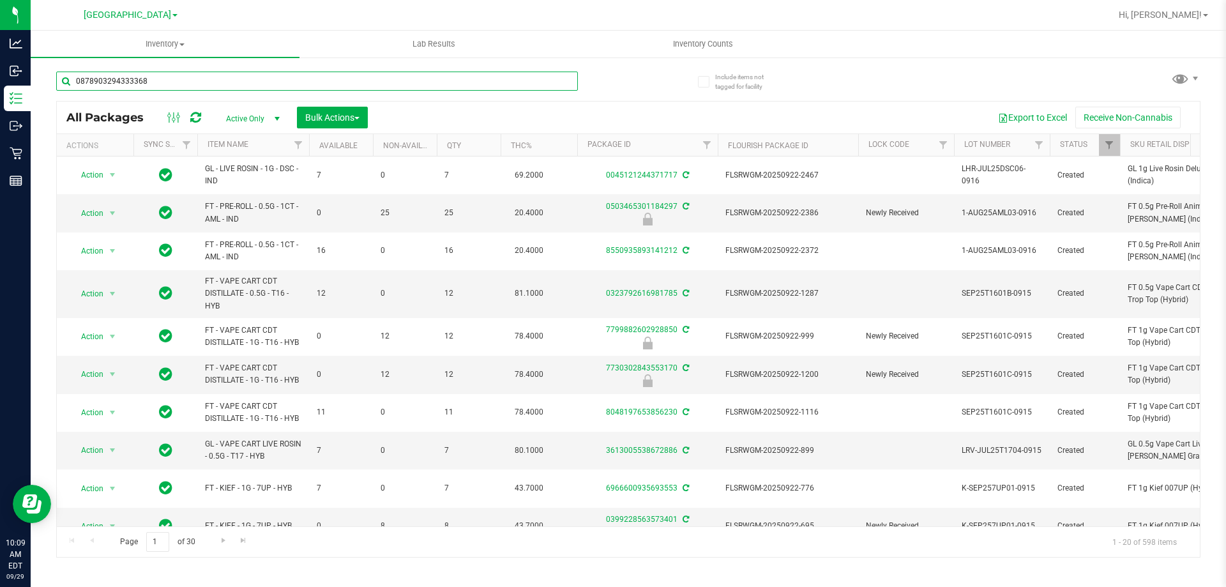
type input "0878903294333368"
